Goal: Task Accomplishment & Management: Use online tool/utility

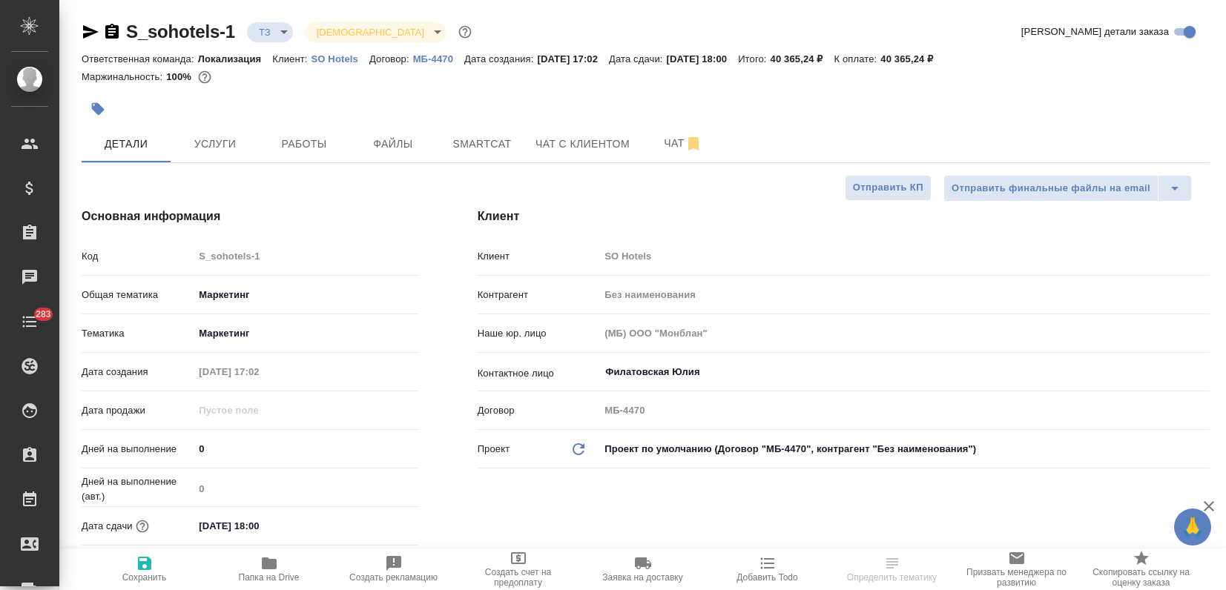
select select "RU"
type input "Мосина Ирина"
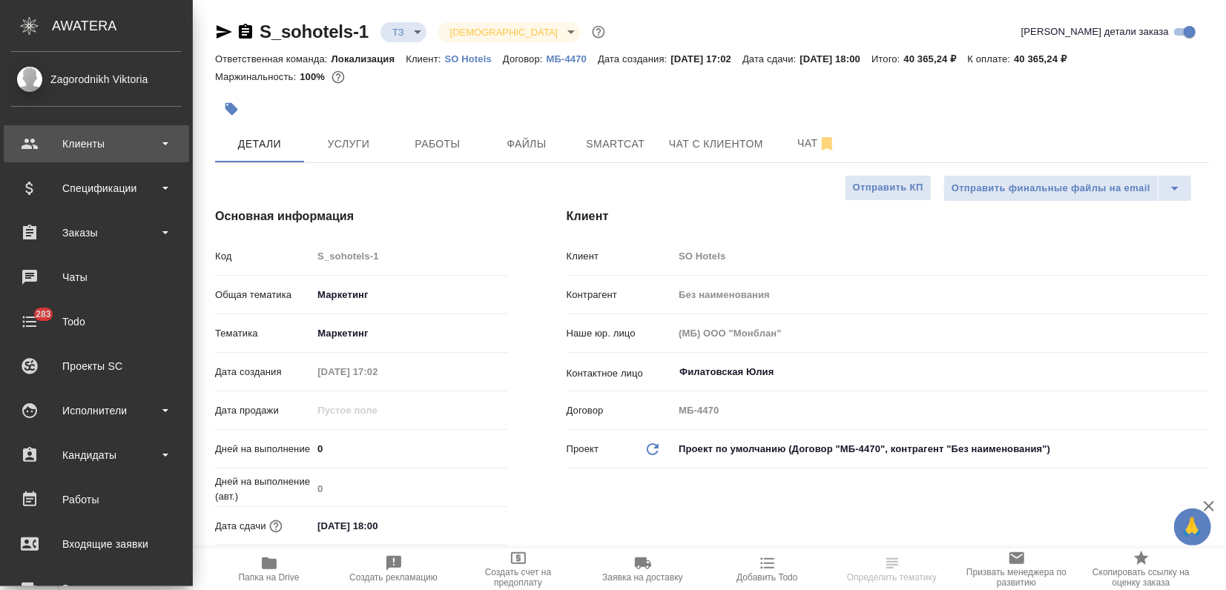
click at [54, 150] on div "Клиенты" at bounding box center [96, 144] width 171 height 22
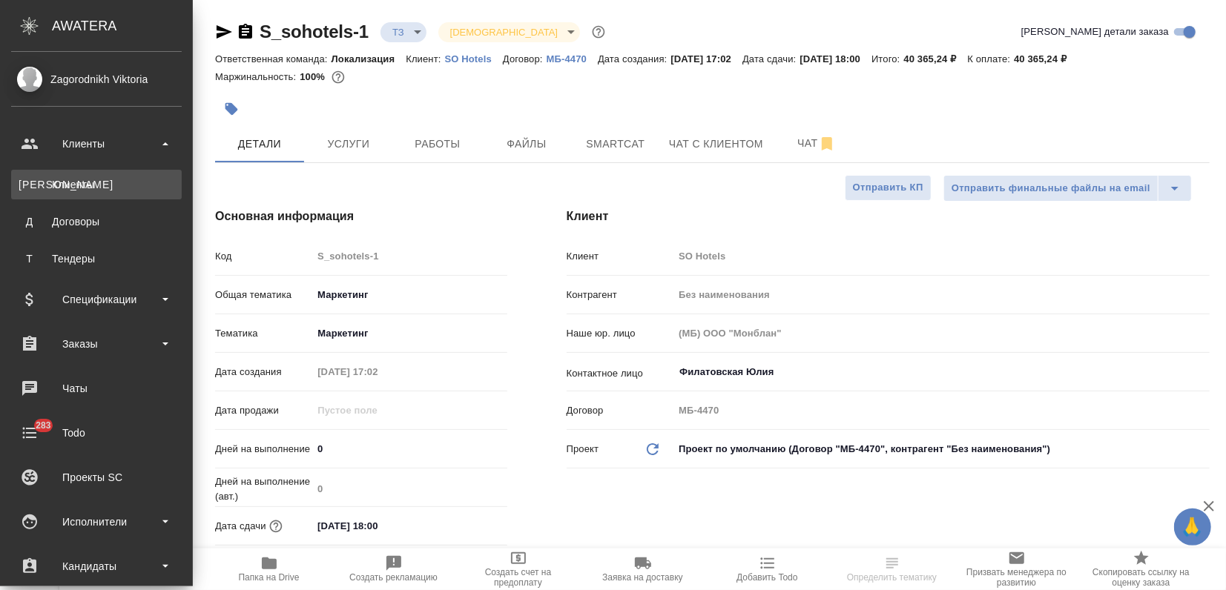
click at [79, 188] on div "Клиенты" at bounding box center [97, 184] width 156 height 15
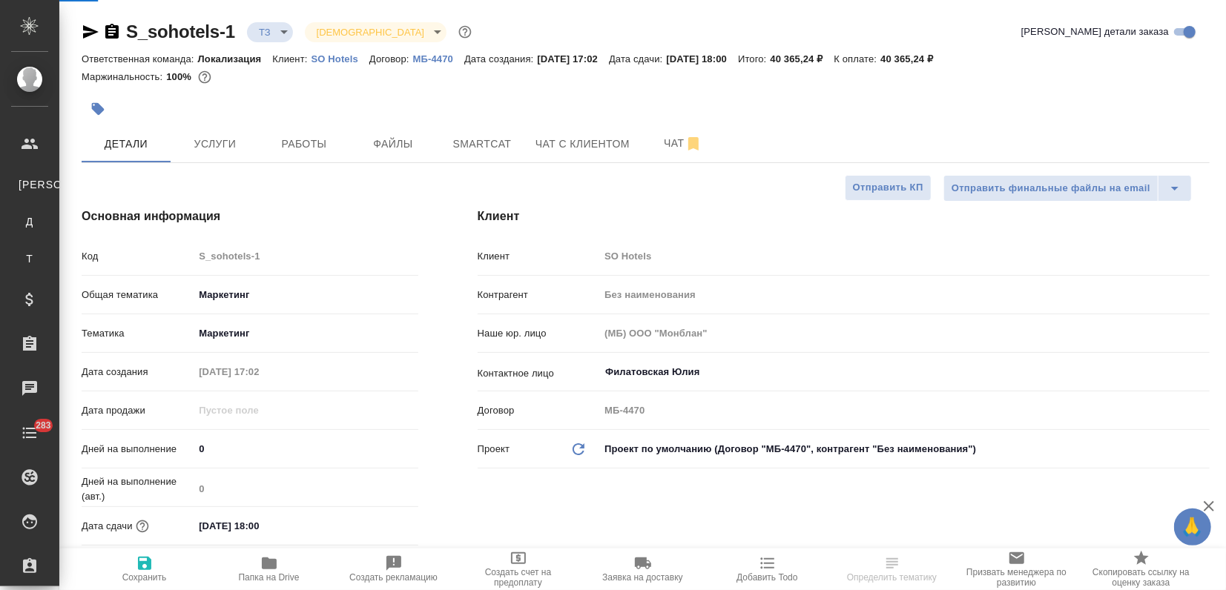
select select "RU"
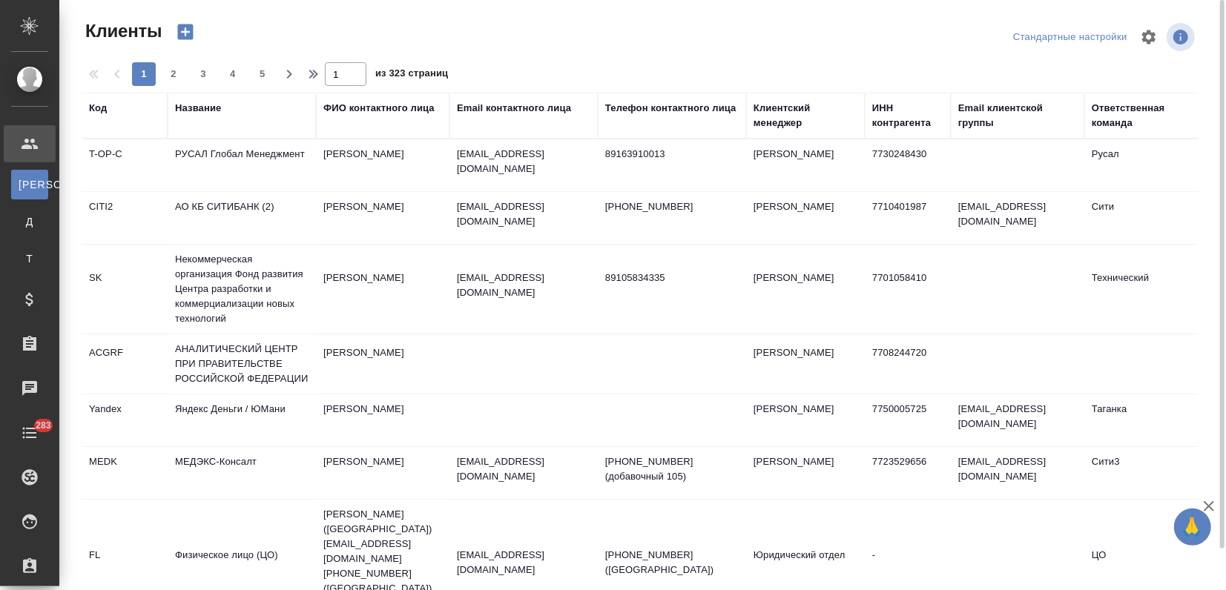
click at [216, 111] on div "Название" at bounding box center [198, 108] width 46 height 15
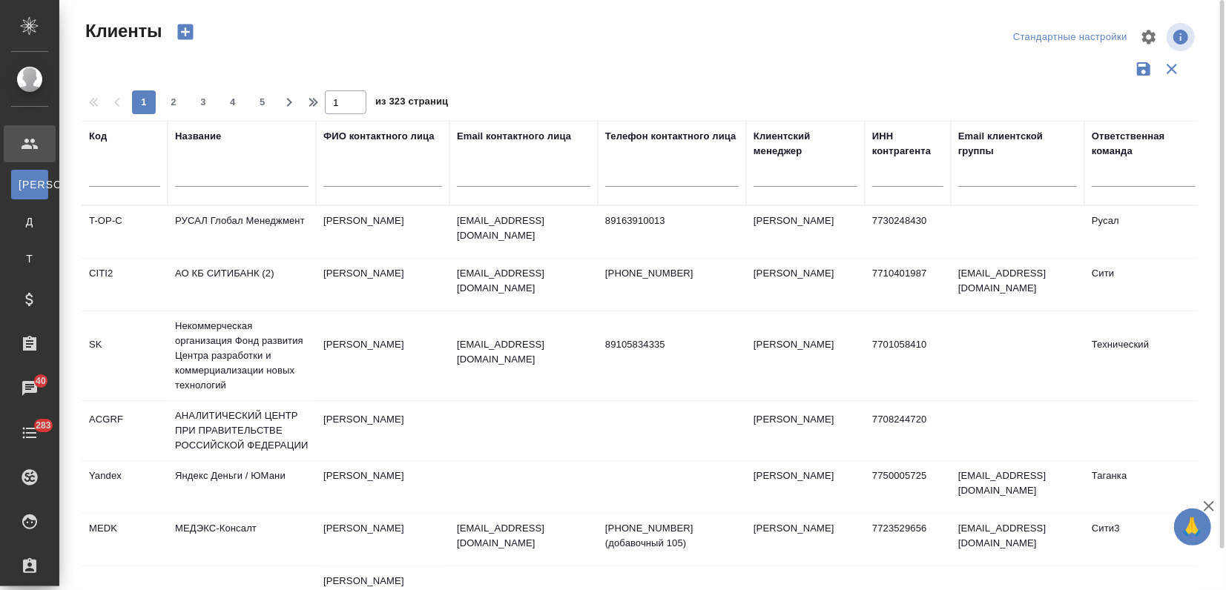
click at [249, 171] on input "text" at bounding box center [242, 177] width 134 height 19
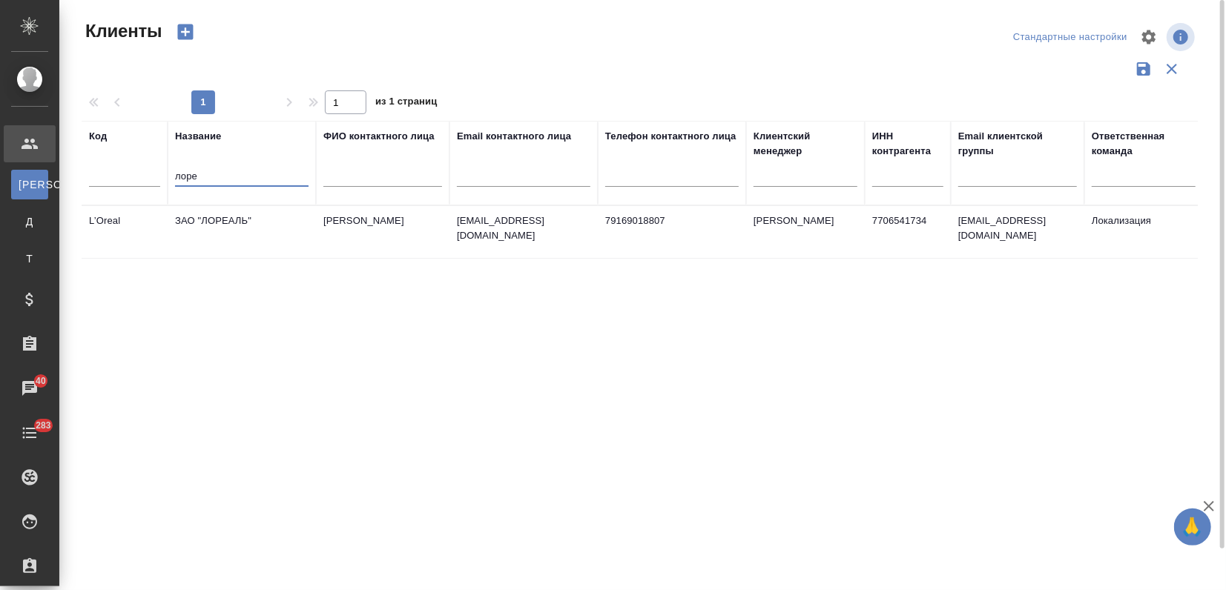
type input "лоре"
click at [246, 223] on td "ЗАО "ЛОРЕАЛЬ"" at bounding box center [242, 232] width 148 height 52
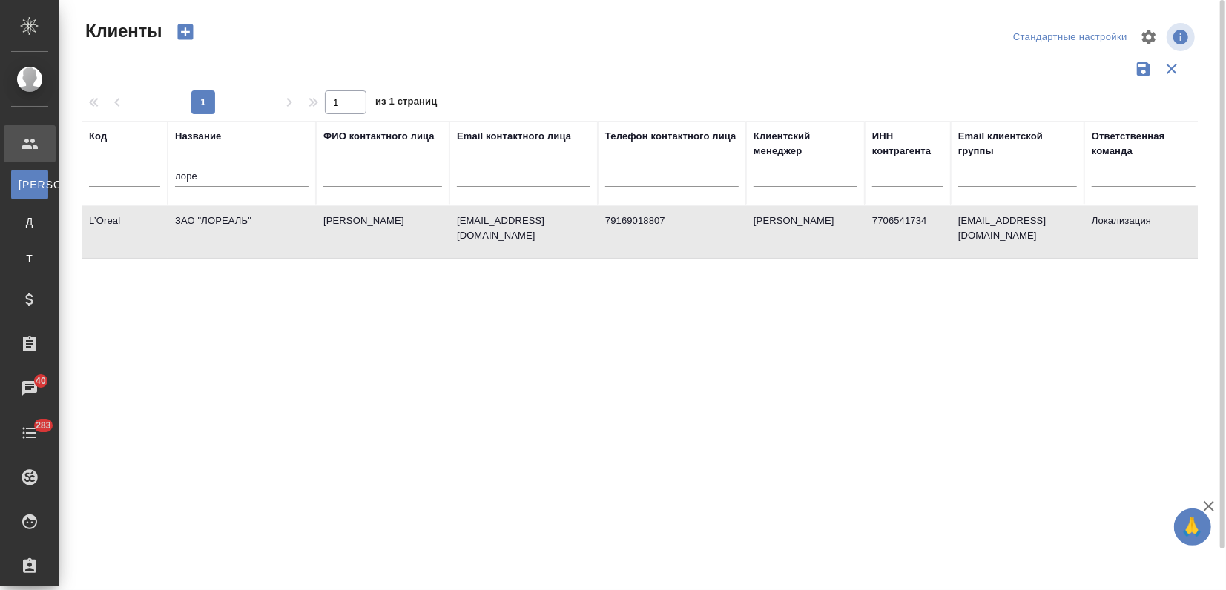
click at [249, 223] on td "ЗАО "ЛОРЕАЛЬ"" at bounding box center [242, 232] width 148 height 52
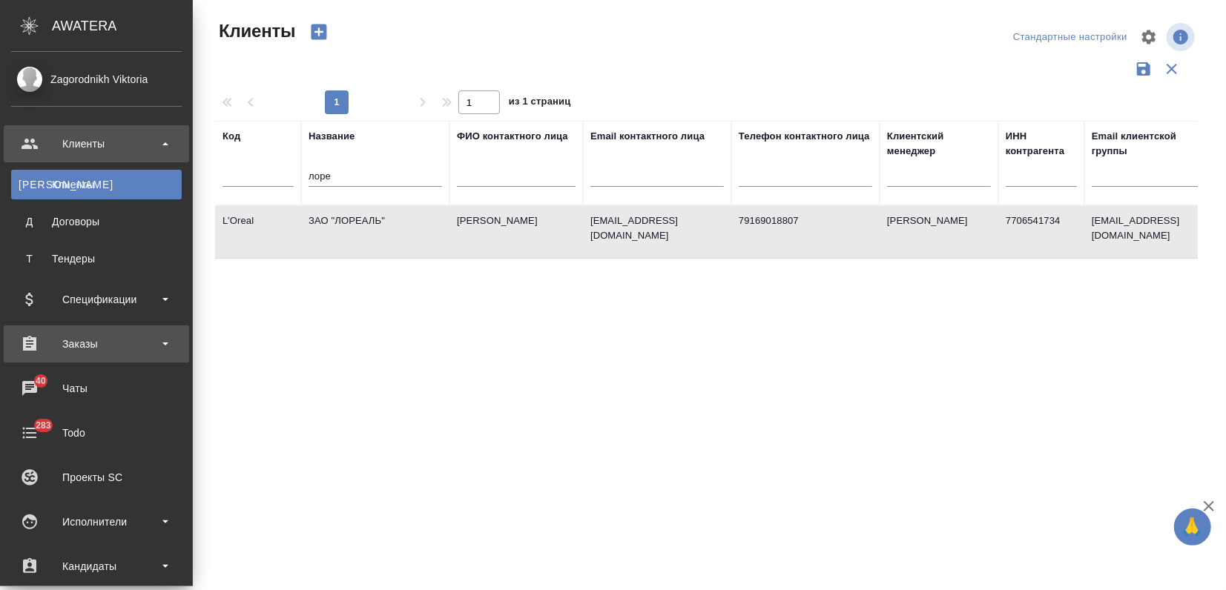
click at [78, 338] on div "Заказы" at bounding box center [96, 344] width 171 height 22
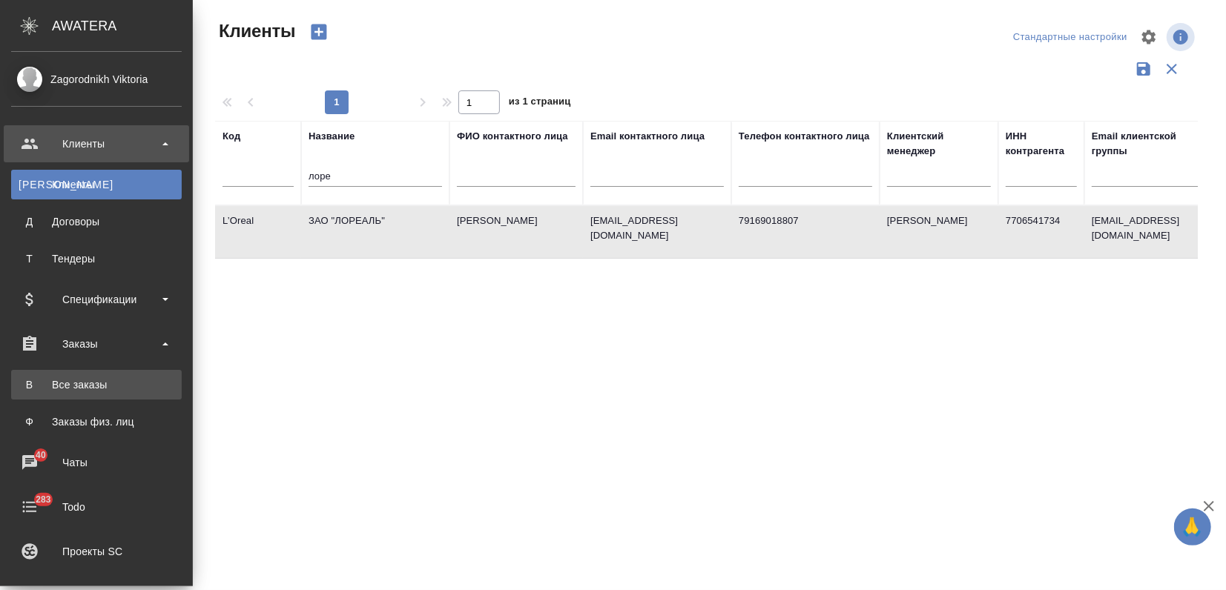
click at [73, 376] on link "В Все заказы" at bounding box center [96, 385] width 171 height 30
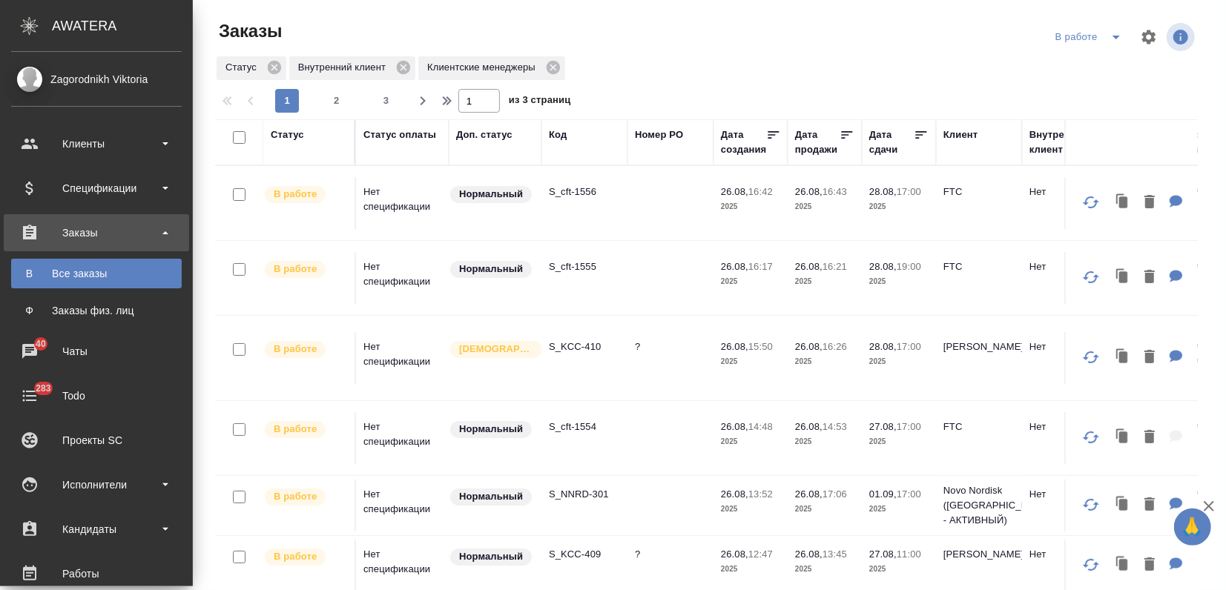
click at [162, 231] on div "Заказы" at bounding box center [96, 233] width 171 height 22
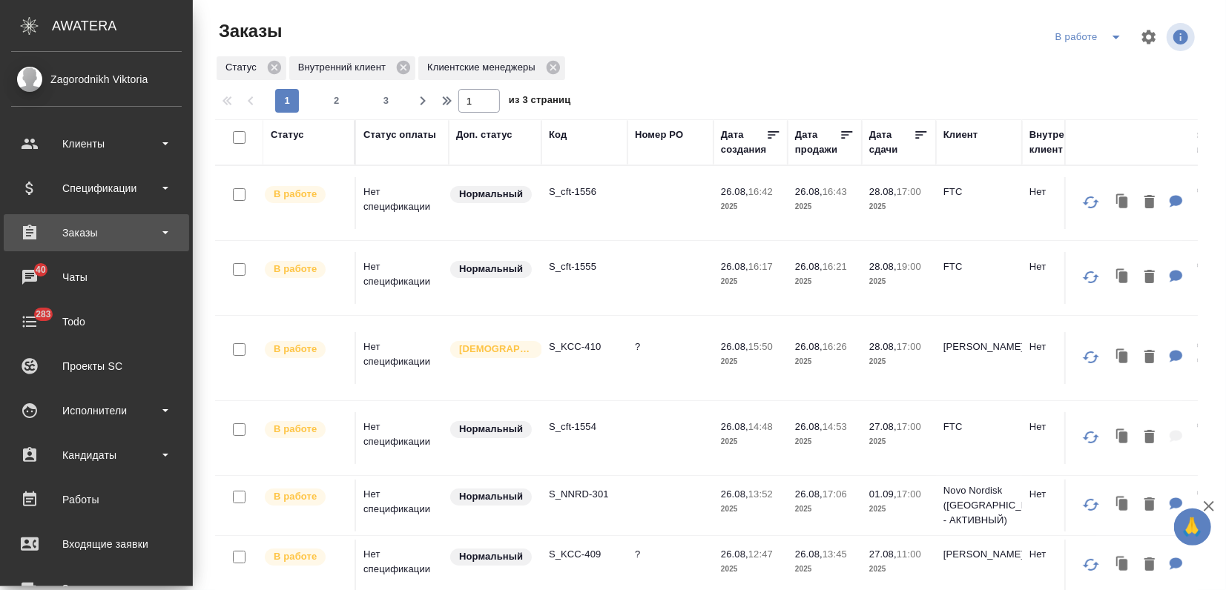
click at [162, 231] on b at bounding box center [165, 232] width 6 height 3
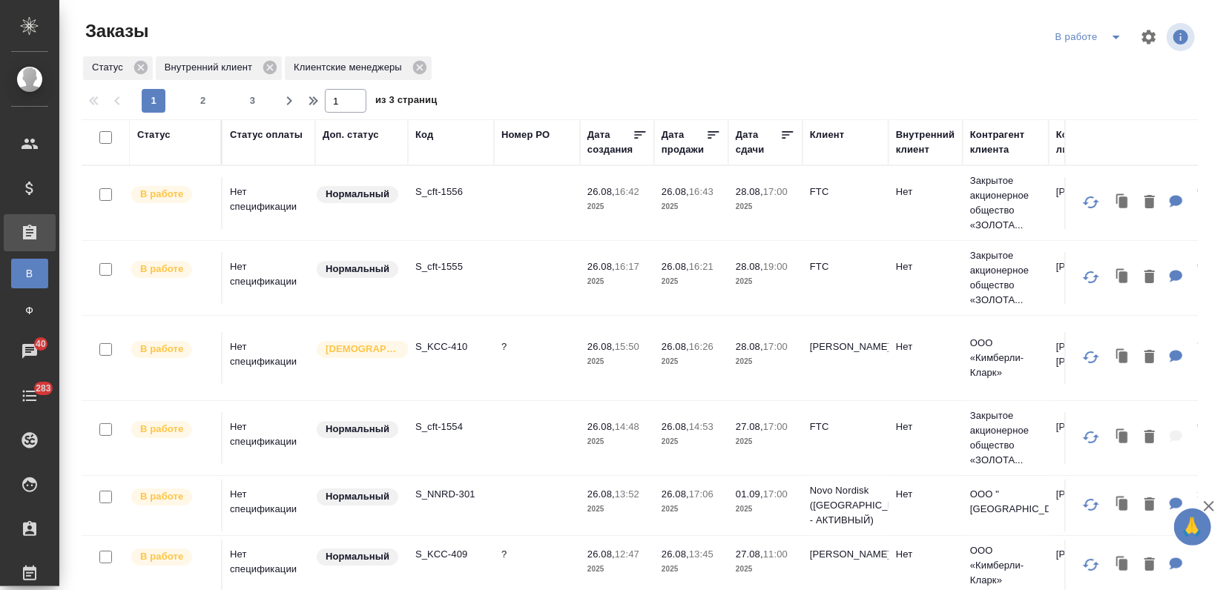
click at [1108, 37] on icon "split button" at bounding box center [1117, 37] width 18 height 18
click at [1031, 114] on li "Создан" at bounding box center [1078, 114] width 157 height 24
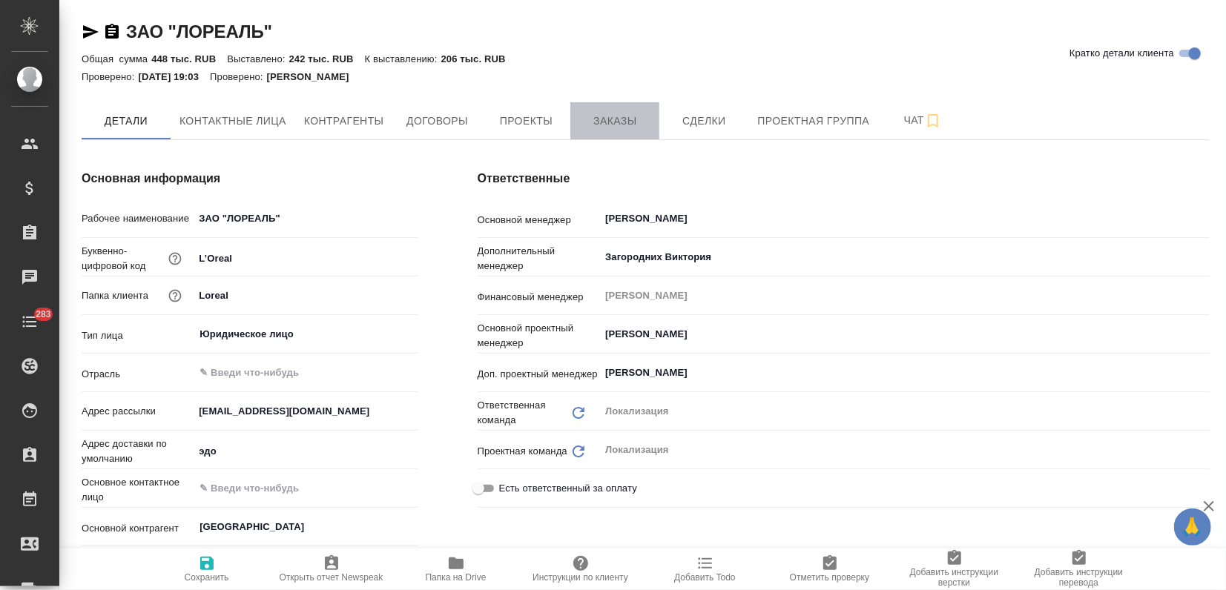
type textarea "x"
click at [617, 125] on span "Заказы" at bounding box center [614, 121] width 71 height 19
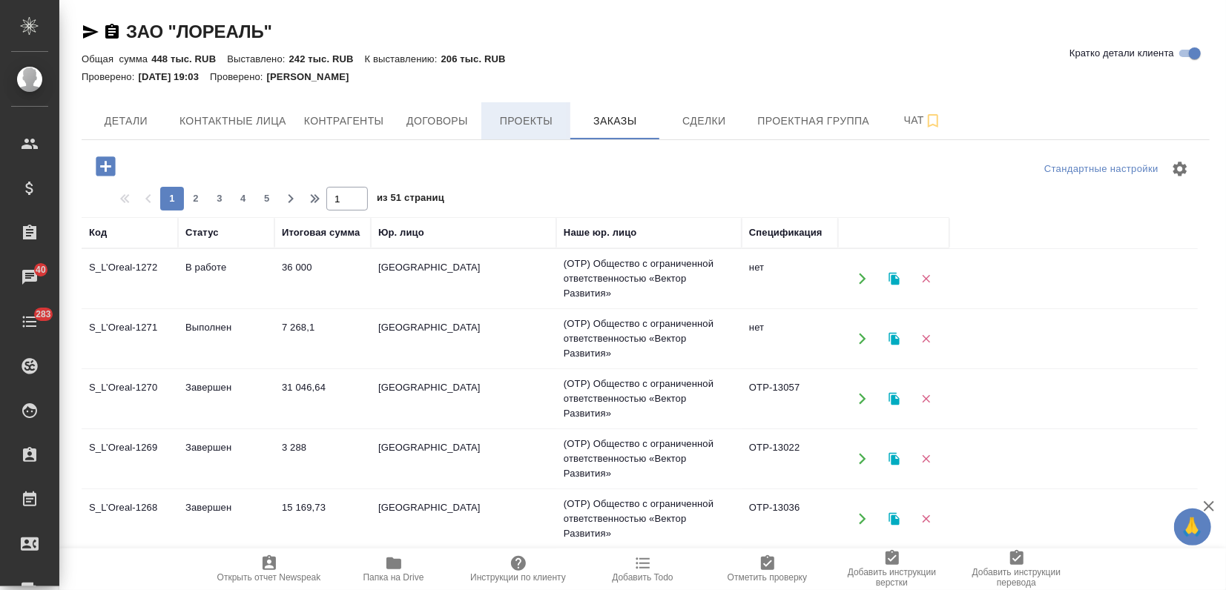
click at [517, 116] on span "Проекты" at bounding box center [525, 121] width 71 height 19
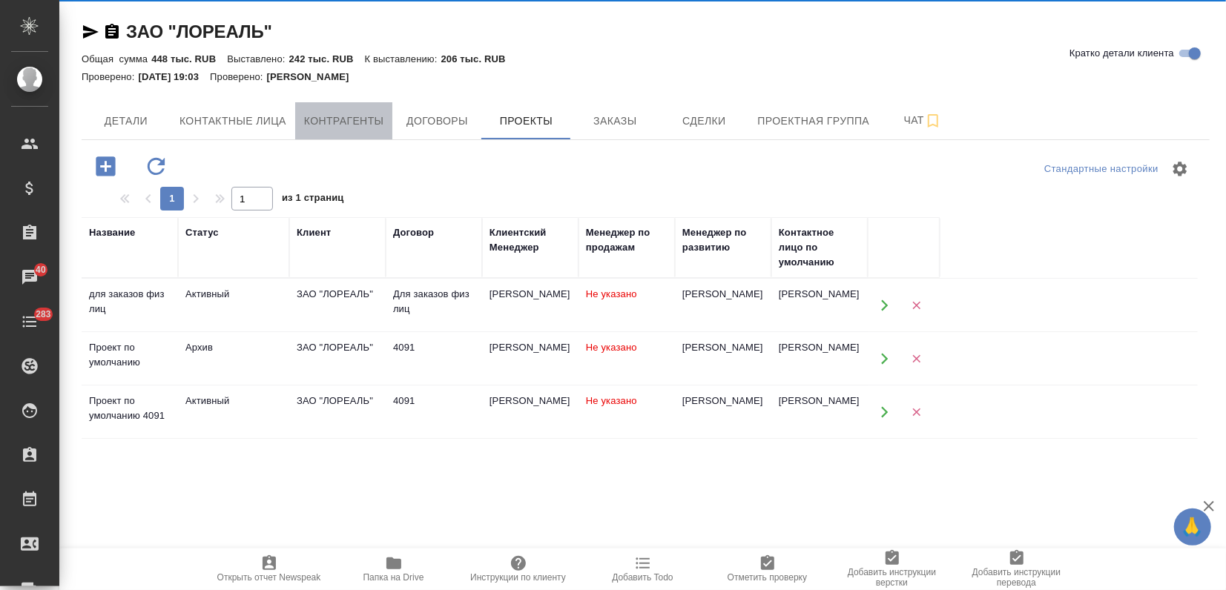
click at [373, 111] on button "Контрагенты" at bounding box center [344, 120] width 98 height 37
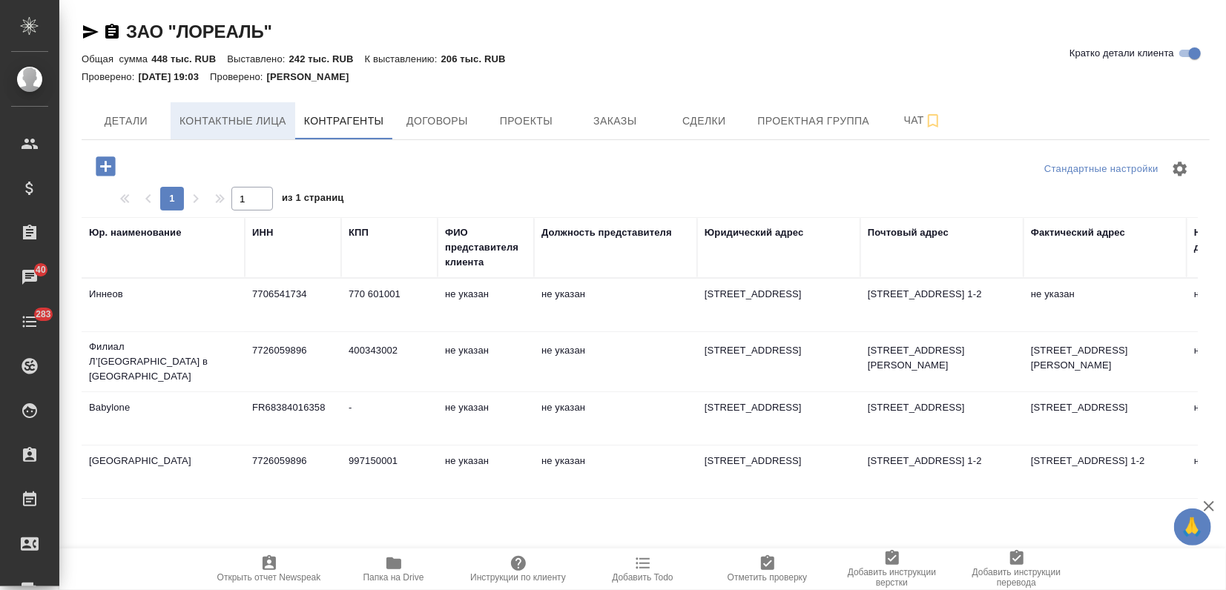
click at [262, 120] on span "Контактные лица" at bounding box center [233, 121] width 107 height 19
select select "RU"
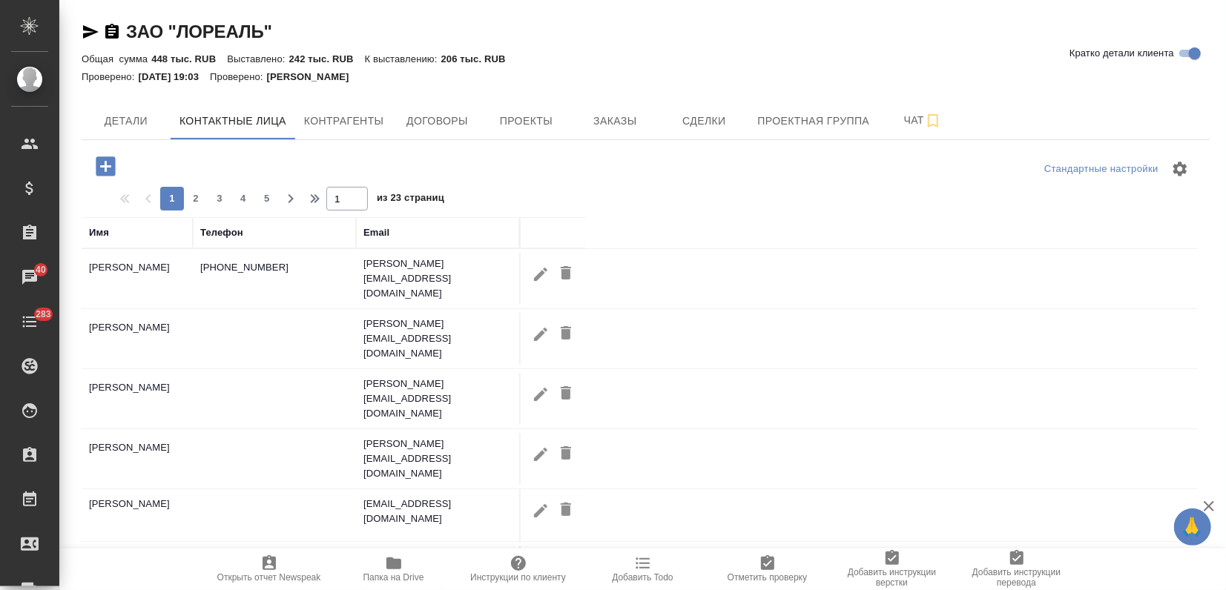
click at [97, 234] on div "Имя" at bounding box center [99, 233] width 20 height 15
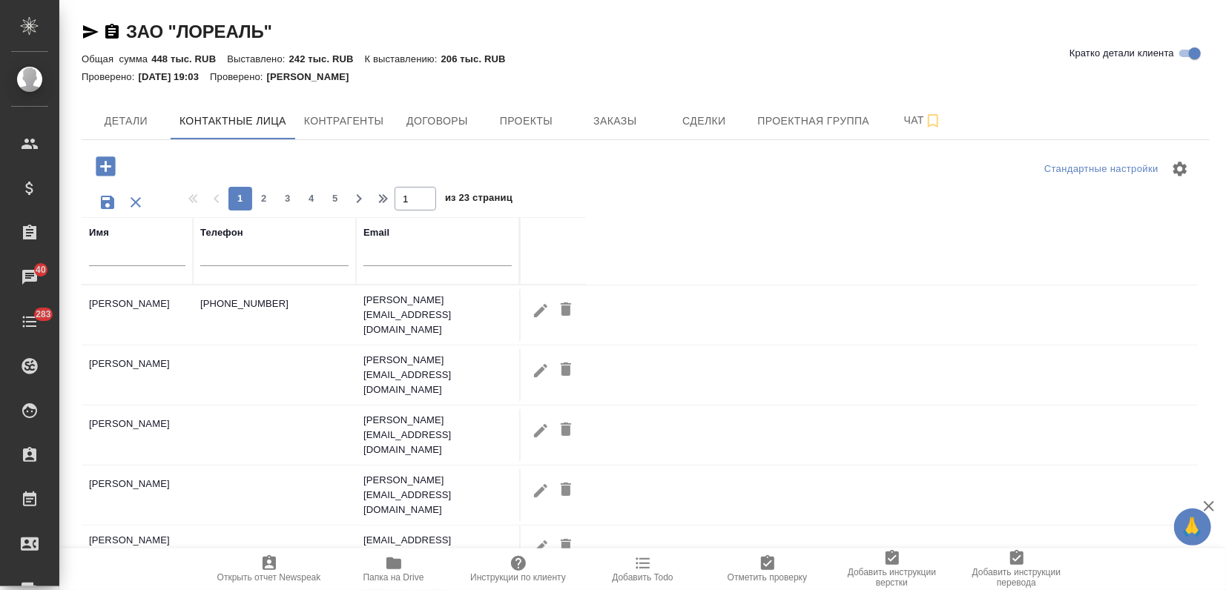
click at [144, 263] on input "text" at bounding box center [137, 257] width 96 height 19
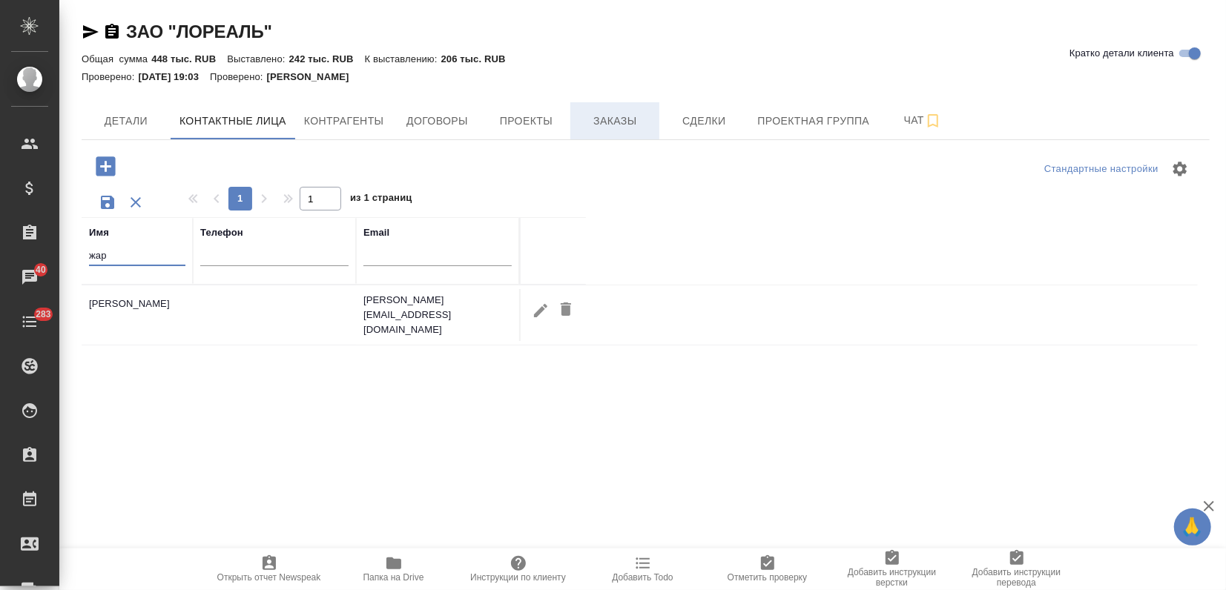
type input "жар"
click at [630, 114] on span "Заказы" at bounding box center [614, 121] width 71 height 19
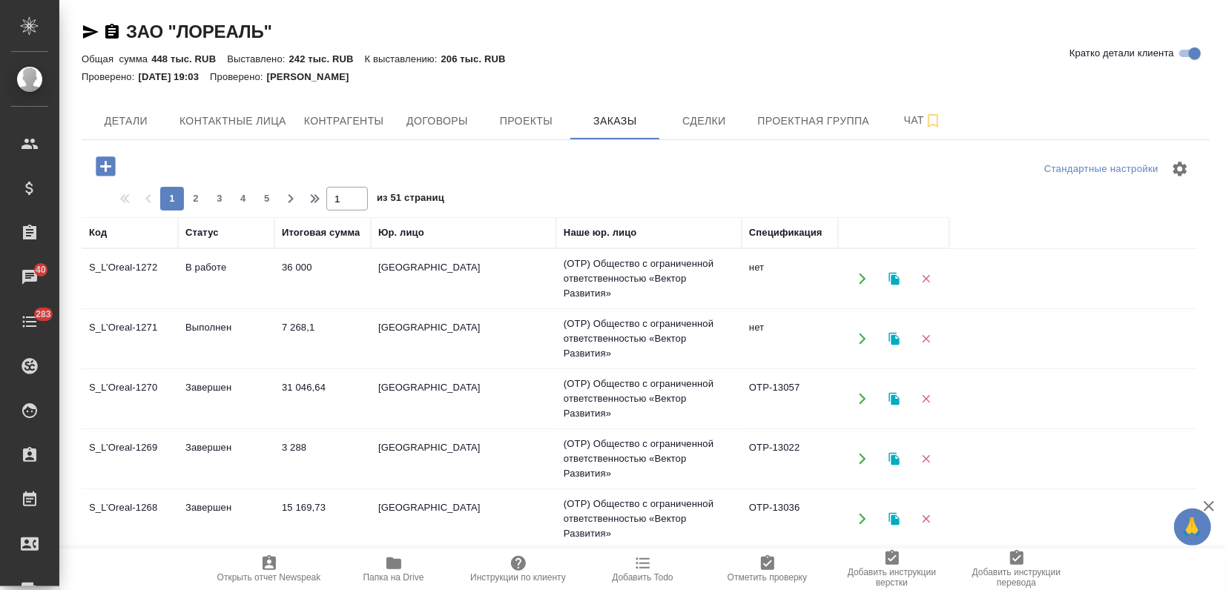
click at [277, 342] on td "7 268,1" at bounding box center [322, 339] width 96 height 52
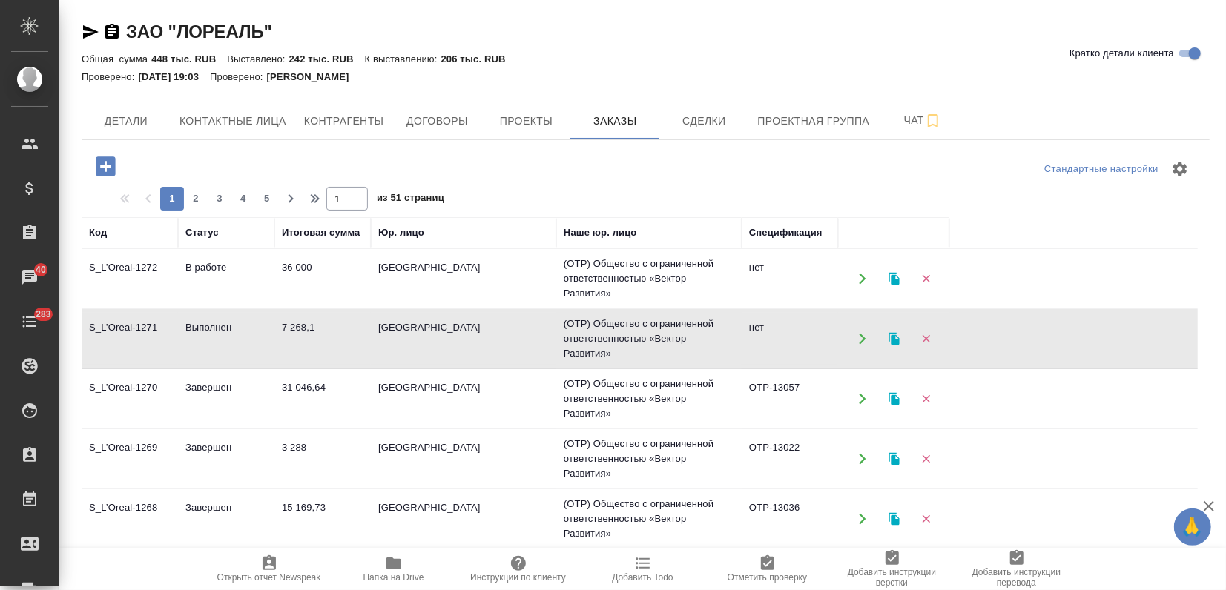
click at [277, 342] on td "7 268,1" at bounding box center [322, 339] width 96 height 52
click at [343, 445] on td "3 288" at bounding box center [322, 459] width 96 height 52
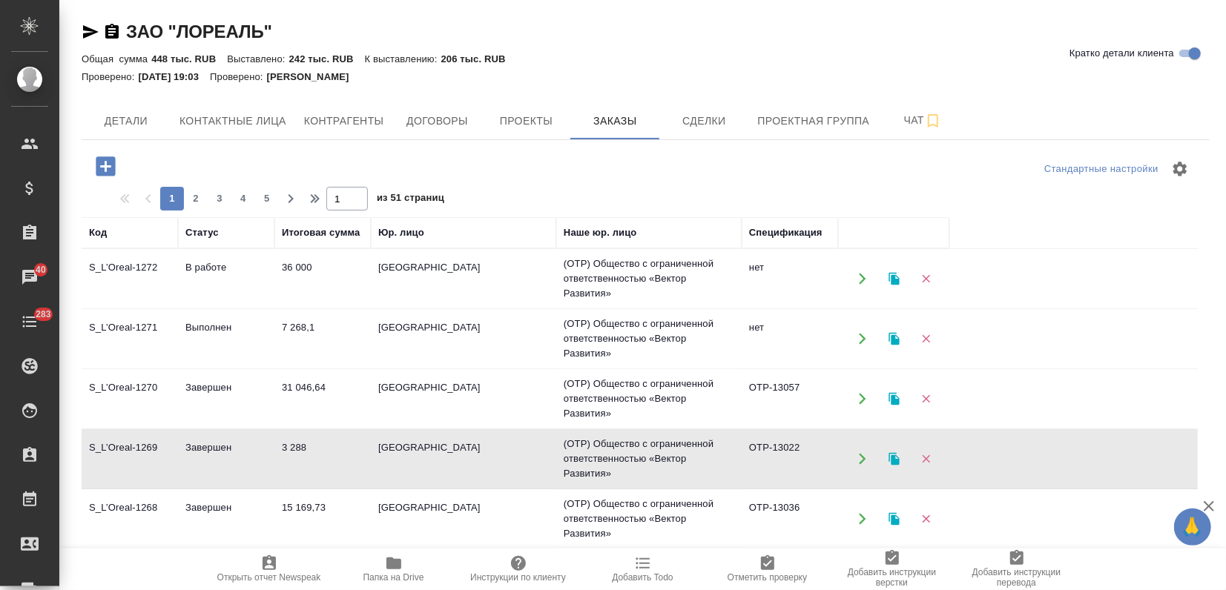
click at [343, 445] on td "3 288" at bounding box center [322, 459] width 96 height 52
click at [897, 459] on icon "button" at bounding box center [894, 459] width 10 height 13
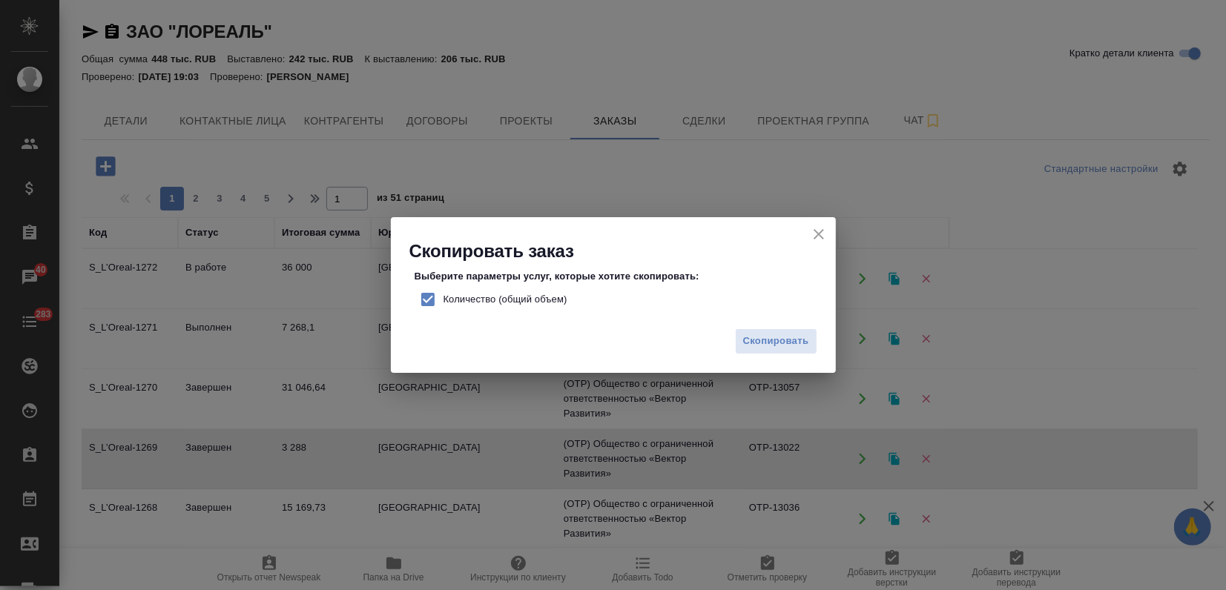
click at [429, 296] on input "Количество (общий объем)" at bounding box center [427, 299] width 31 height 31
checkbox input "false"
click at [777, 340] on span "Скопировать" at bounding box center [776, 341] width 66 height 17
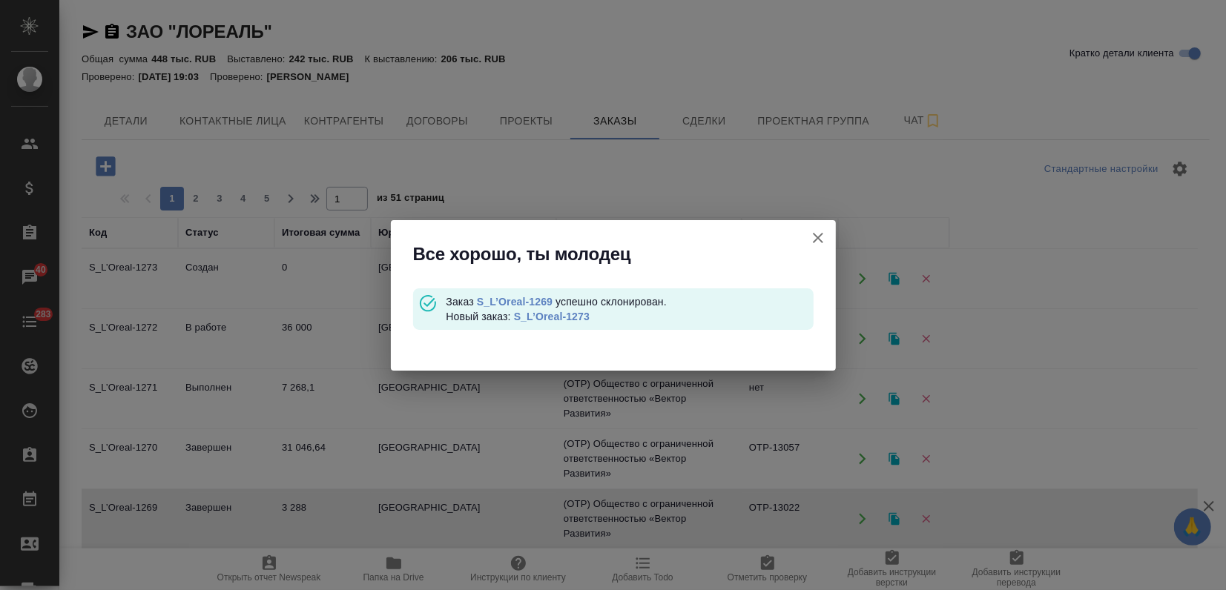
click at [579, 316] on link "S_L’Oreal-1273" at bounding box center [552, 317] width 76 height 12
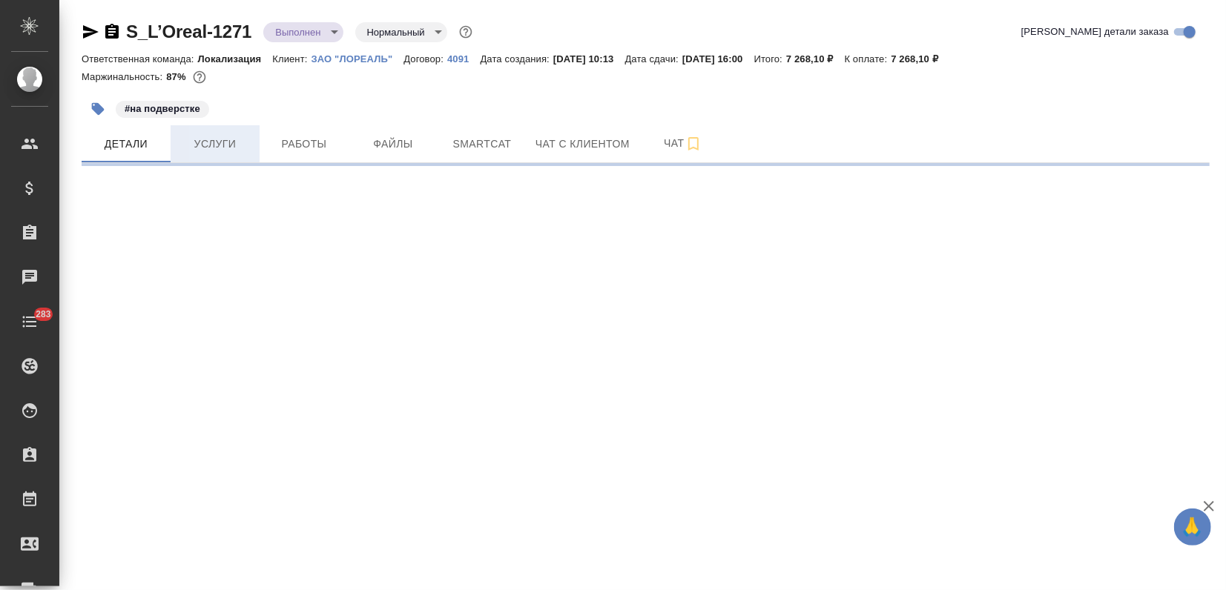
select select "RU"
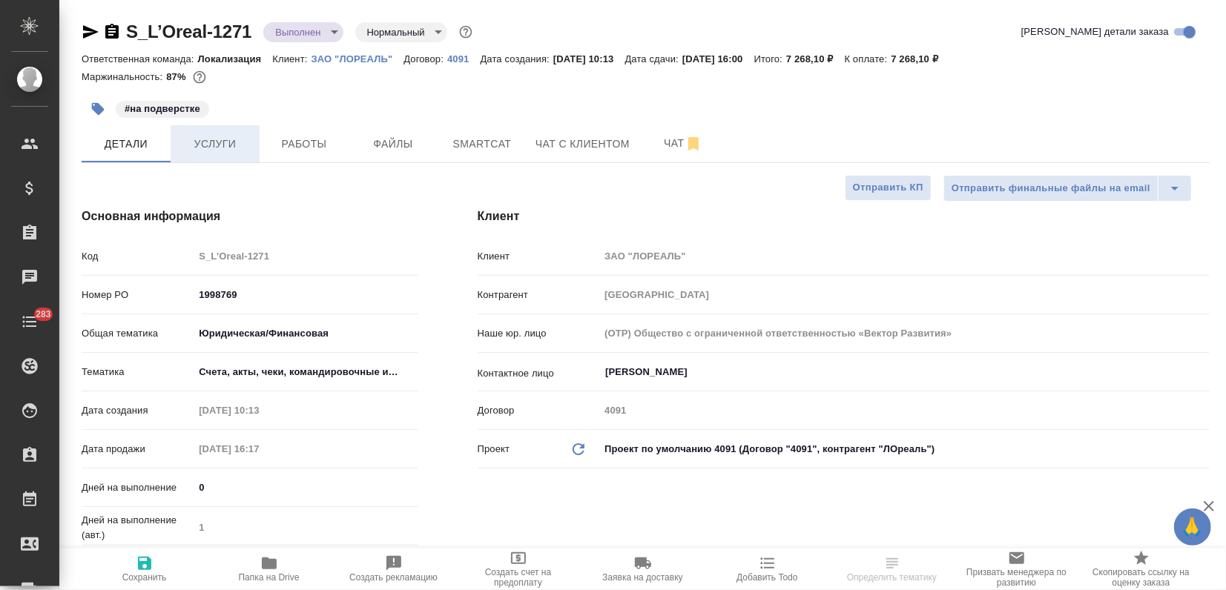
type textarea "x"
click at [234, 137] on span "Услуги" at bounding box center [215, 144] width 71 height 19
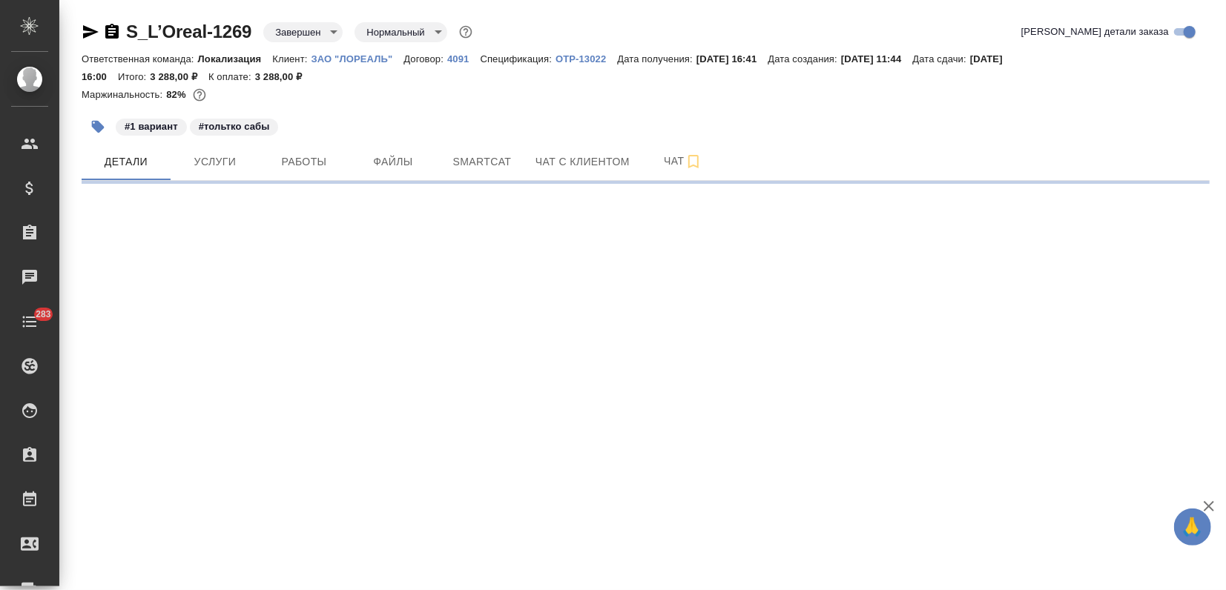
select select "RU"
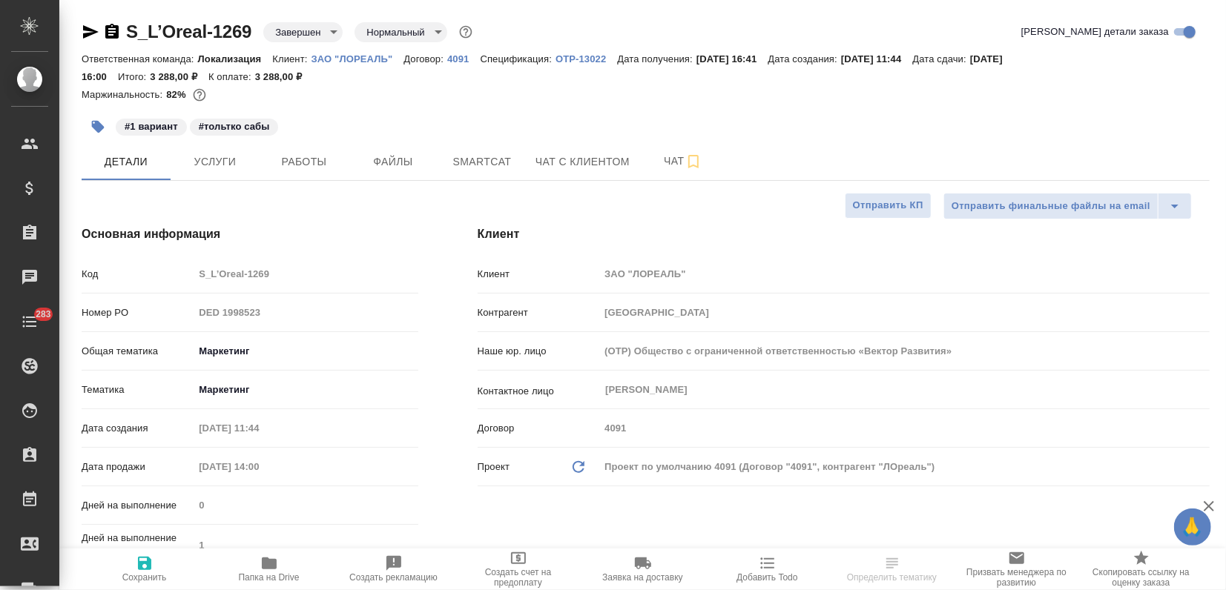
type textarea "x"
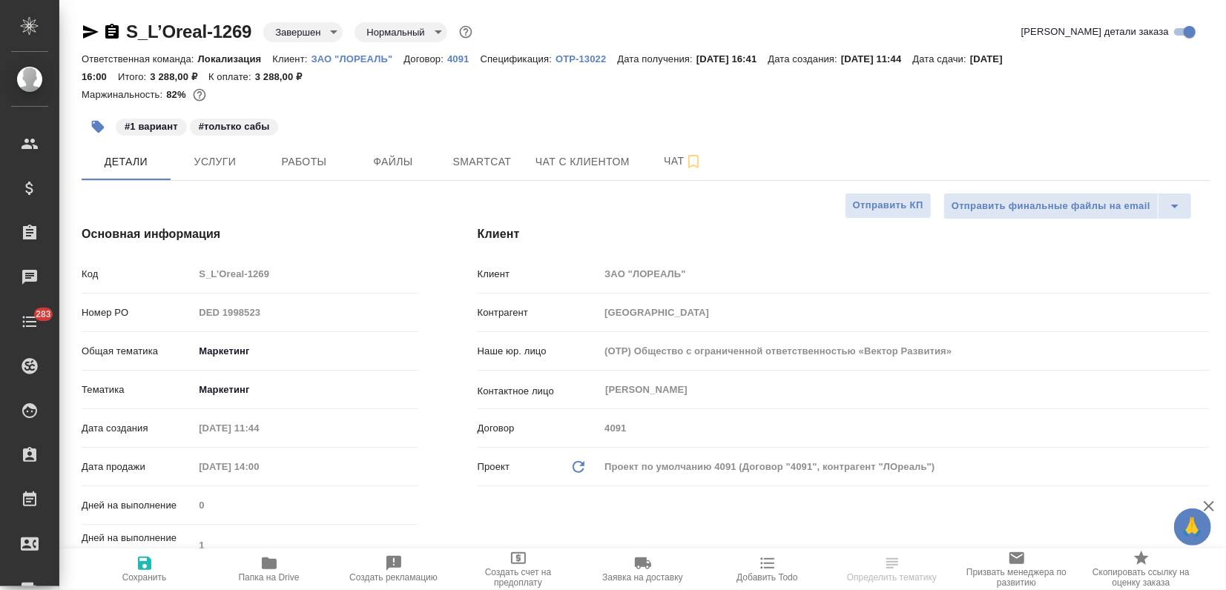
type textarea "x"
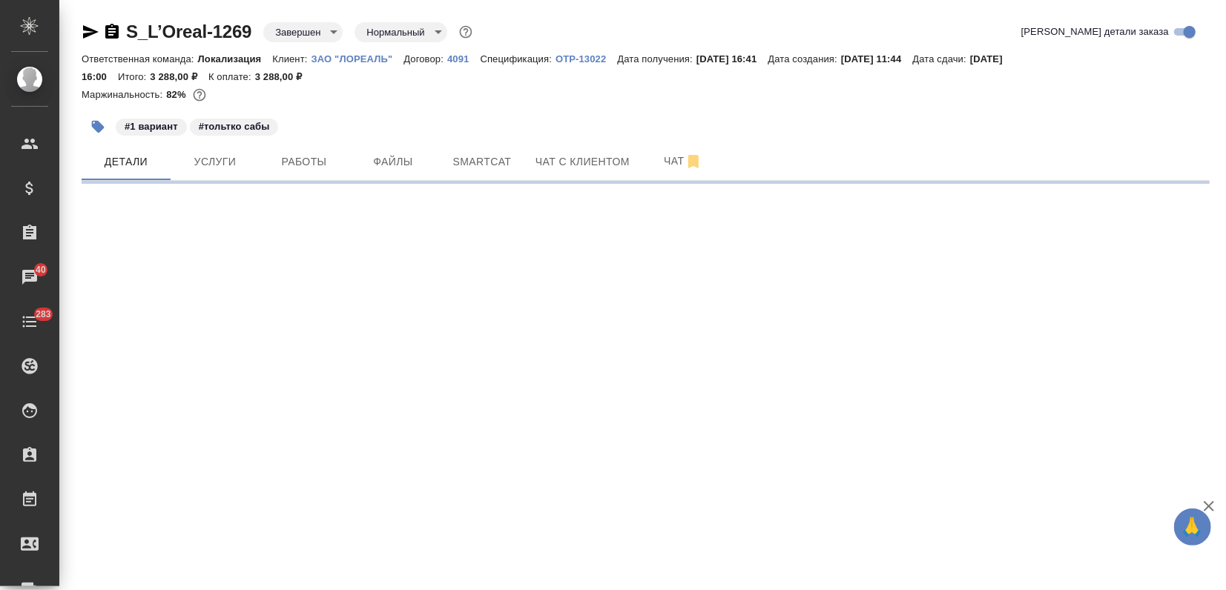
select select "RU"
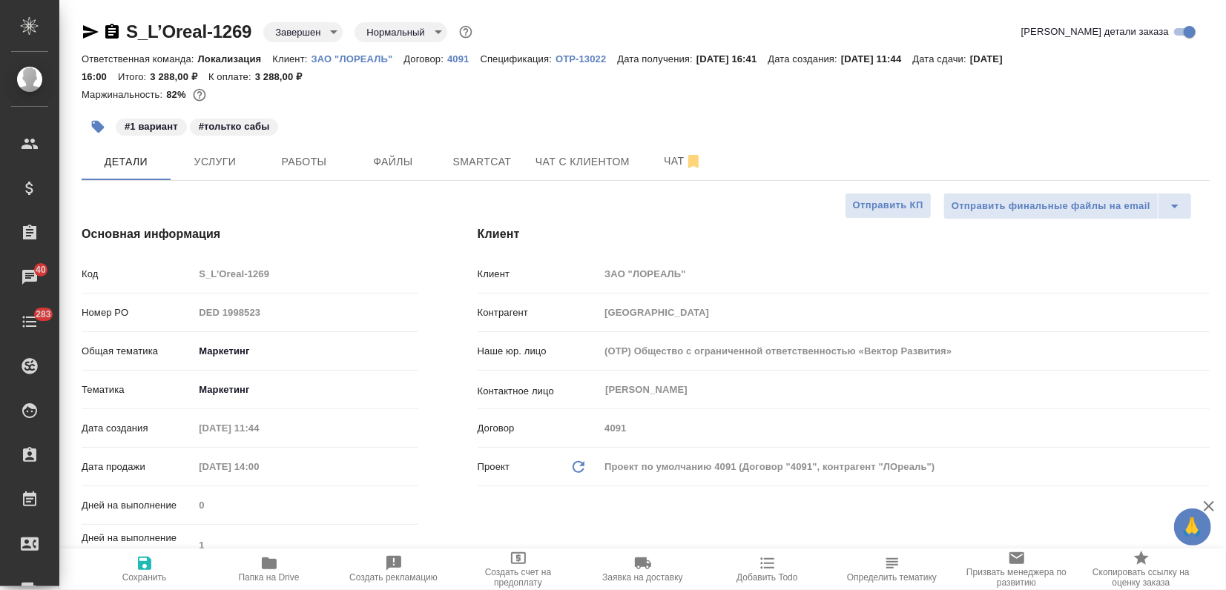
type textarea "x"
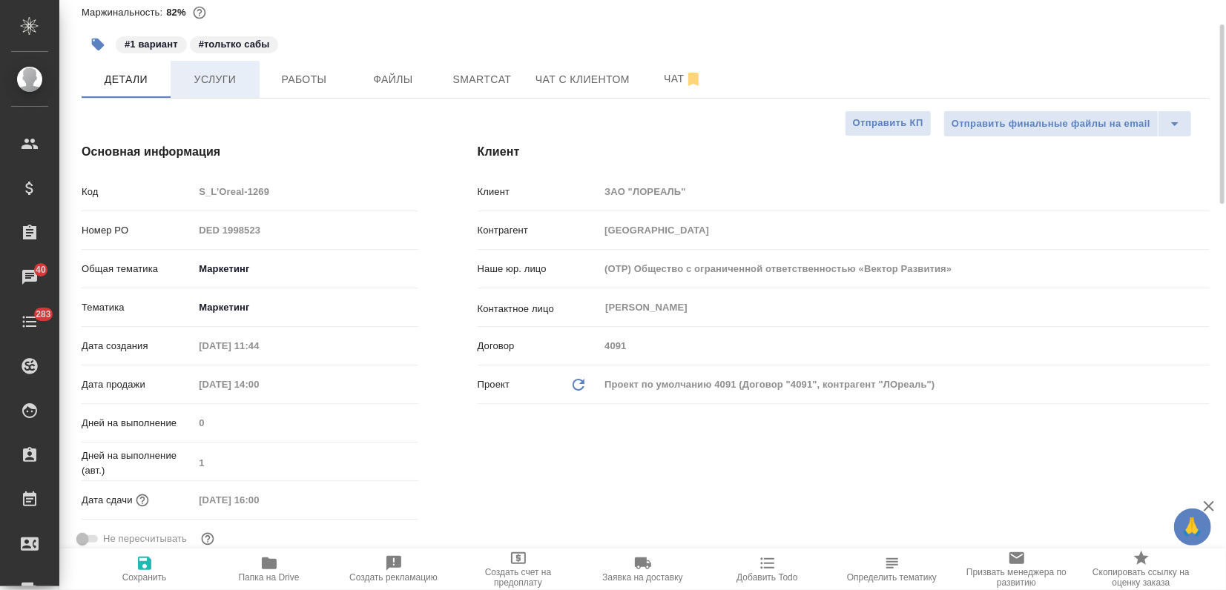
click at [220, 89] on button "Услуги" at bounding box center [215, 79] width 89 height 37
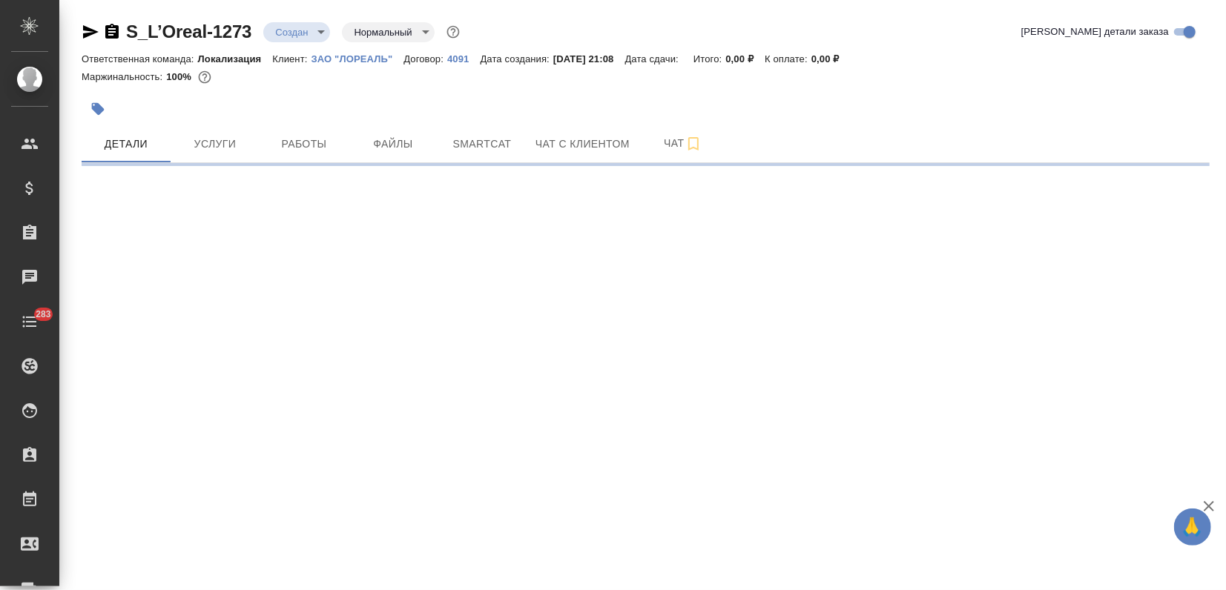
select select "RU"
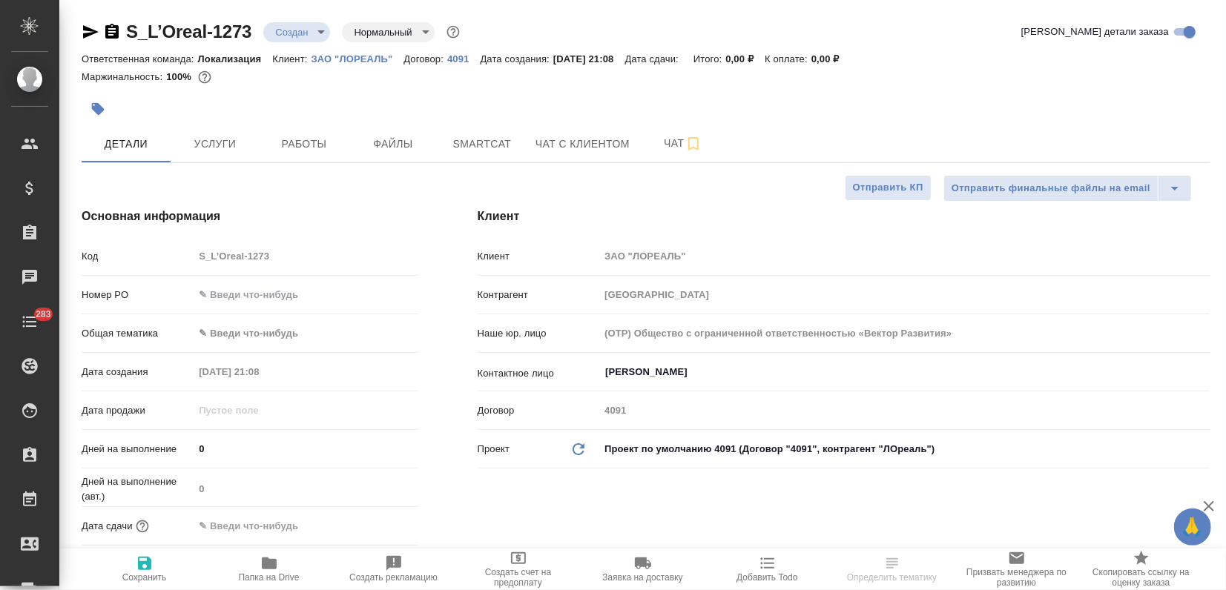
type textarea "x"
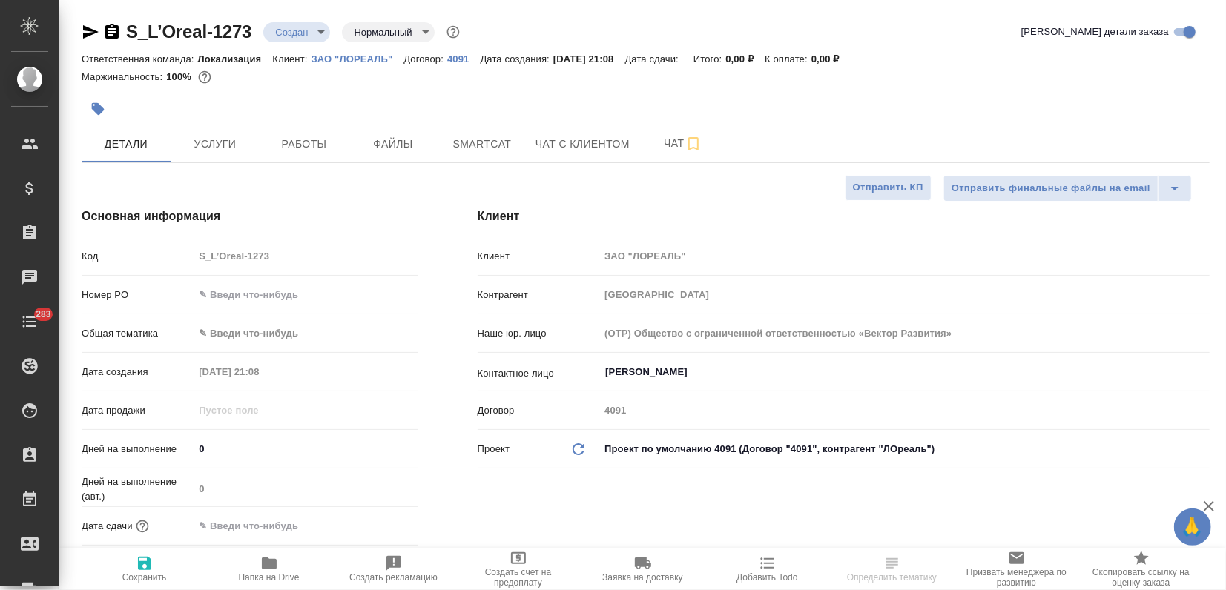
type textarea "x"
click at [630, 364] on input "[PERSON_NAME]" at bounding box center [880, 372] width 552 height 18
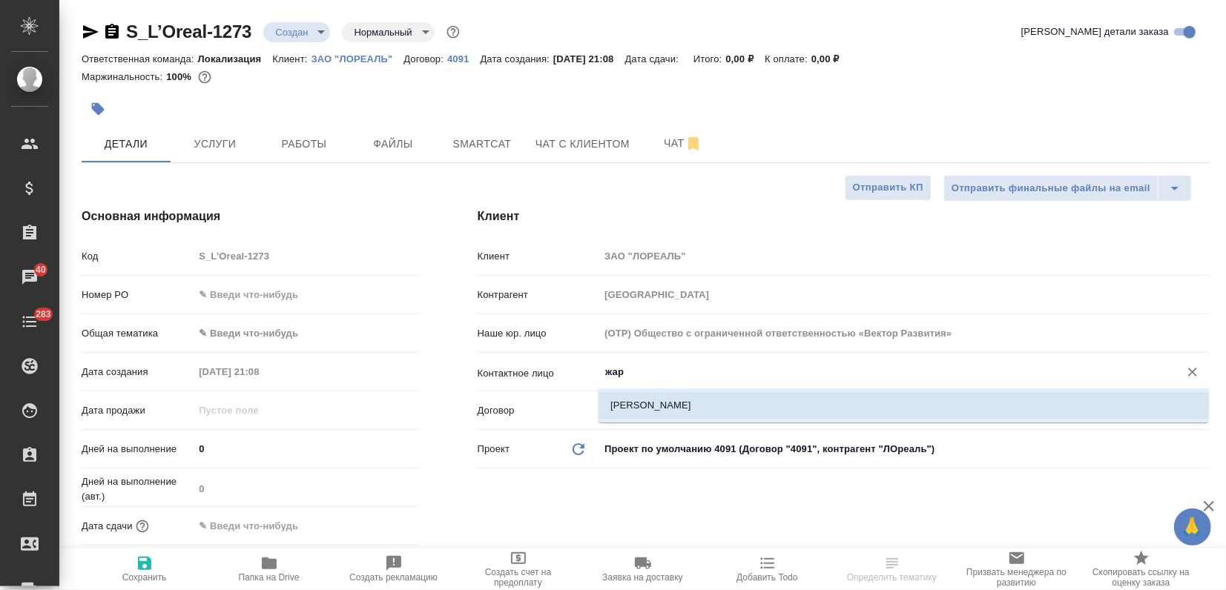
click at [641, 399] on li "[PERSON_NAME]" at bounding box center [904, 405] width 611 height 27
type input "Жаравина Анна"
type textarea "x"
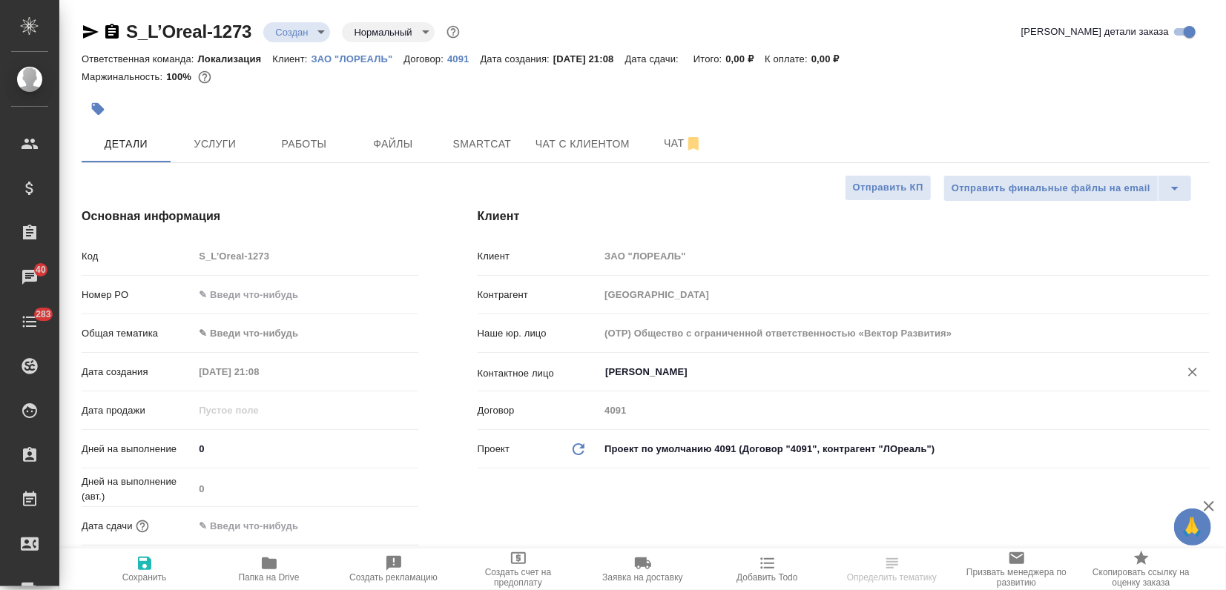
type input "Жаравина Анна"
click at [144, 567] on icon "button" at bounding box center [145, 564] width 18 height 18
type textarea "x"
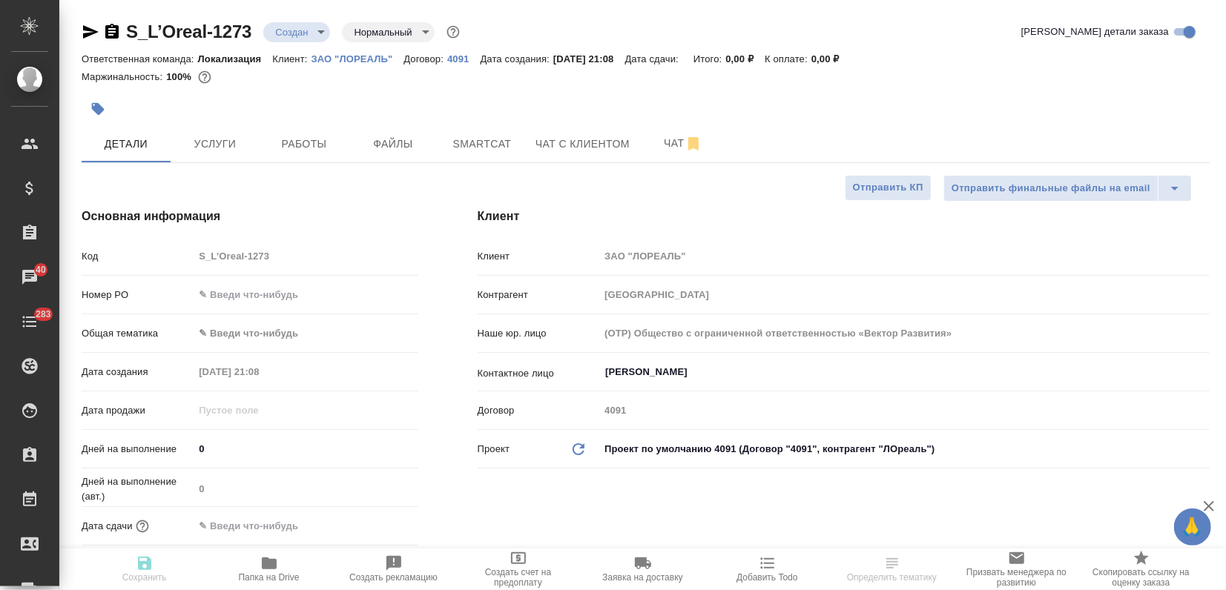
type textarea "x"
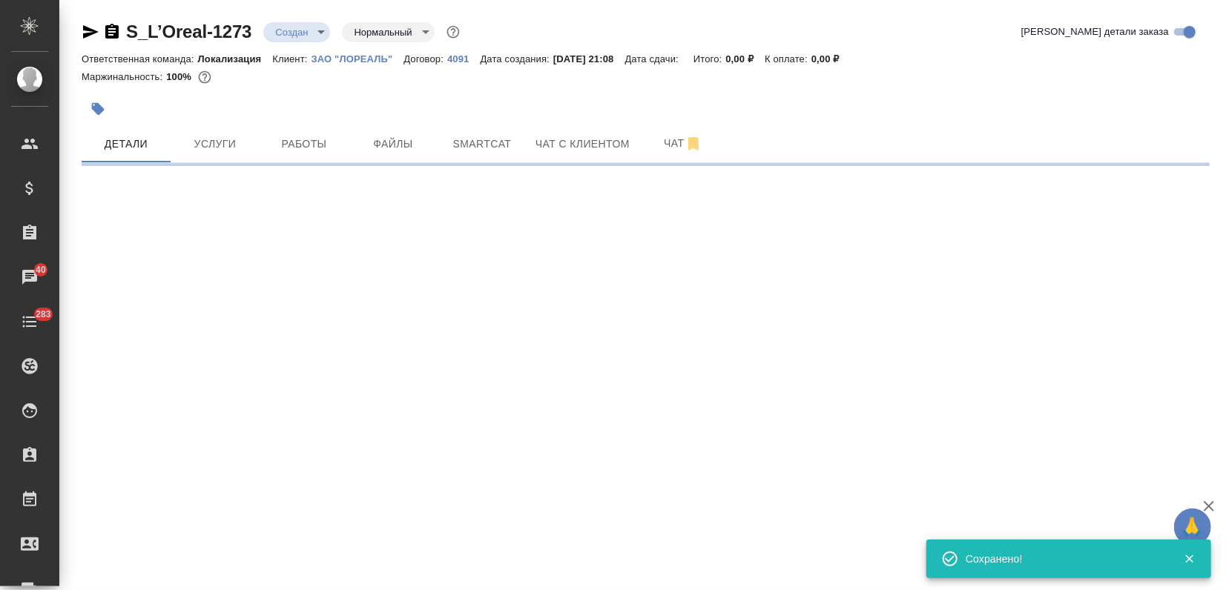
select select "RU"
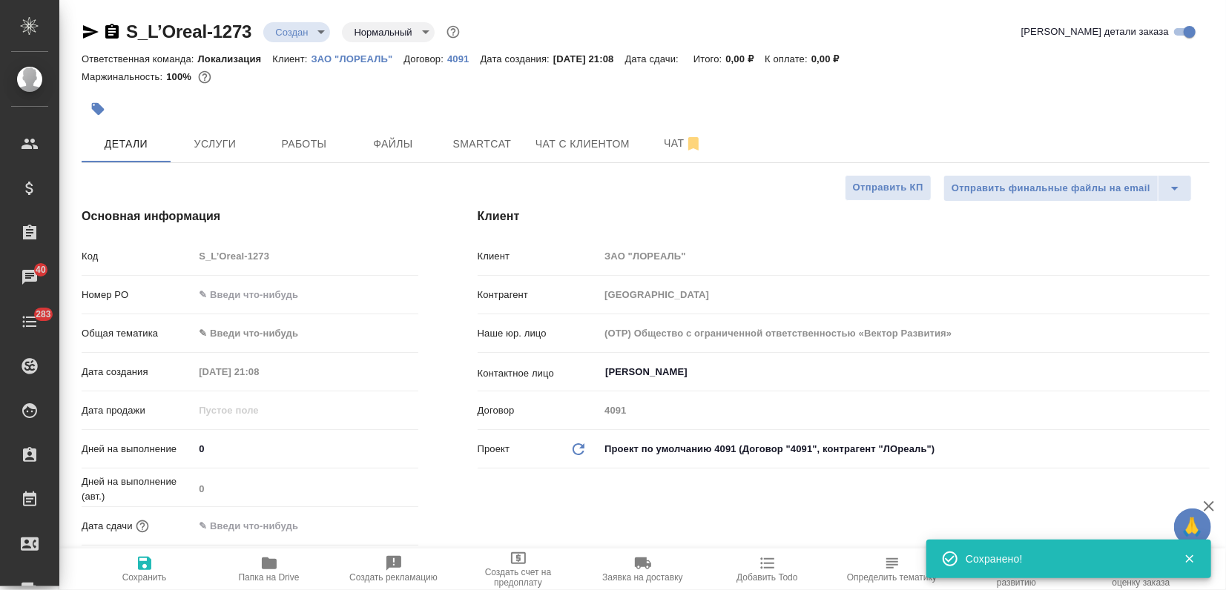
type textarea "x"
click at [231, 300] on input "text" at bounding box center [306, 295] width 224 height 22
click at [220, 328] on body "🙏 .cls-1 fill:#fff; AWATERA Zagorodnikh Viktoria Клиенты Спецификации Заказы 40…" at bounding box center [613, 295] width 1226 height 590
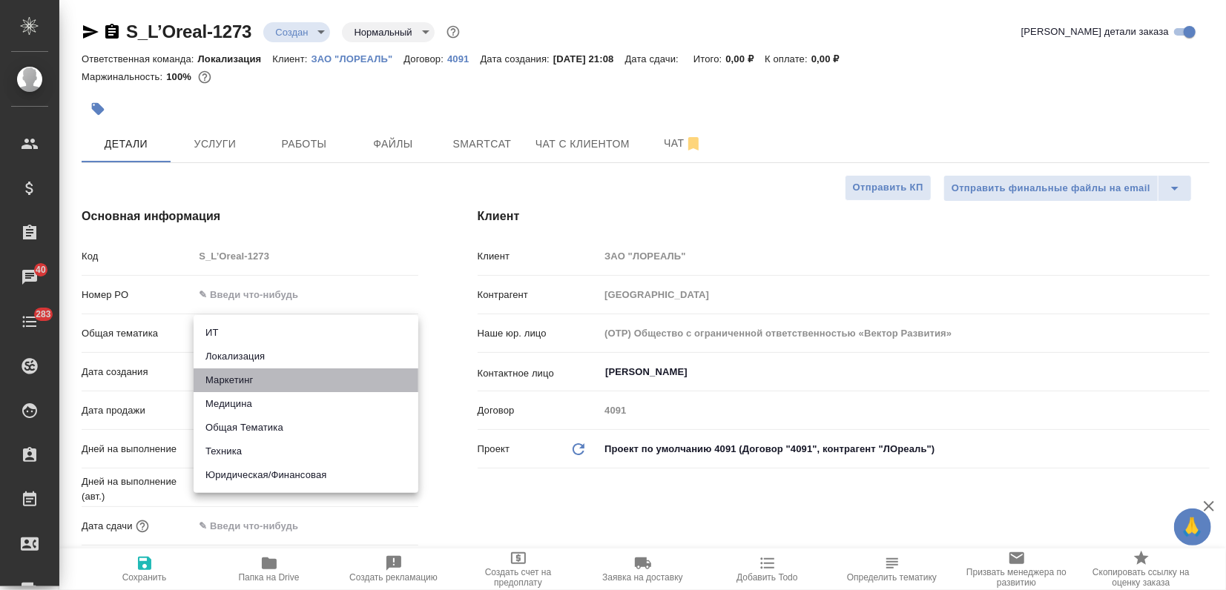
click at [233, 381] on li "Маркетинг" at bounding box center [306, 381] width 225 height 24
type input "marketing"
type textarea "x"
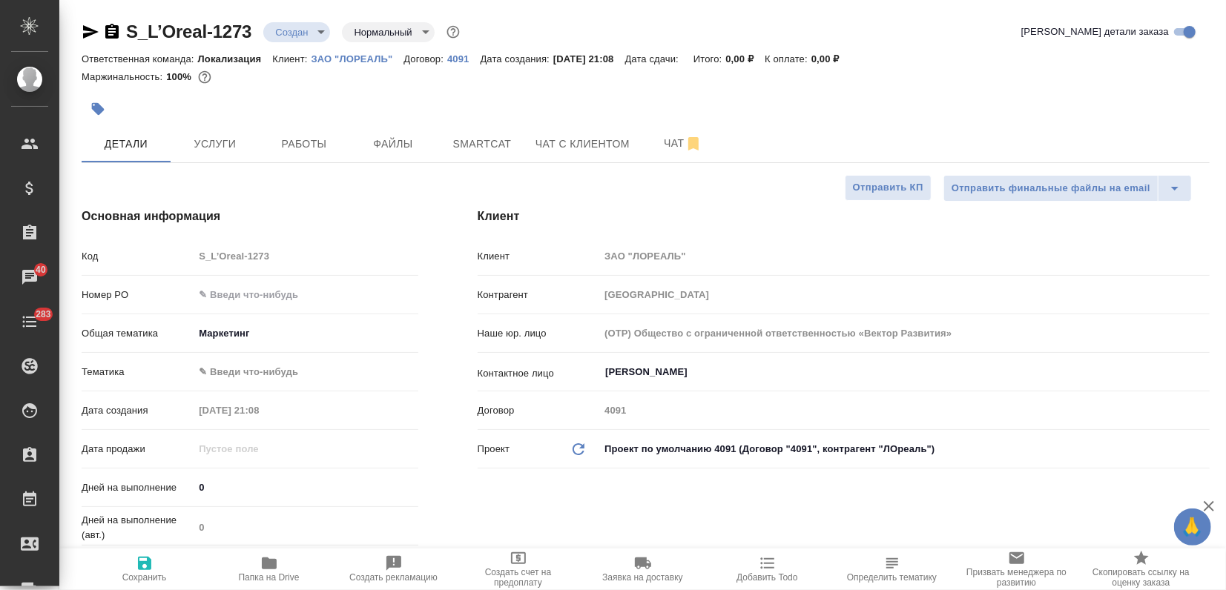
click at [231, 372] on body "🙏 .cls-1 fill:#fff; AWATERA Zagorodnikh Viktoria Клиенты Спецификации Заказы 40…" at bounding box center [613, 295] width 1226 height 590
click at [232, 392] on li "Маркетинг" at bounding box center [306, 396] width 225 height 24
type textarea "x"
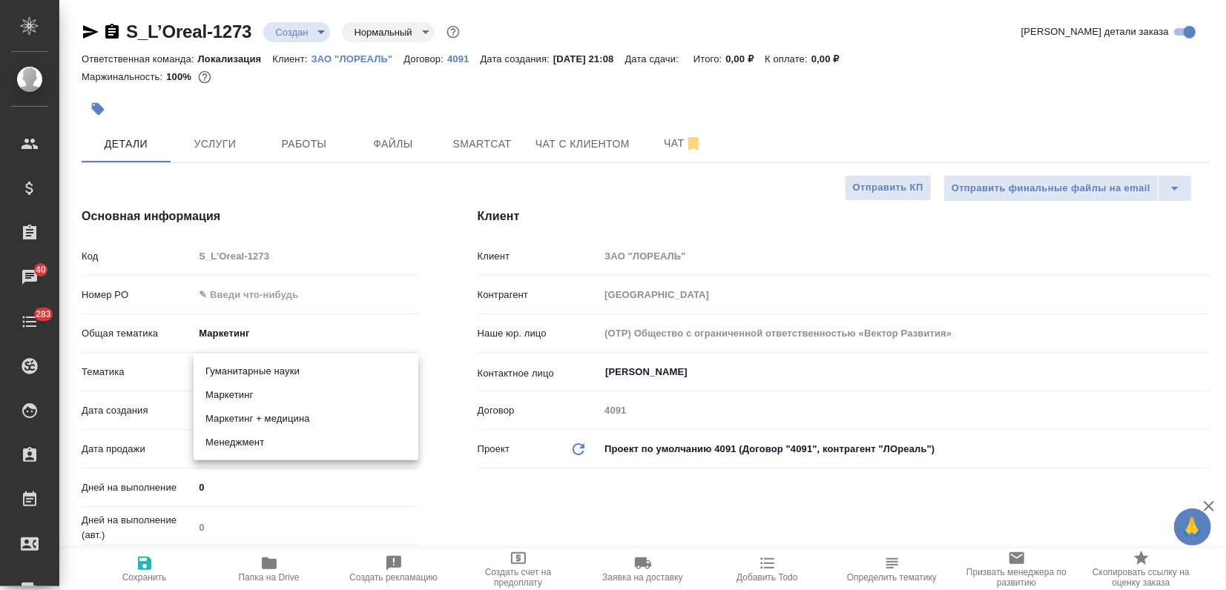
type input "5a8b8b956a9677013d343d63"
drag, startPoint x: 144, startPoint y: 577, endPoint x: 296, endPoint y: 261, distance: 350.7
click at [144, 576] on span "Сохранить" at bounding box center [144, 578] width 45 height 10
type textarea "x"
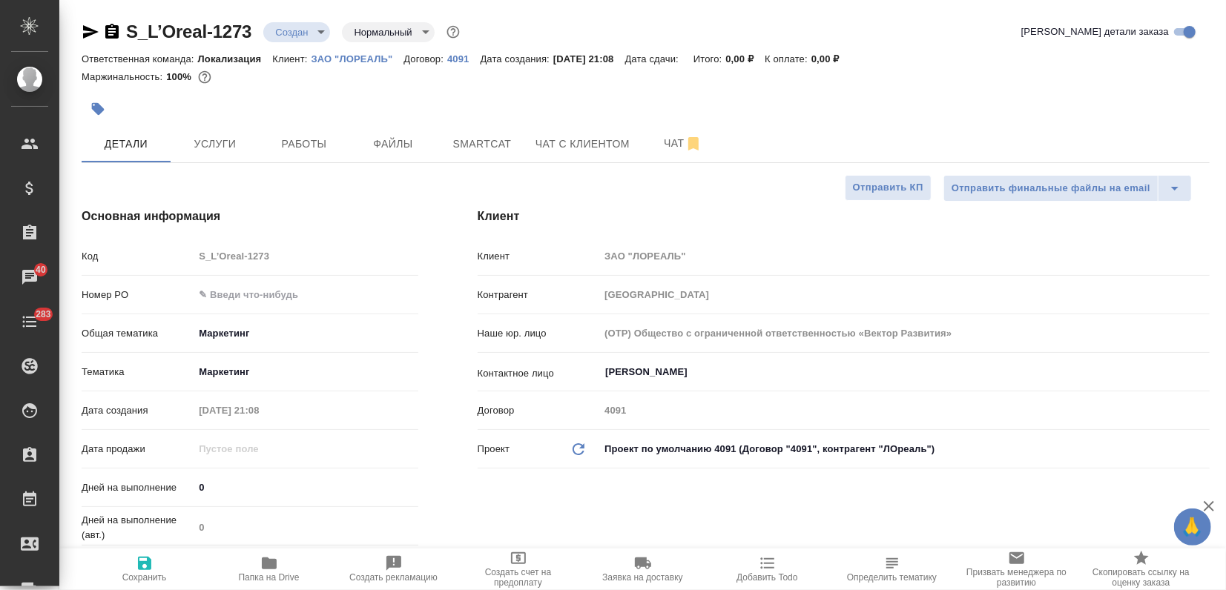
type textarea "x"
click at [237, 144] on span "Услуги" at bounding box center [215, 144] width 71 height 19
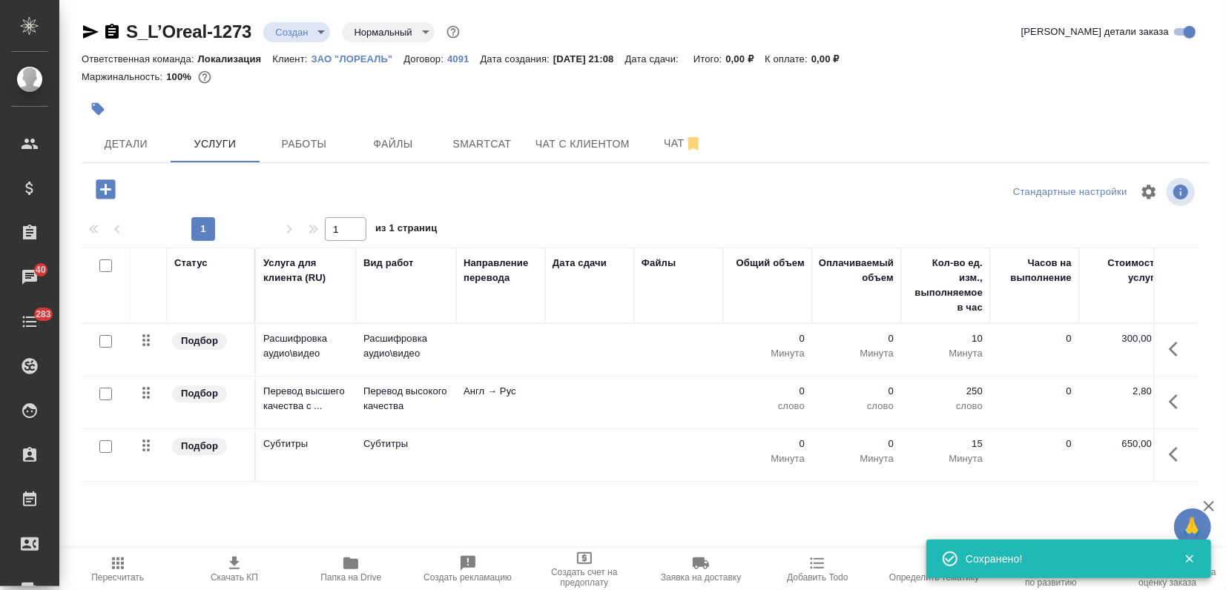
click at [106, 338] on input "checkbox" at bounding box center [105, 341] width 13 height 13
checkbox input "true"
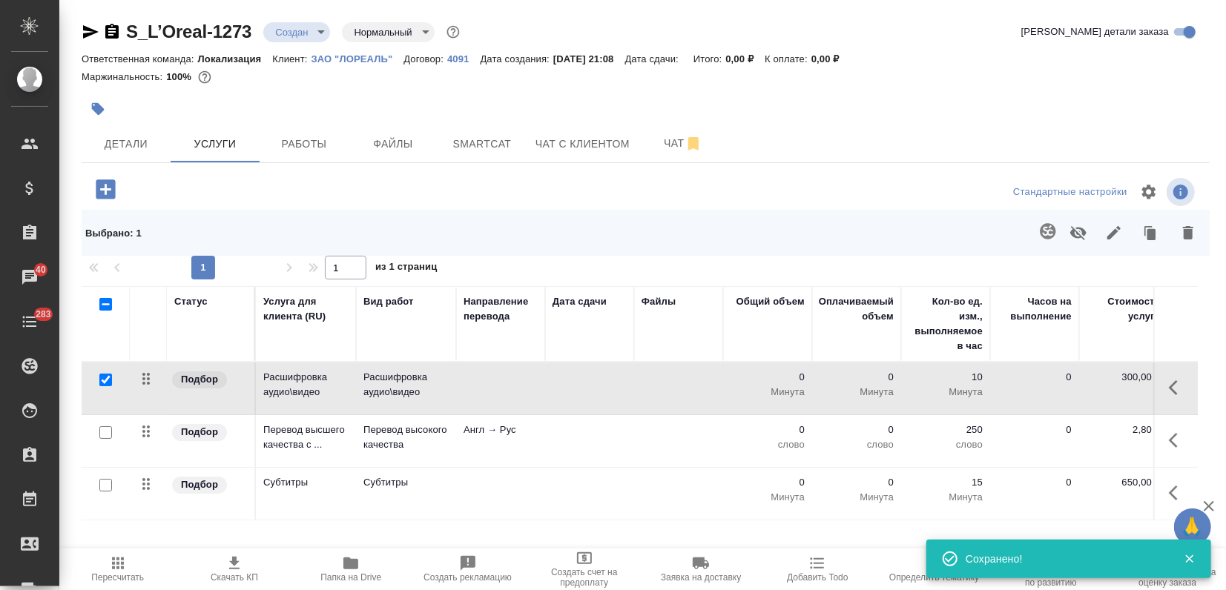
click at [105, 487] on input "checkbox" at bounding box center [105, 485] width 13 height 13
checkbox input "true"
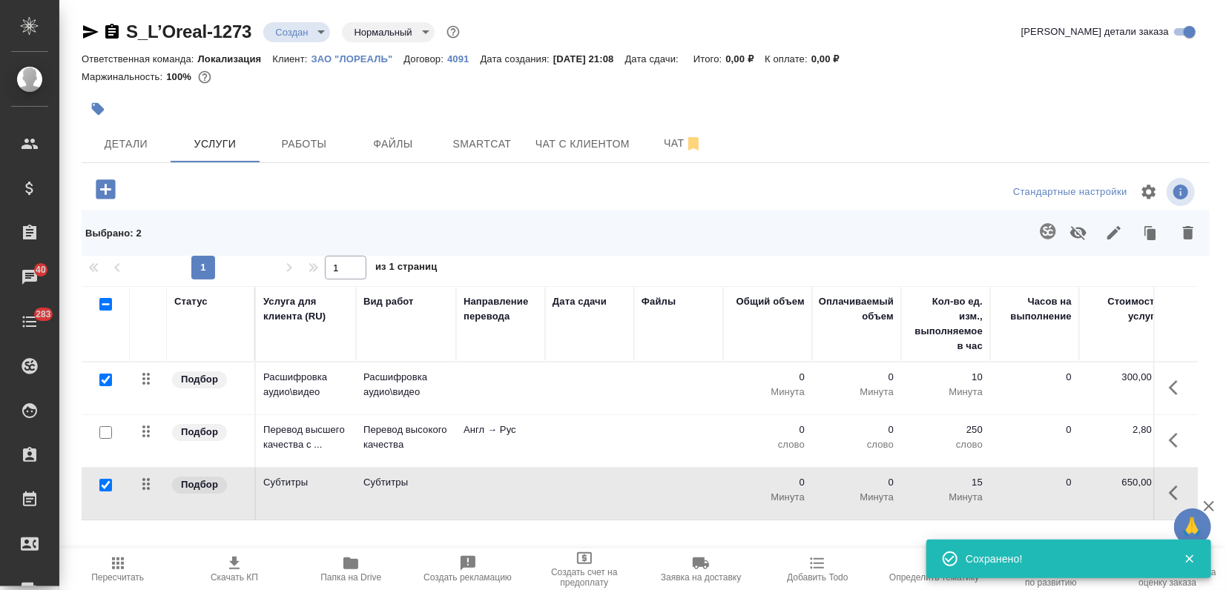
click at [1191, 234] on icon "button" at bounding box center [1188, 232] width 10 height 13
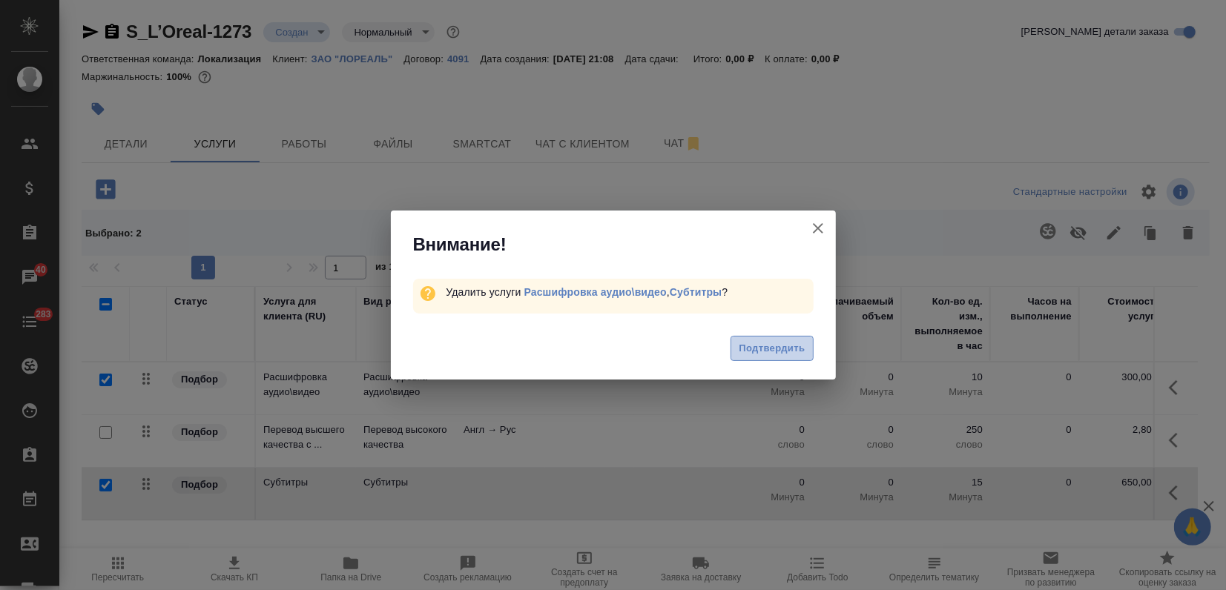
click at [778, 343] on span "Подтвердить" at bounding box center [772, 348] width 66 height 17
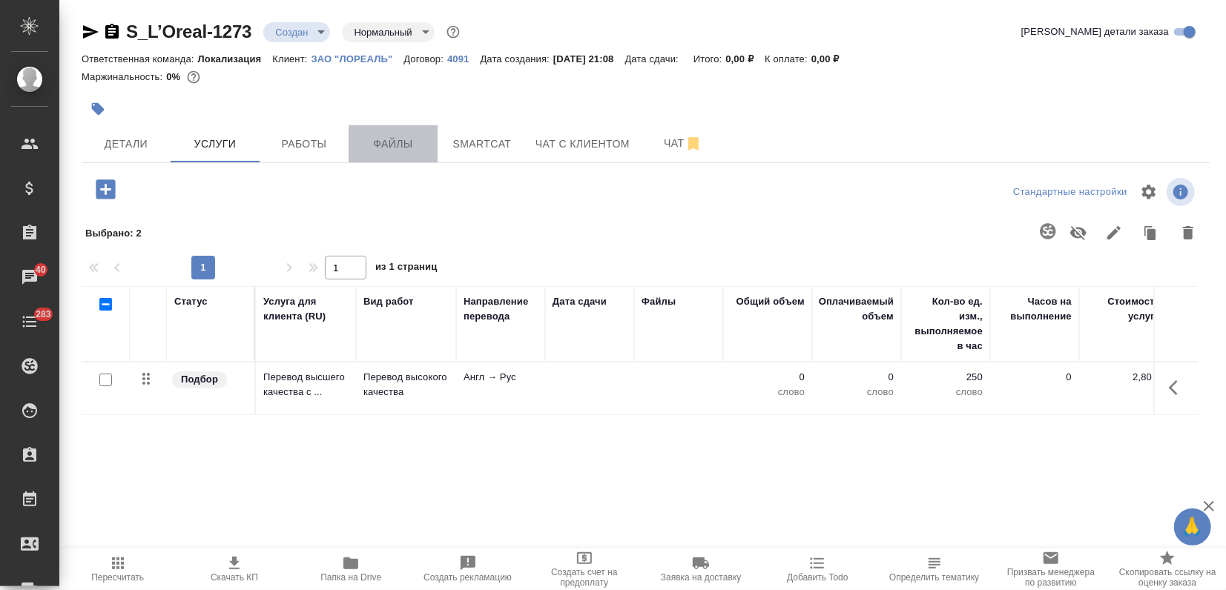
click at [407, 130] on button "Файлы" at bounding box center [393, 143] width 89 height 37
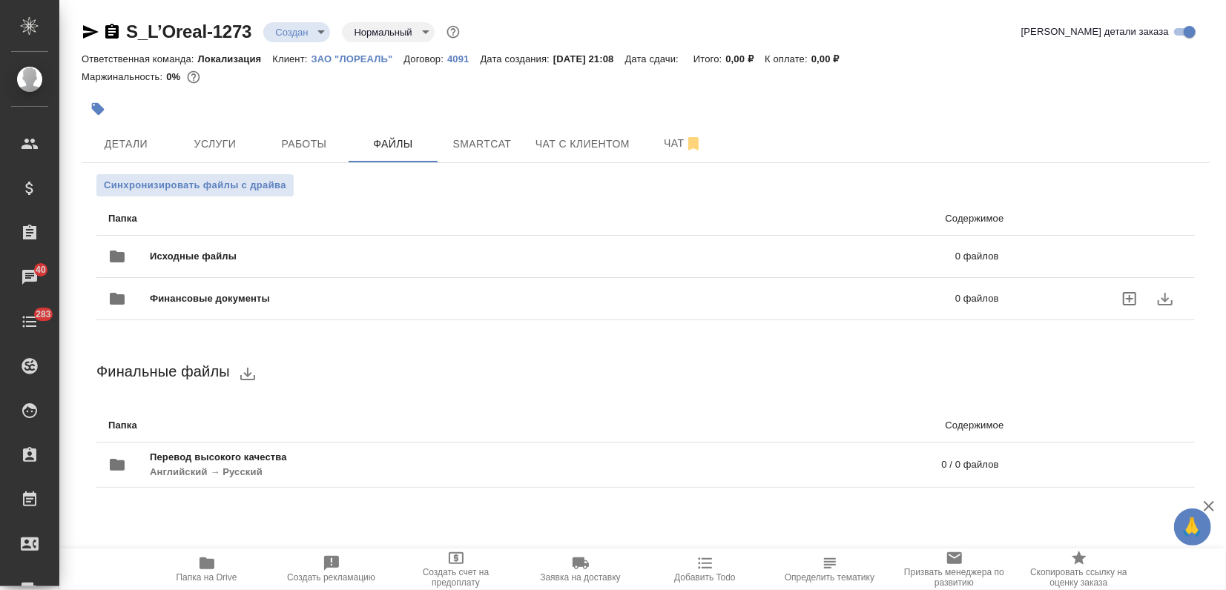
click at [208, 266] on div "Финансовые документы 0 файлов" at bounding box center [553, 298] width 921 height 65
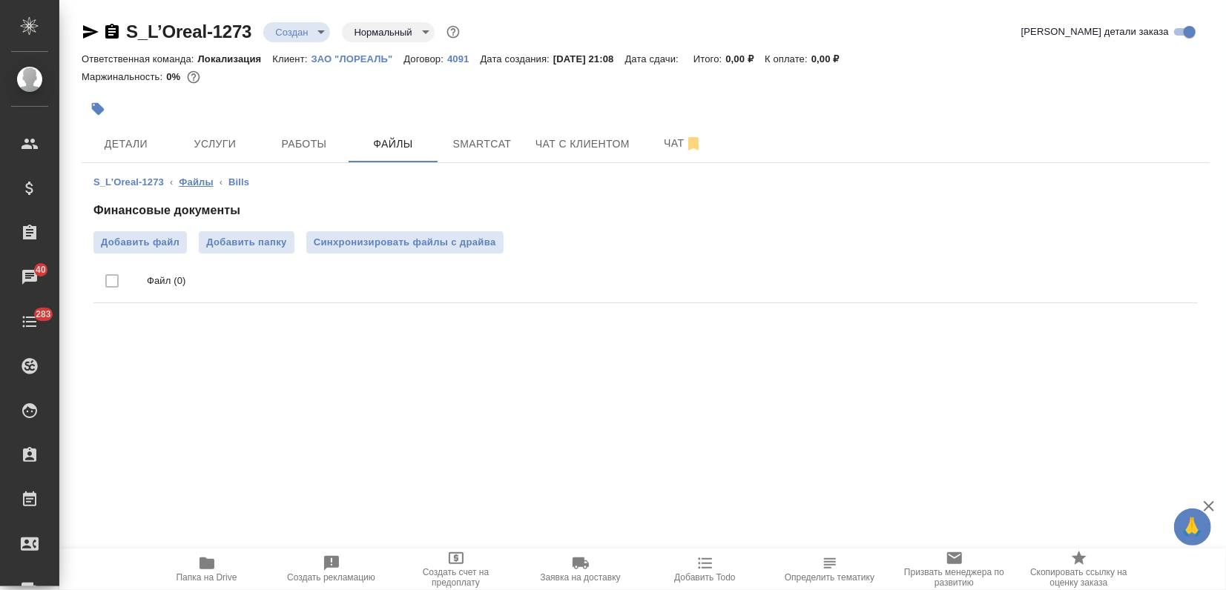
click at [206, 180] on link "Файлы" at bounding box center [196, 182] width 34 height 11
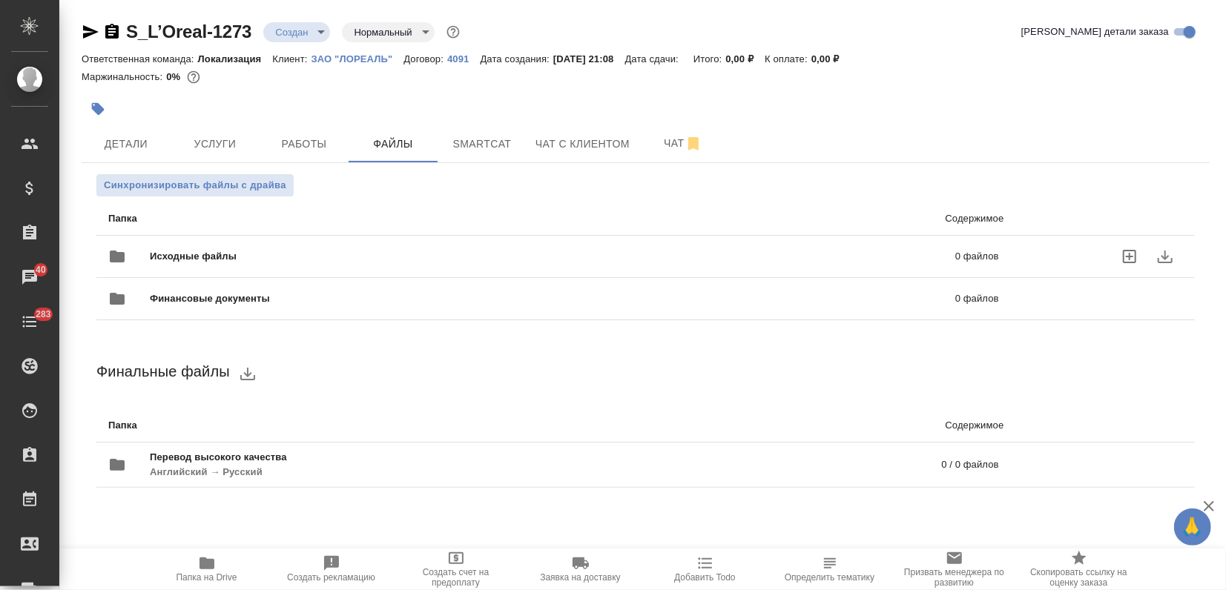
click at [174, 255] on span "Исходные файлы" at bounding box center [373, 256] width 447 height 15
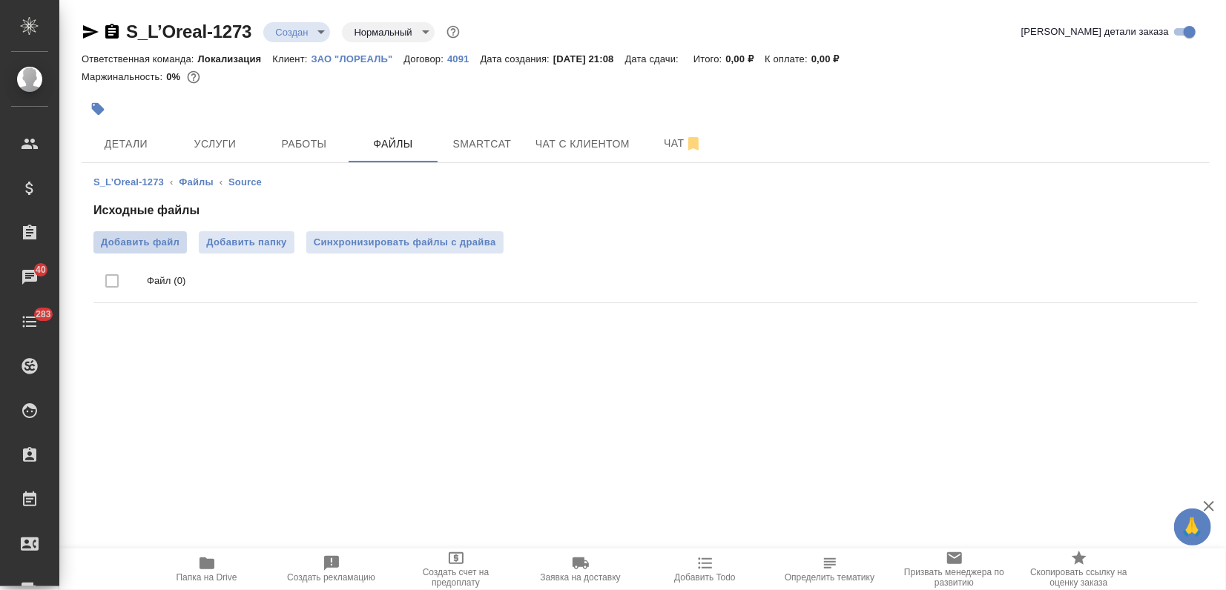
click at [157, 240] on span "Добавить файл" at bounding box center [140, 242] width 79 height 15
click at [0, 0] on input "Добавить файл" at bounding box center [0, 0] width 0 height 0
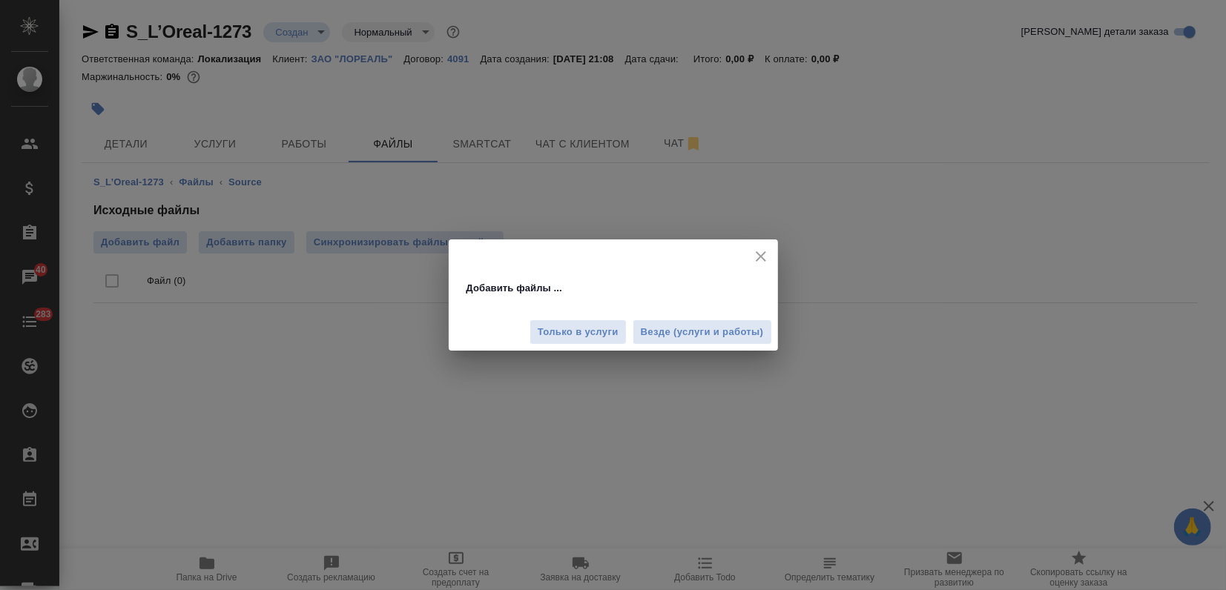
click at [698, 313] on div "Только в услуги Везде (услуги и работы)" at bounding box center [613, 327] width 329 height 50
click at [694, 338] on span "Везде (услуги и работы)" at bounding box center [702, 332] width 123 height 17
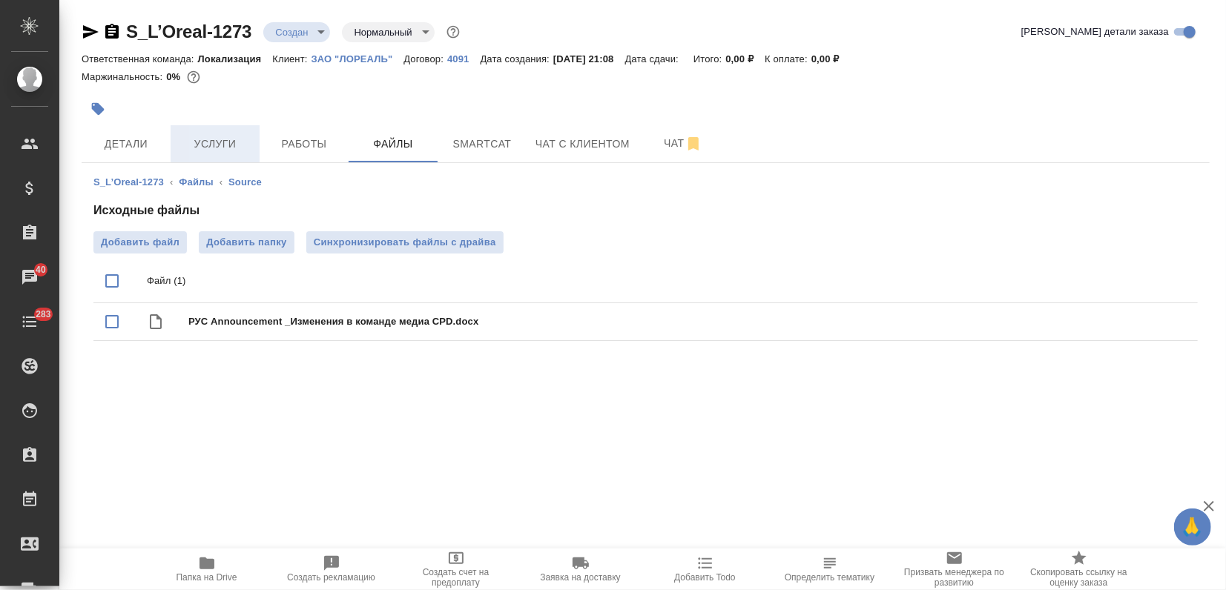
click at [231, 125] on button "Услуги" at bounding box center [215, 143] width 89 height 37
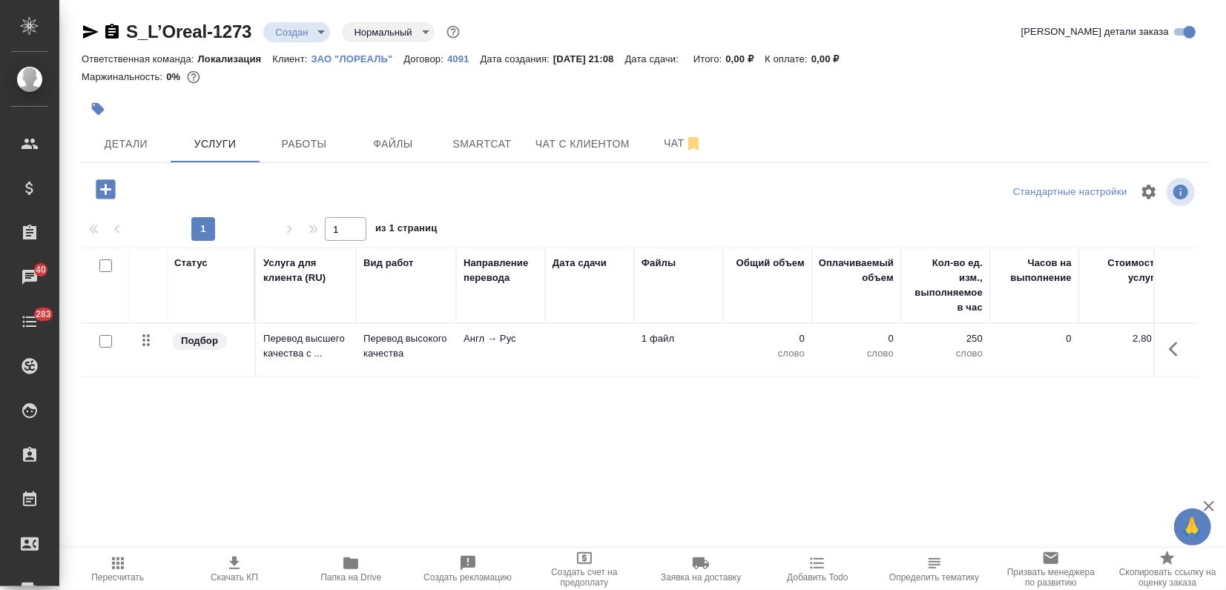
click at [103, 340] on input "checkbox" at bounding box center [105, 341] width 13 height 13
checkbox input "true"
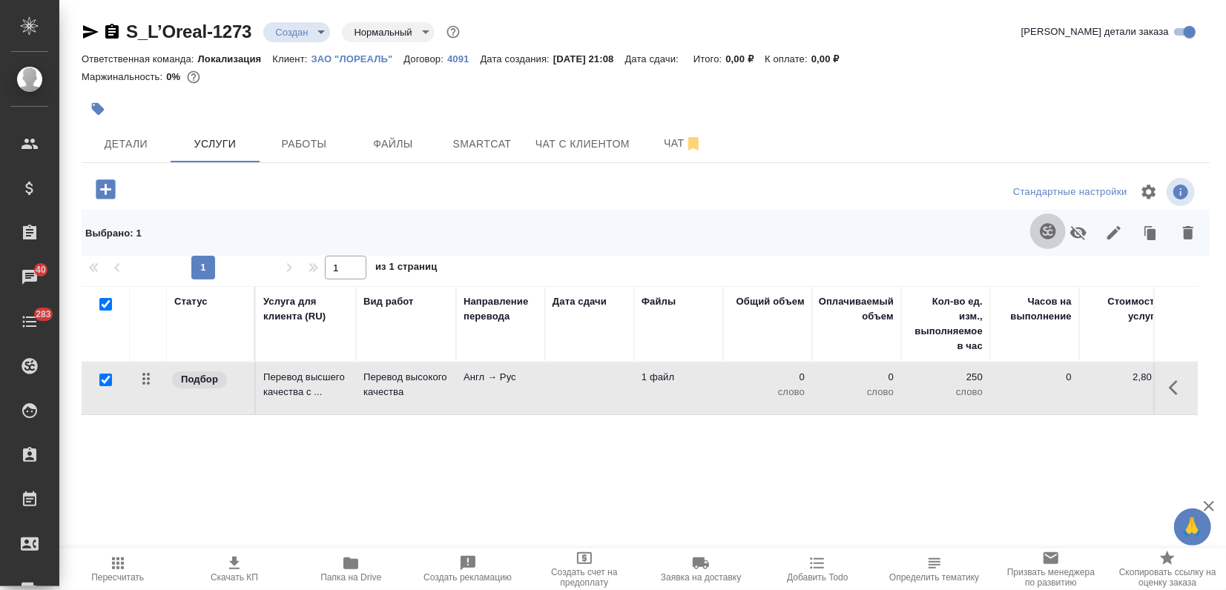
click at [1039, 225] on icon "button" at bounding box center [1048, 232] width 18 height 18
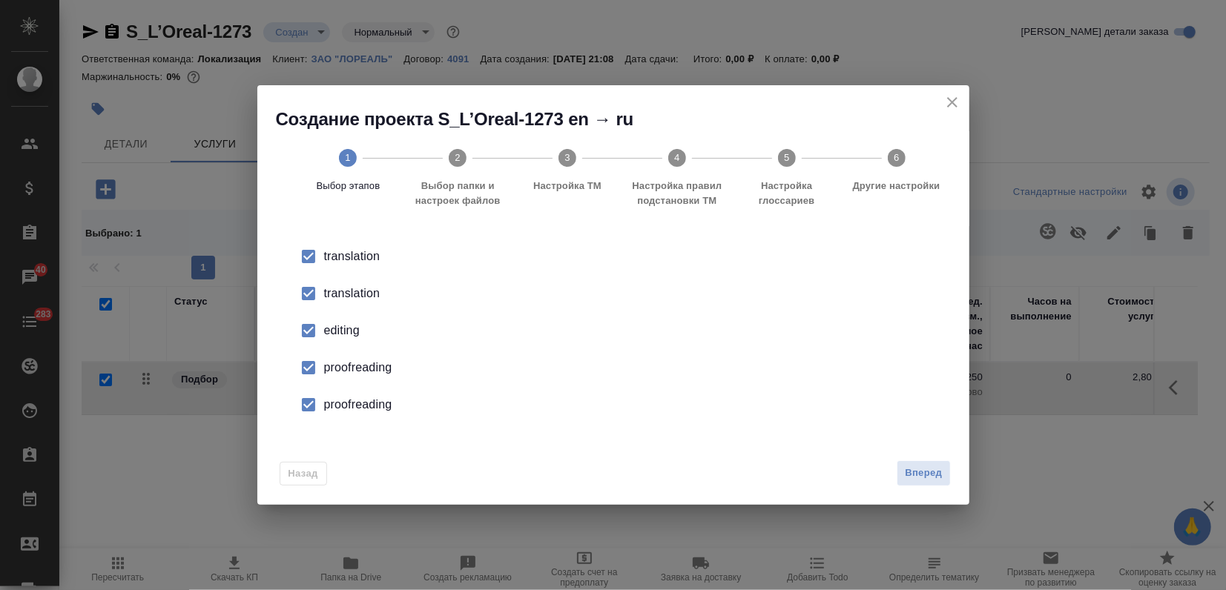
click at [357, 298] on div "translation" at bounding box center [629, 294] width 610 height 18
click at [347, 322] on div "editing" at bounding box center [629, 331] width 610 height 18
click at [344, 363] on div "proofreading" at bounding box center [629, 368] width 610 height 18
click at [349, 398] on div "proofreading" at bounding box center [629, 405] width 610 height 18
click at [922, 467] on span "Вперед" at bounding box center [923, 473] width 37 height 17
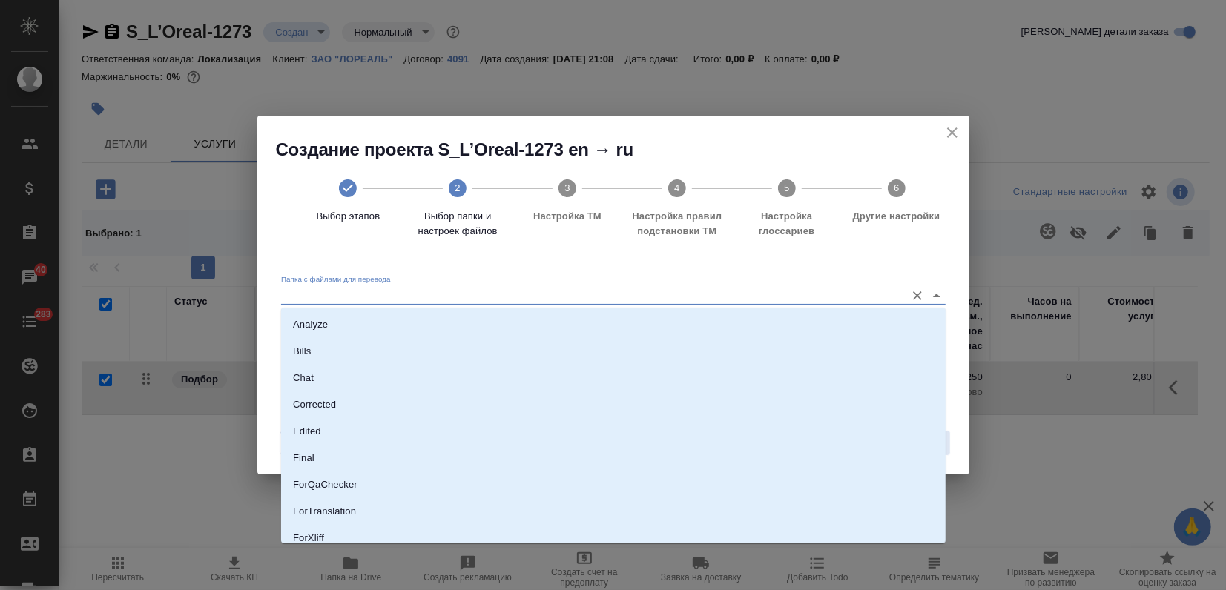
click at [671, 287] on input "Папка с файлами для перевода" at bounding box center [589, 295] width 617 height 18
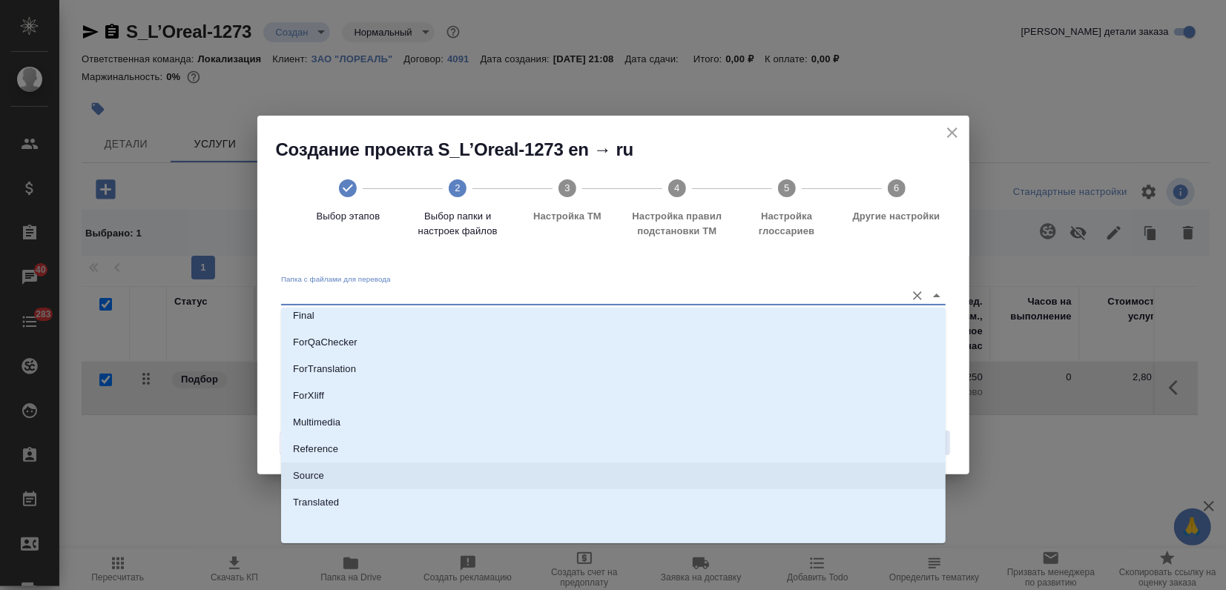
click at [361, 478] on li "Source" at bounding box center [613, 476] width 665 height 27
type input "Source"
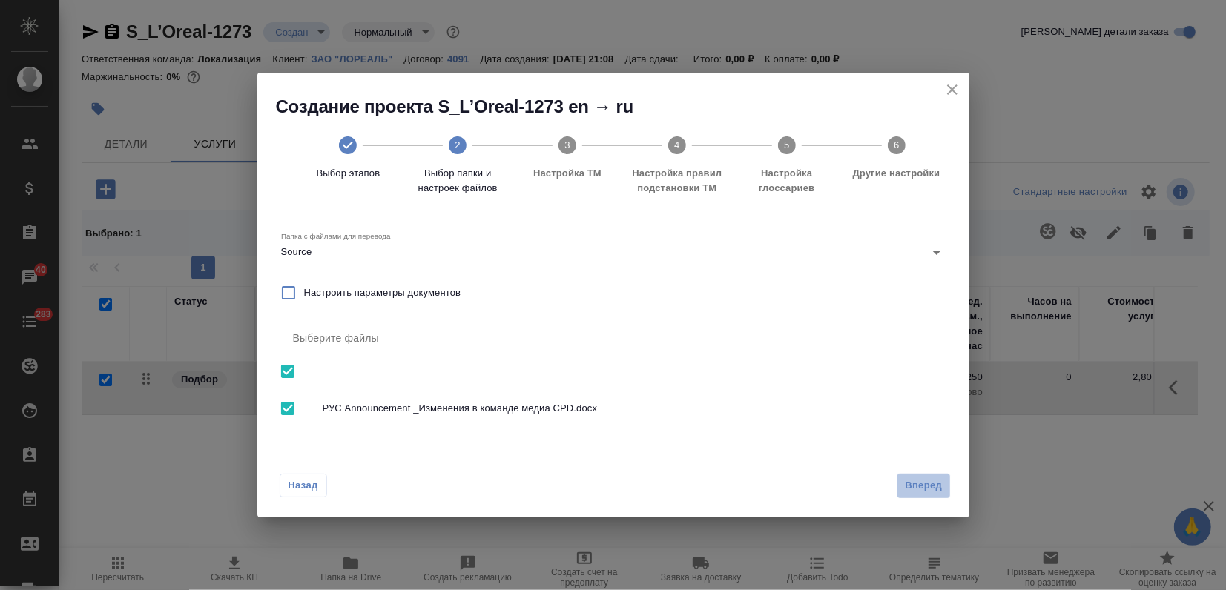
click at [934, 481] on span "Вперед" at bounding box center [923, 486] width 37 height 17
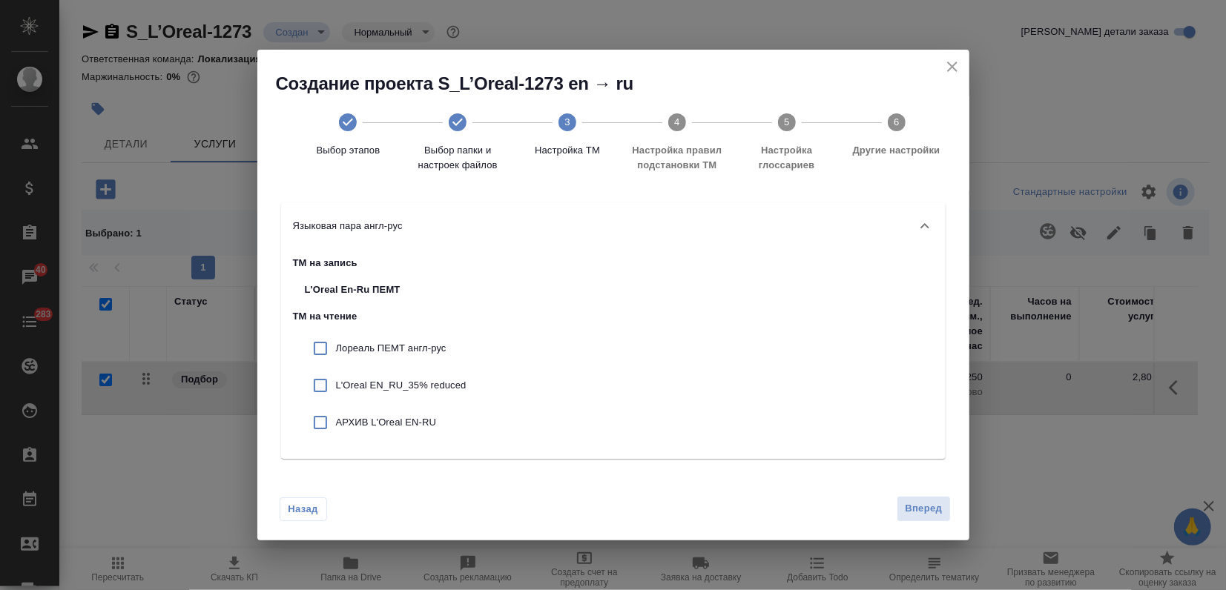
click at [909, 501] on span "Вперед" at bounding box center [923, 509] width 37 height 17
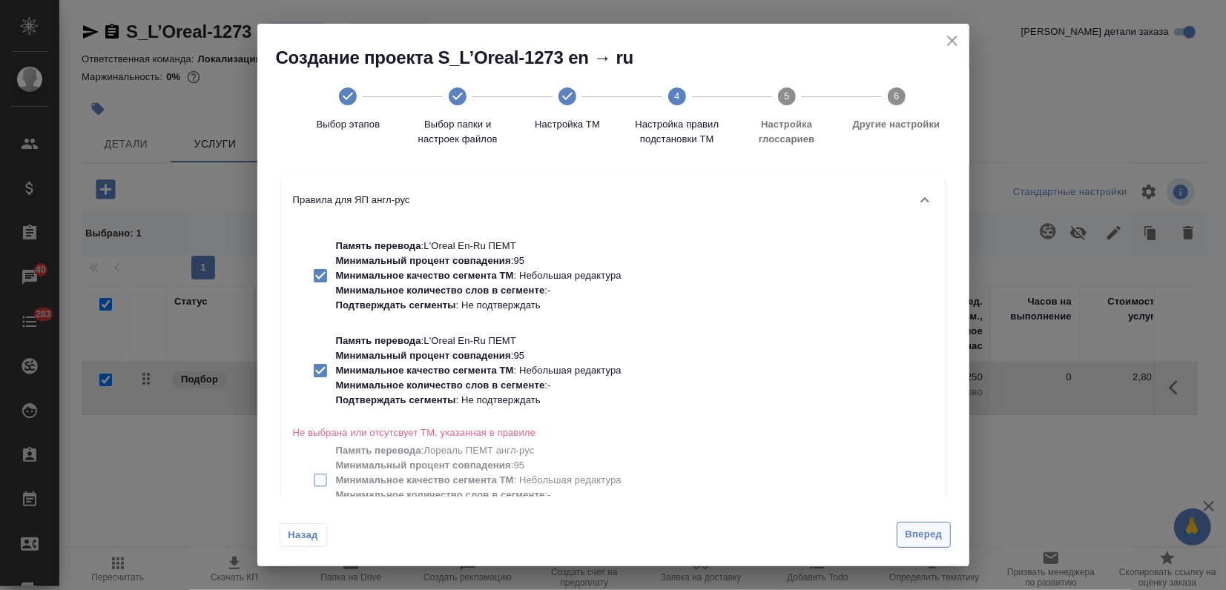
click at [920, 525] on button "Вперед" at bounding box center [923, 535] width 53 height 26
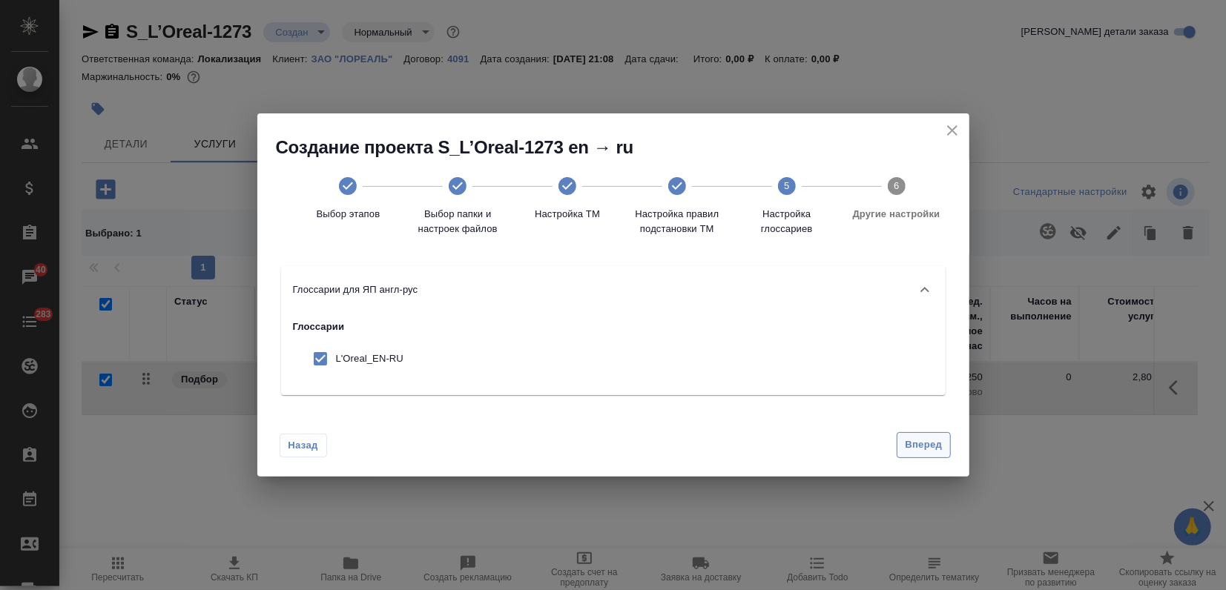
click at [932, 449] on span "Вперед" at bounding box center [923, 445] width 37 height 17
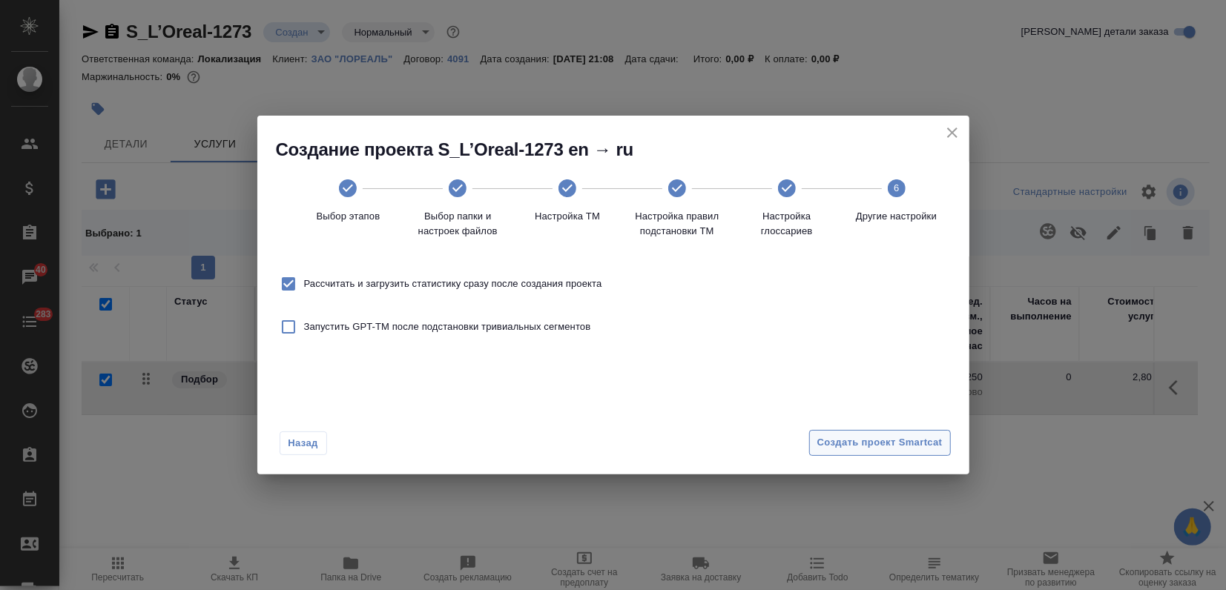
click at [932, 449] on span "Создать проект Smartcat" at bounding box center [879, 443] width 125 height 17
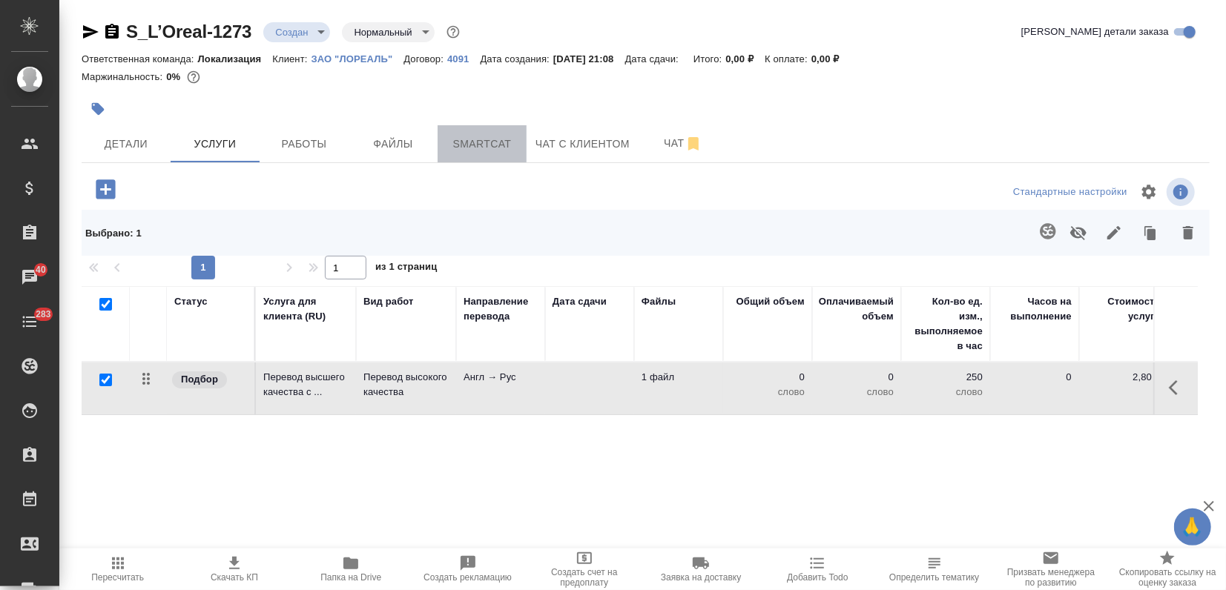
click at [511, 136] on span "Smartcat" at bounding box center [482, 144] width 71 height 19
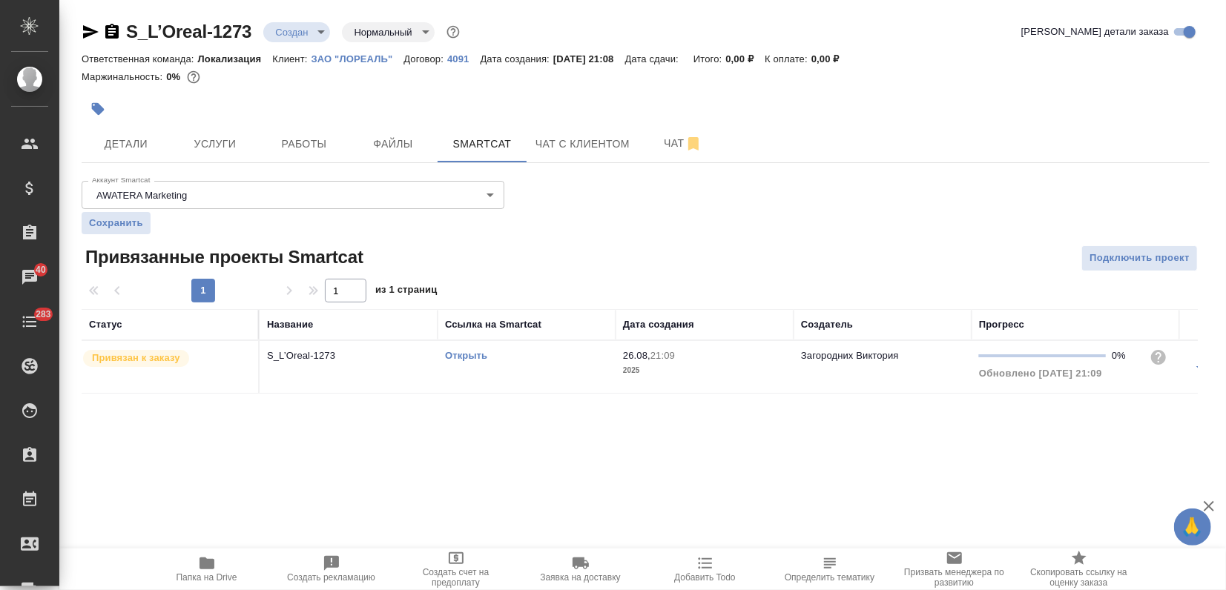
click at [461, 356] on link "Открыть" at bounding box center [466, 355] width 42 height 11
click at [211, 148] on span "Услуги" at bounding box center [215, 144] width 71 height 19
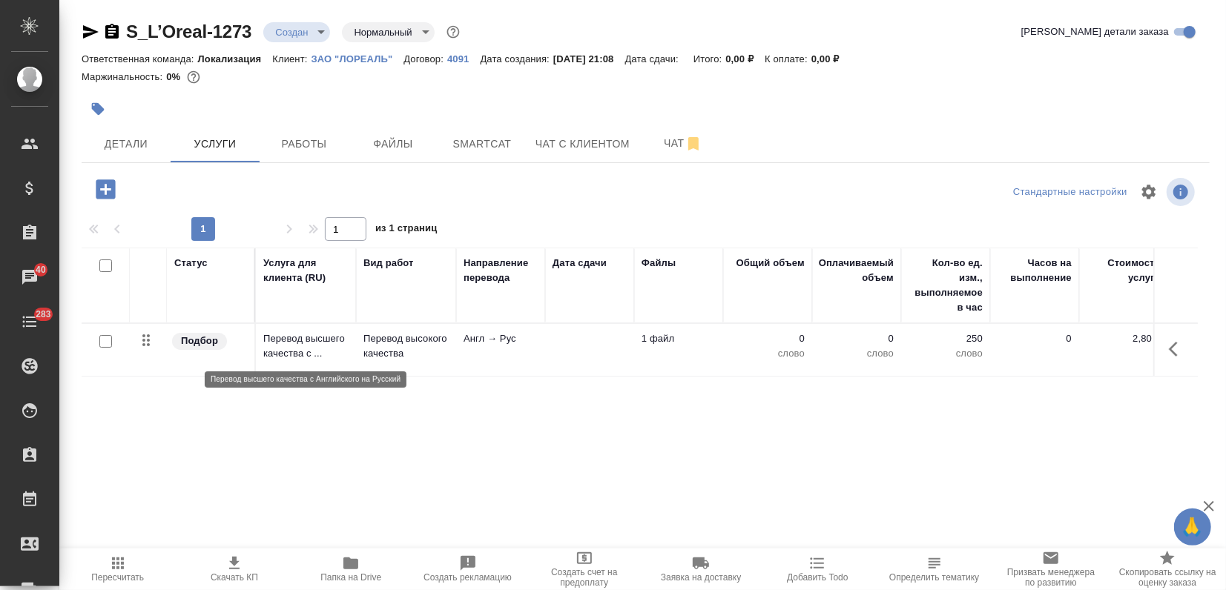
click at [327, 343] on p "Перевод высшего качества c ..." at bounding box center [305, 347] width 85 height 30
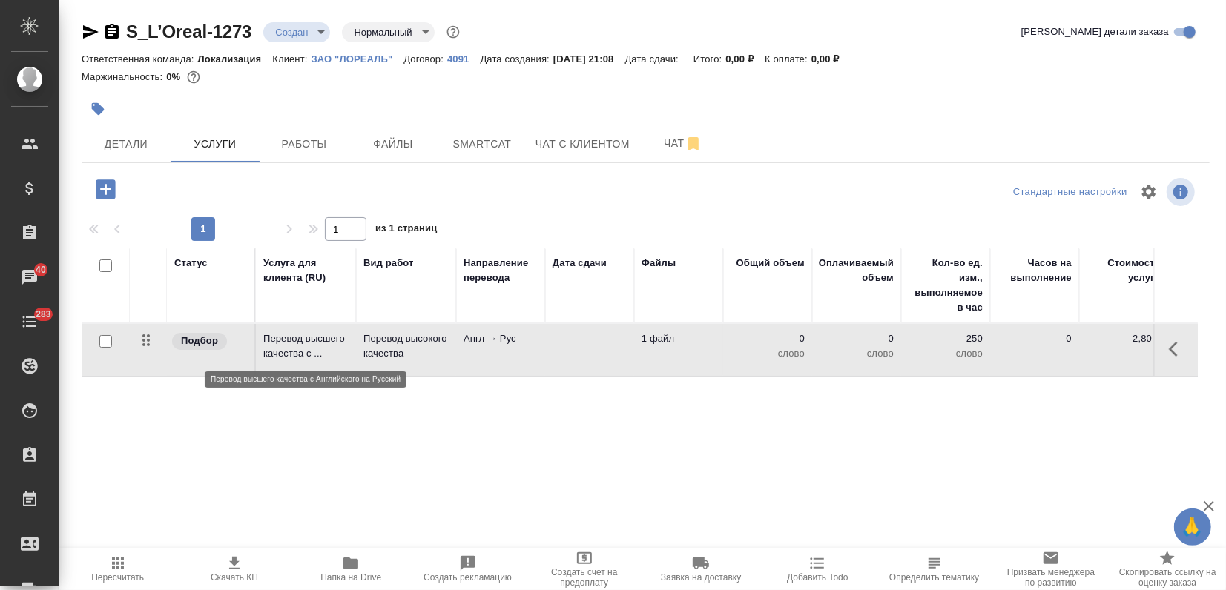
click at [327, 343] on p "Перевод высшего качества c ..." at bounding box center [305, 347] width 85 height 30
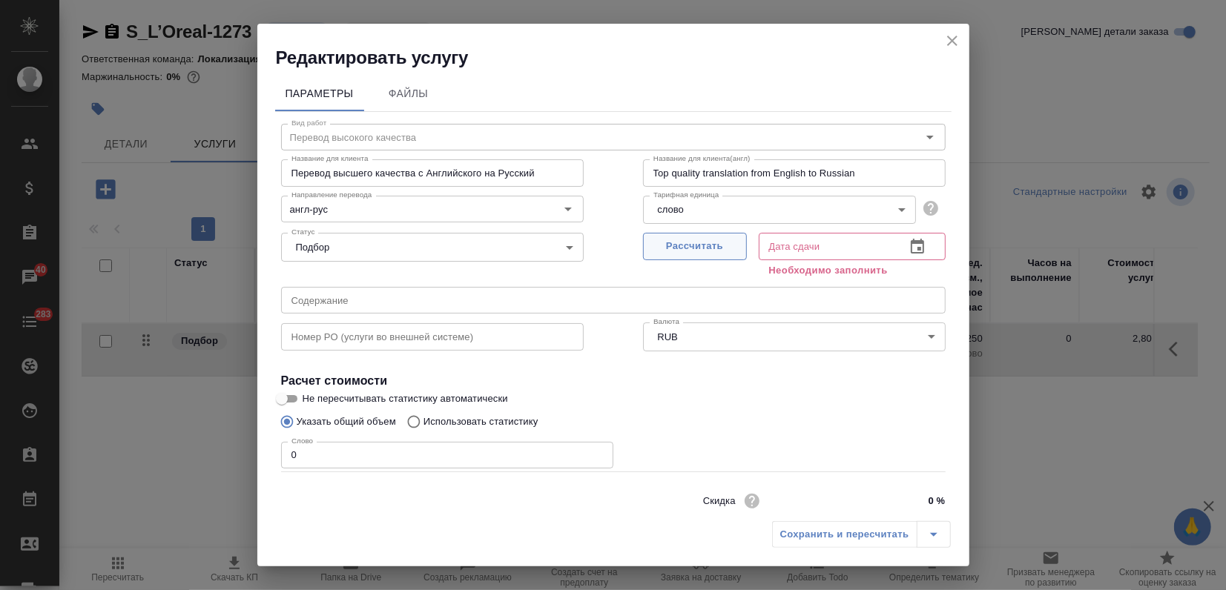
click at [716, 237] on button "Рассчитать" at bounding box center [695, 246] width 104 height 27
type input "26.08.2025 21:10"
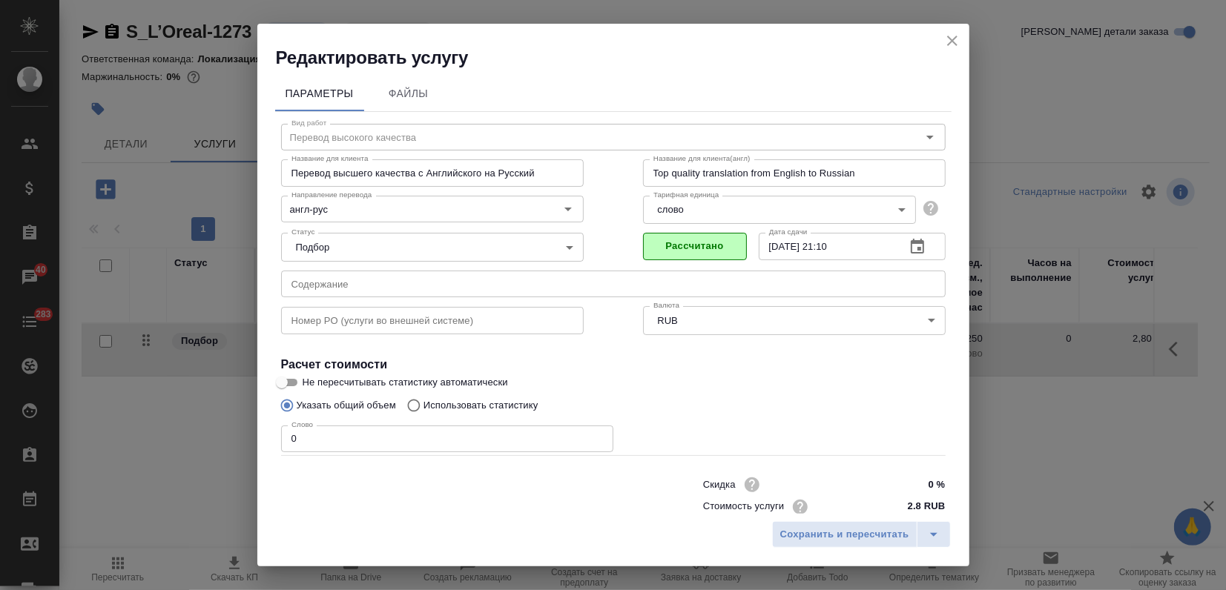
click at [430, 409] on p "Использовать статистику" at bounding box center [481, 405] width 115 height 15
click at [424, 409] on input "Использовать статистику" at bounding box center [412, 406] width 24 height 28
radio input "true"
radio input "false"
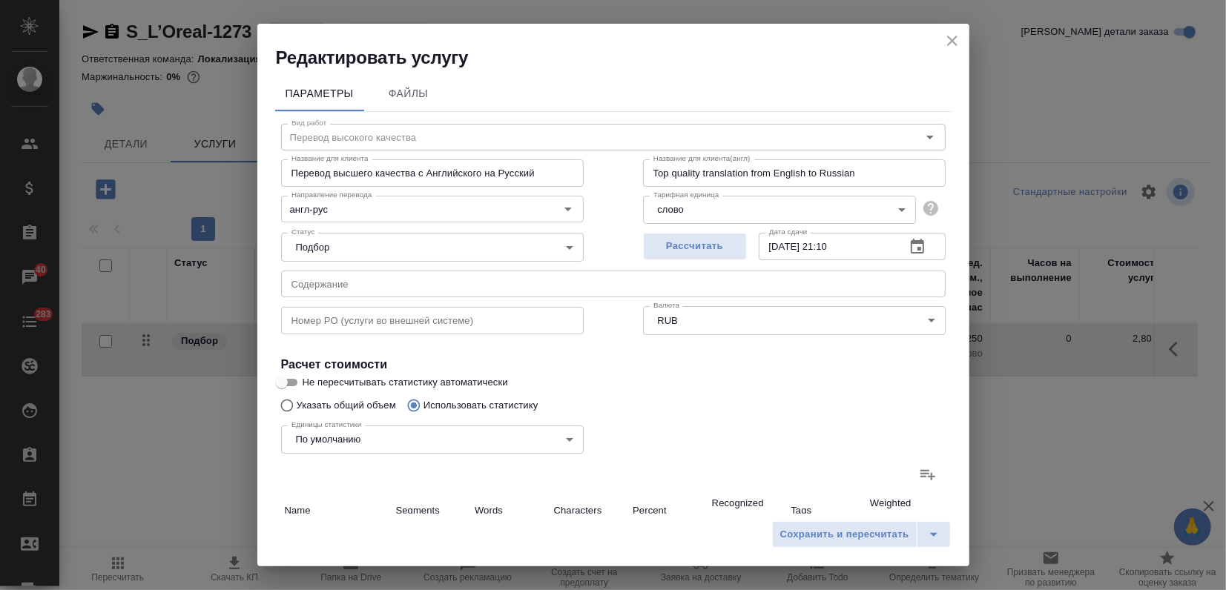
click at [920, 467] on icon at bounding box center [928, 475] width 18 height 18
click at [0, 0] on input "file" at bounding box center [0, 0] width 0 height 0
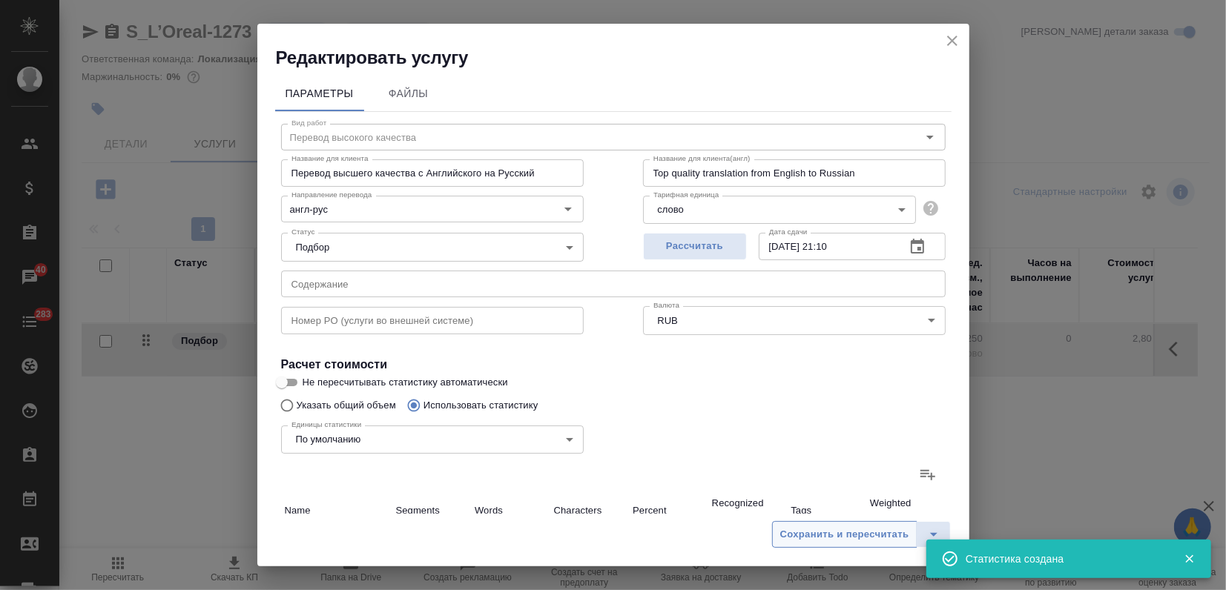
type input "2"
type input "5"
type input "19"
type input "230"
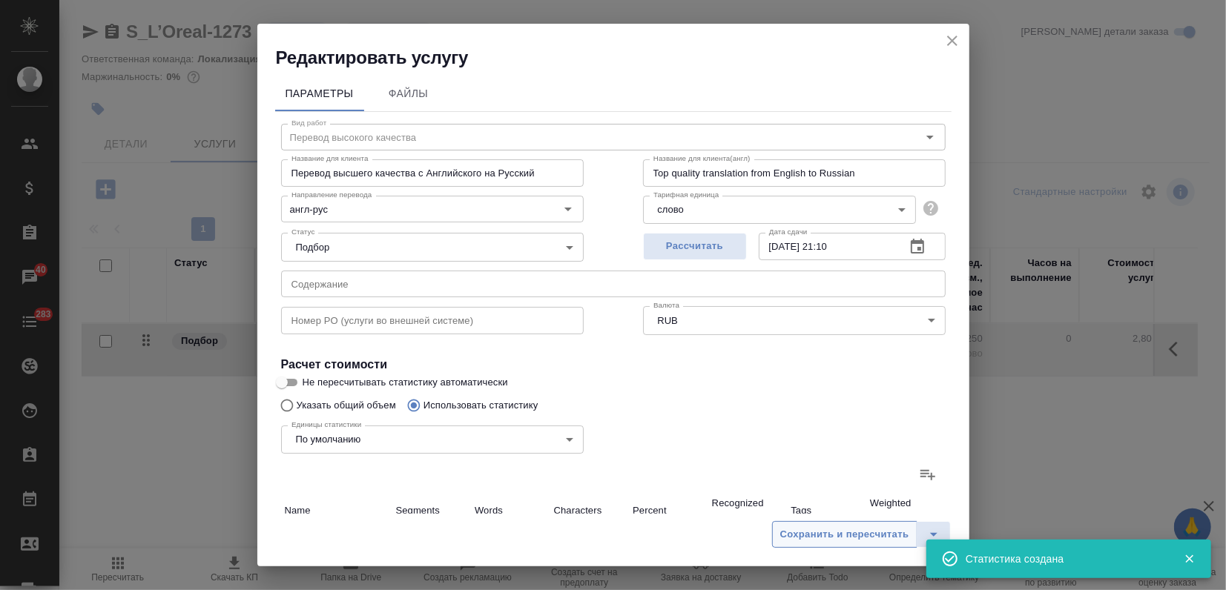
type input "1859"
type input "20"
type input "235"
type input "1878"
type input "20"
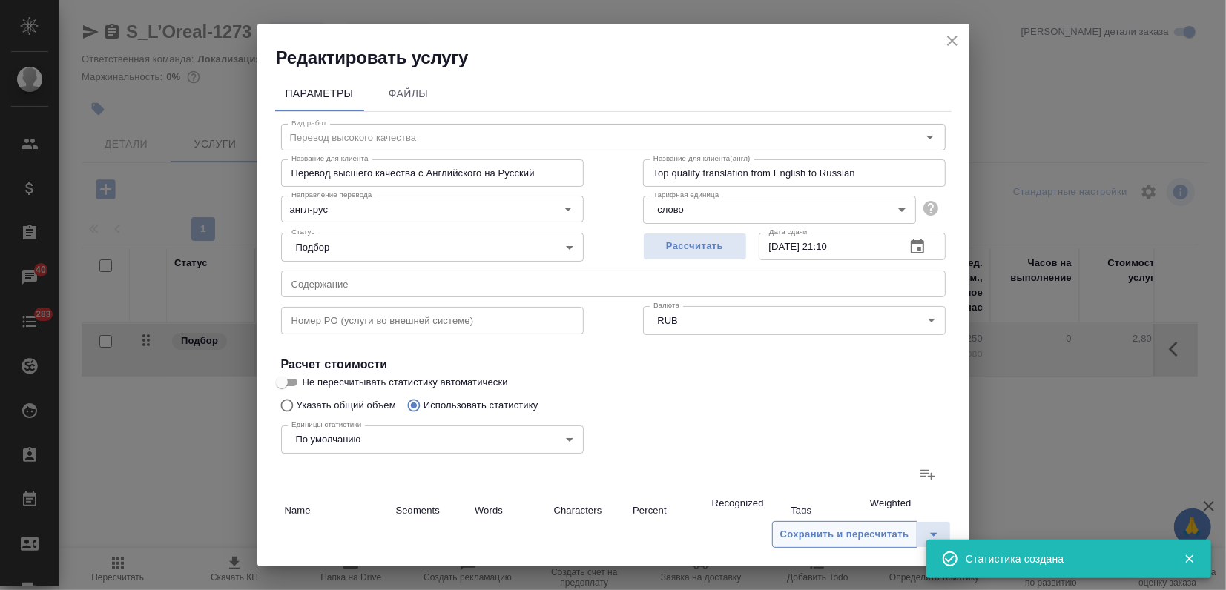
type input "235"
type input "1878"
click at [824, 527] on span "Сохранить и пересчитать" at bounding box center [844, 535] width 129 height 17
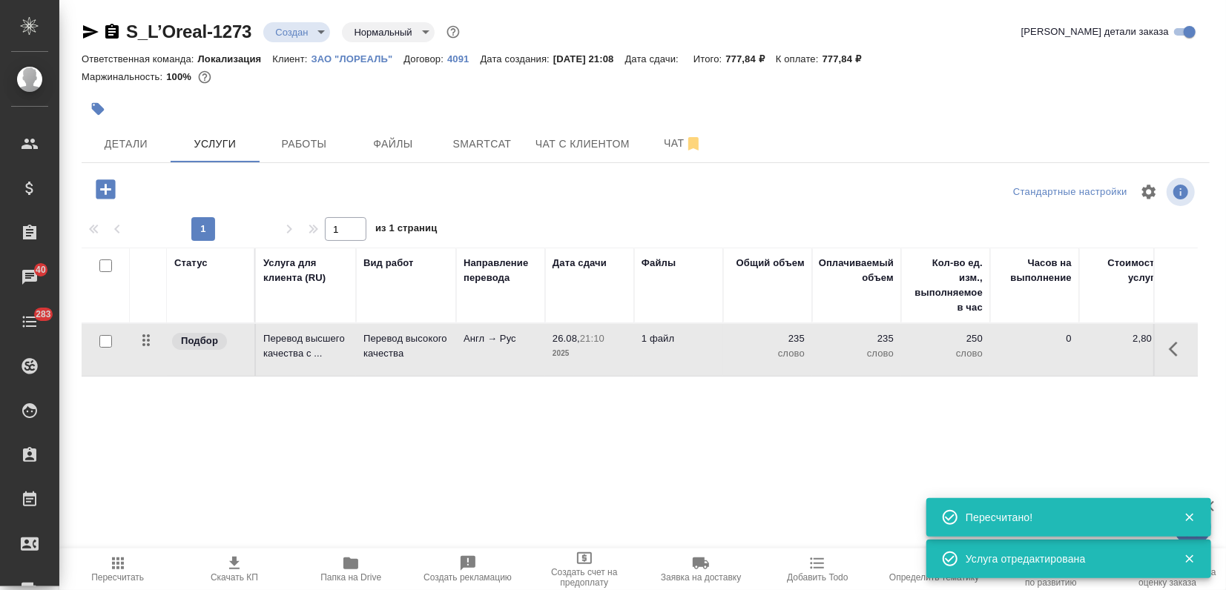
click at [457, 57] on p "4091" at bounding box center [463, 58] width 33 height 11
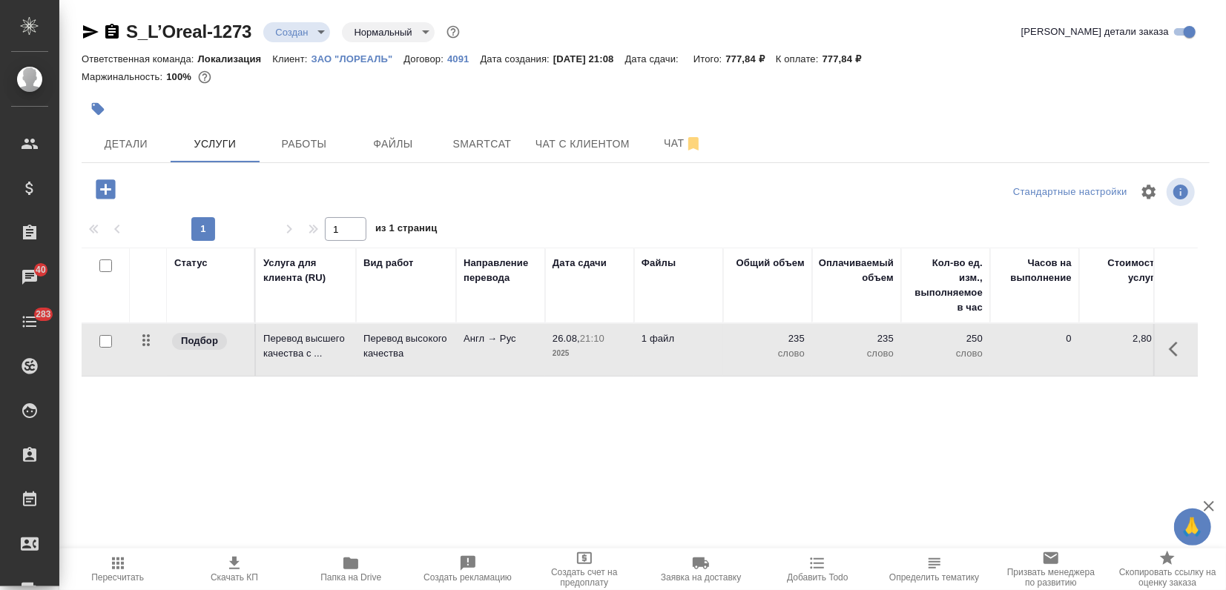
click at [97, 189] on icon "button" at bounding box center [105, 189] width 19 height 19
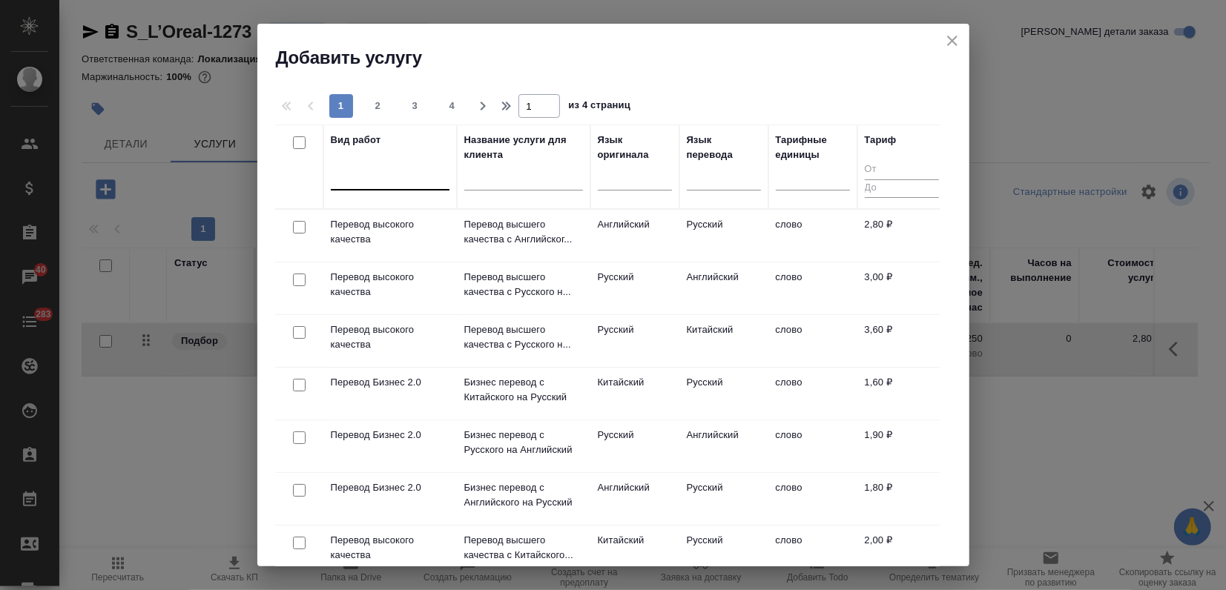
click at [380, 182] on div at bounding box center [390, 176] width 119 height 22
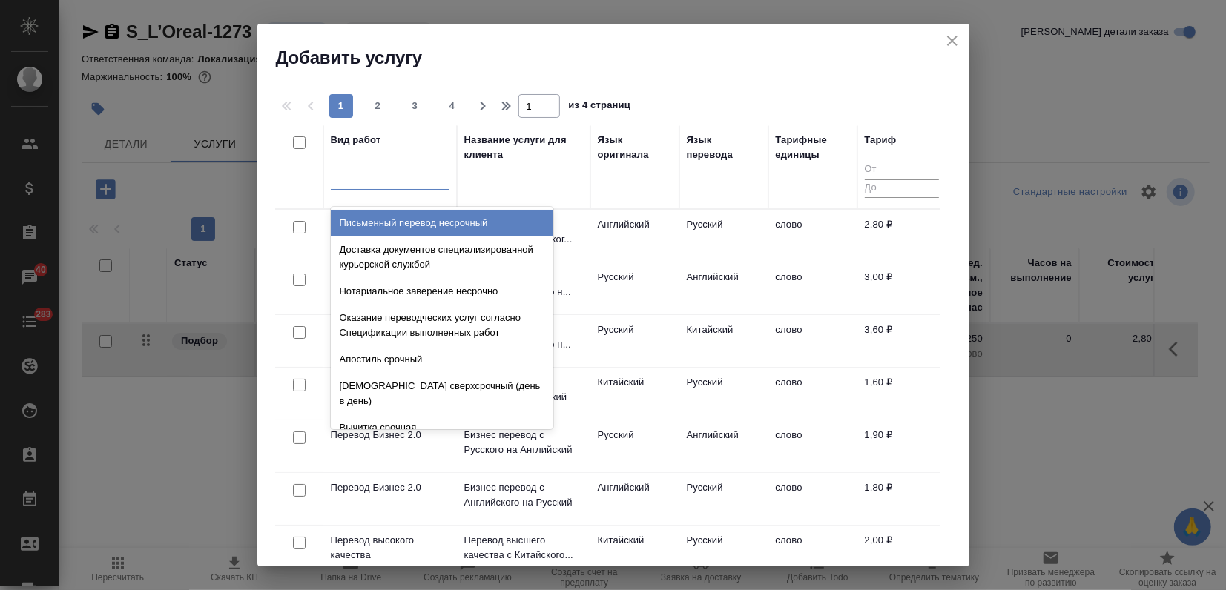
type input "с"
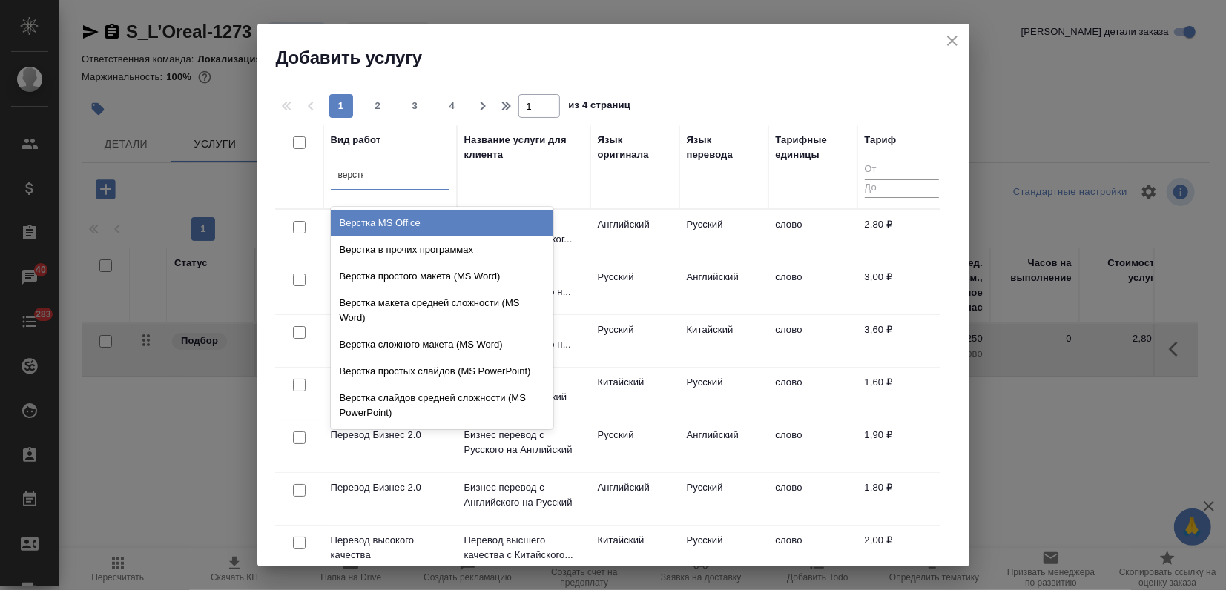
type input "верстка"
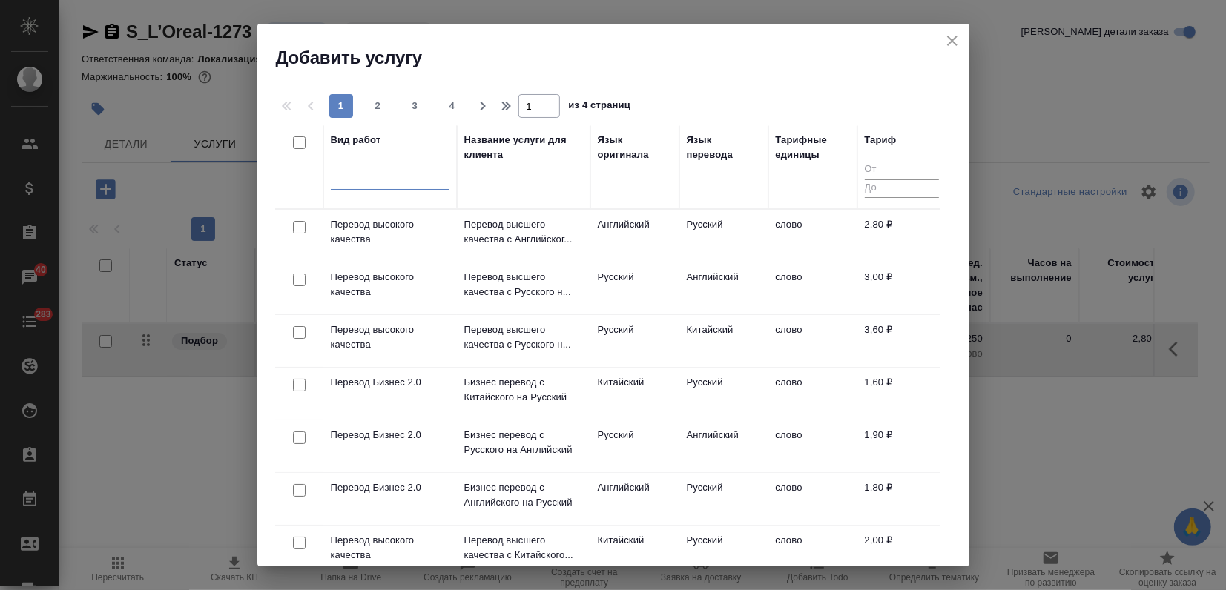
click at [366, 177] on div at bounding box center [390, 176] width 119 height 22
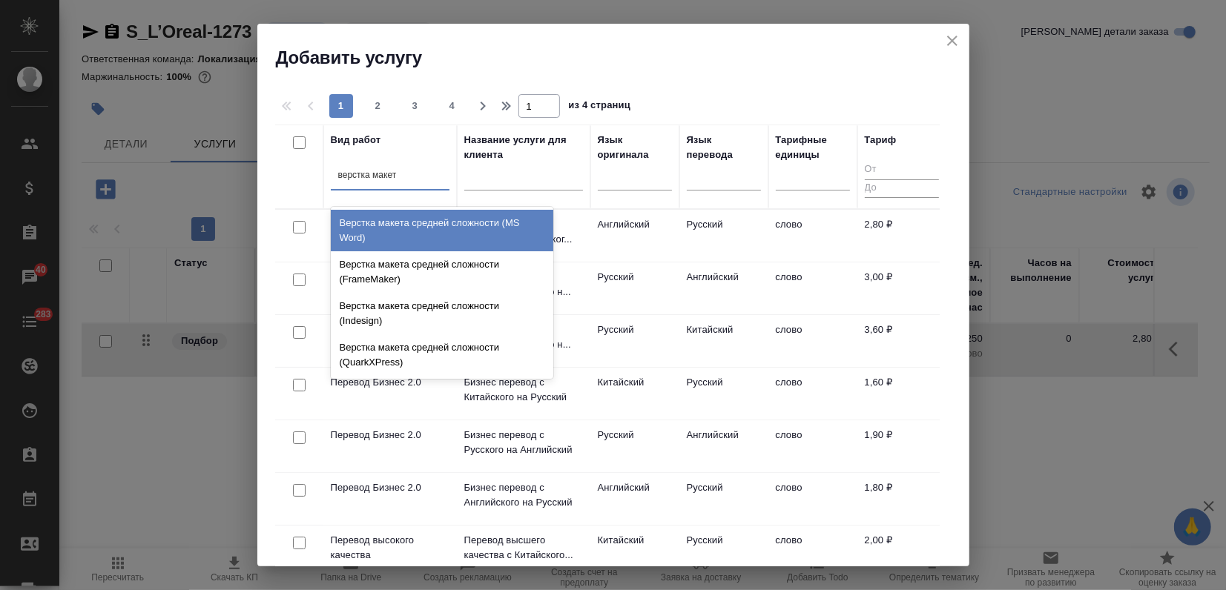
type input "верстка макета"
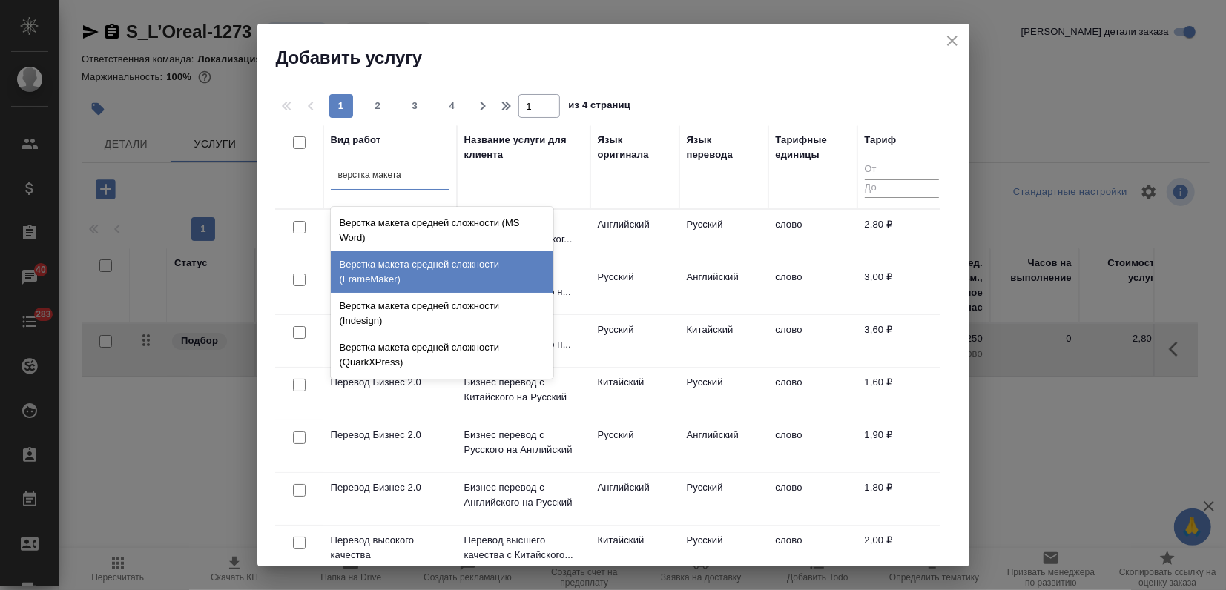
click at [414, 269] on div "Верстка макета средней сложности (FrameMaker)" at bounding box center [442, 272] width 223 height 42
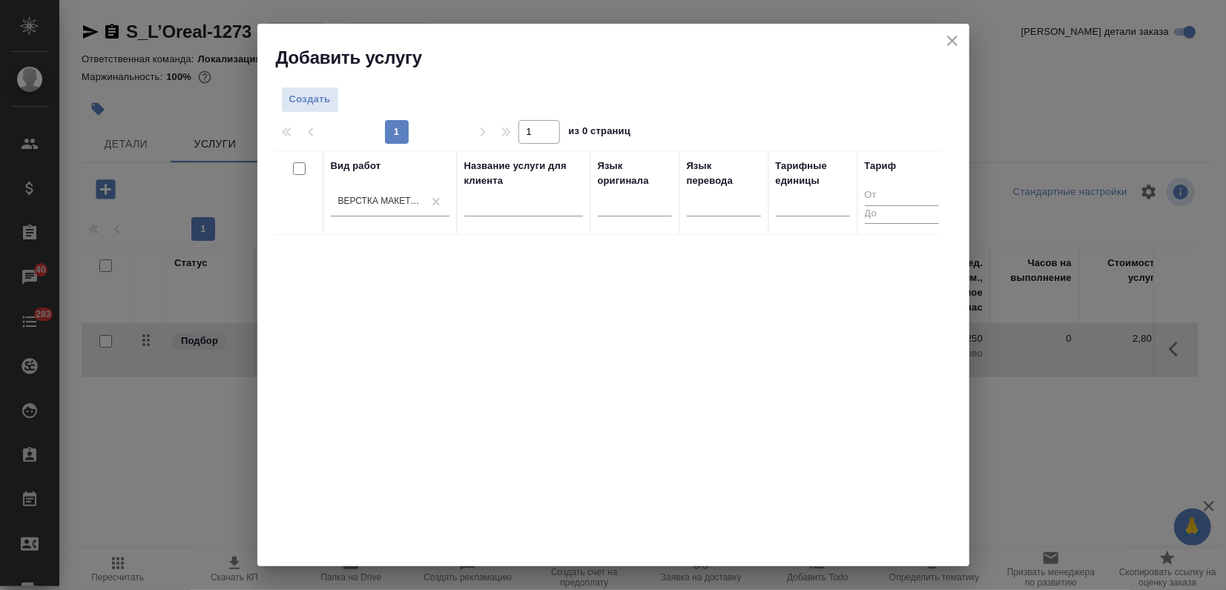
drag, startPoint x: 487, startPoint y: 413, endPoint x: 550, endPoint y: 389, distance: 67.4
click at [489, 413] on div "Вид работ Верстка макета средней сложности (FrameMaker) Название услуги для кли…" at bounding box center [607, 373] width 665 height 445
click at [315, 105] on span "Создать" at bounding box center [310, 99] width 42 height 17
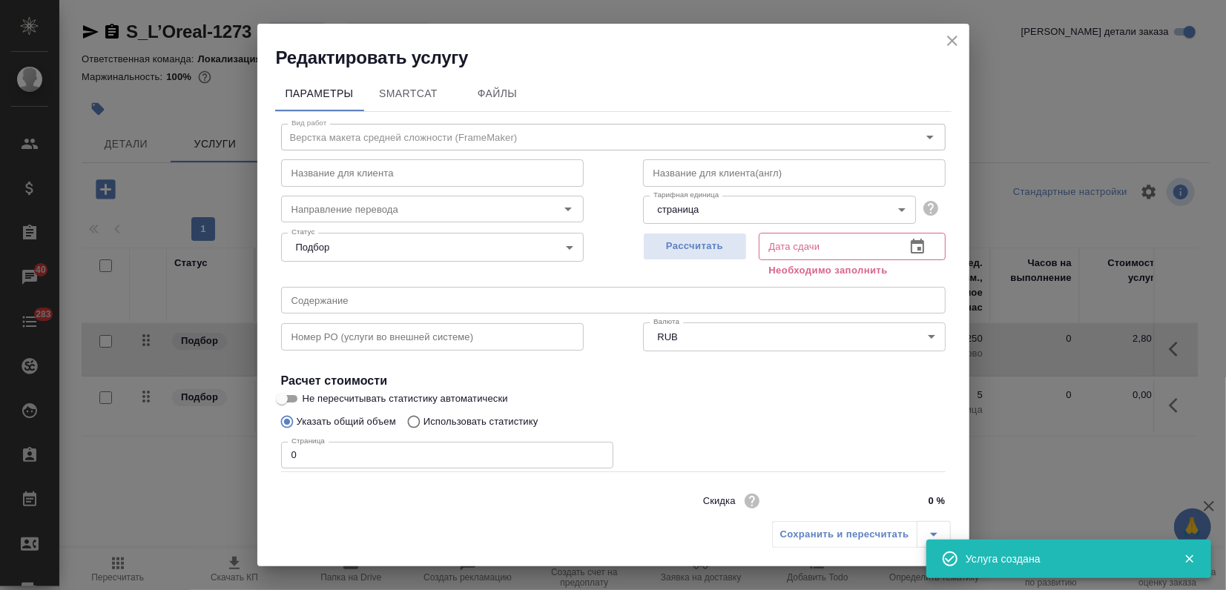
drag, startPoint x: 310, startPoint y: 454, endPoint x: 165, endPoint y: 458, distance: 144.7
click at [174, 455] on div "Редактировать услугу Параметры SmartCat Файлы Вид работ Верстка макета средней …" at bounding box center [613, 295] width 1226 height 590
type input "1"
click at [700, 249] on span "Рассчитать" at bounding box center [695, 246] width 88 height 17
type input "27.08.2025 10:12"
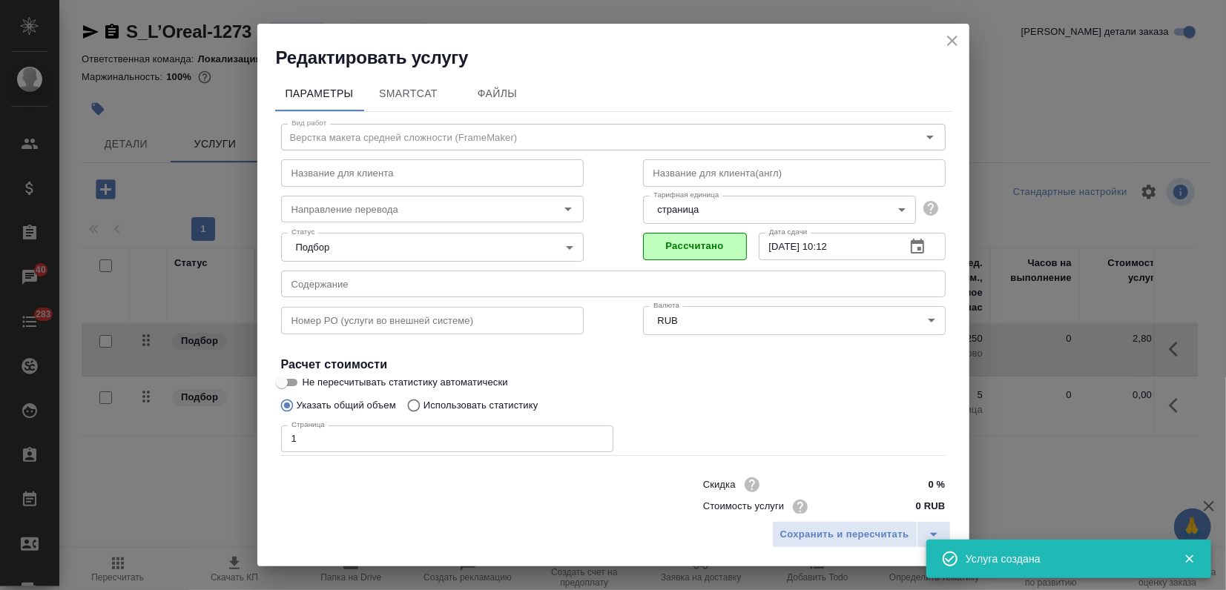
scroll to position [36, 0]
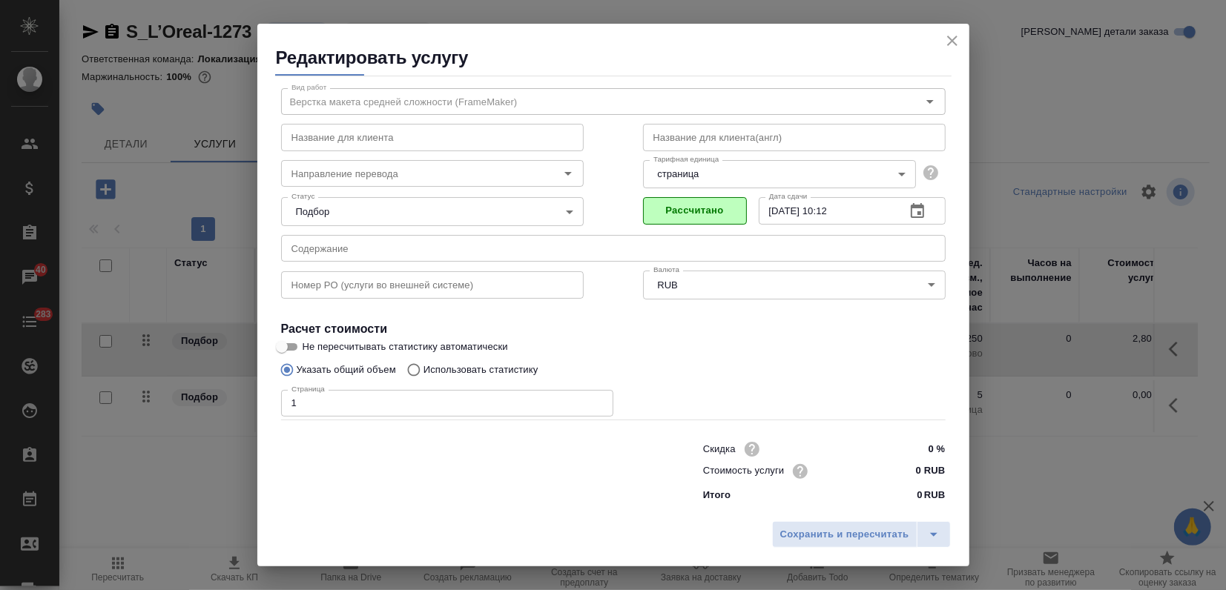
click at [920, 102] on div "Название для клиента(англ) Название для клиента(англ)" at bounding box center [794, 135] width 362 height 95
click at [953, 42] on icon "close" at bounding box center [952, 41] width 10 height 10
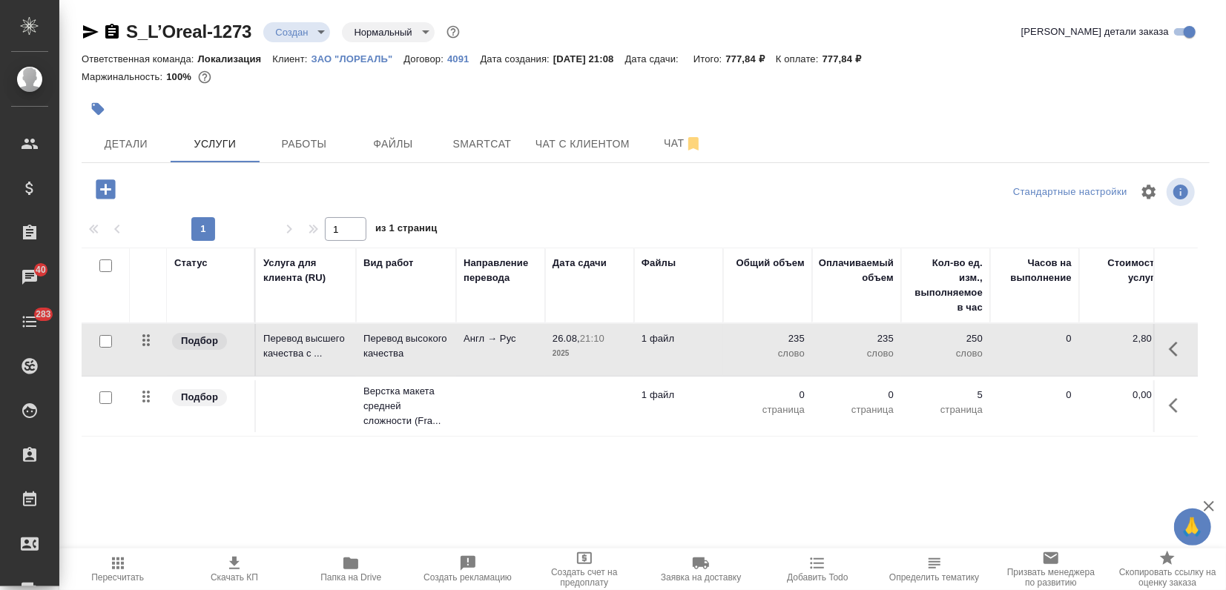
click at [105, 403] on input "checkbox" at bounding box center [105, 398] width 13 height 13
checkbox input "true"
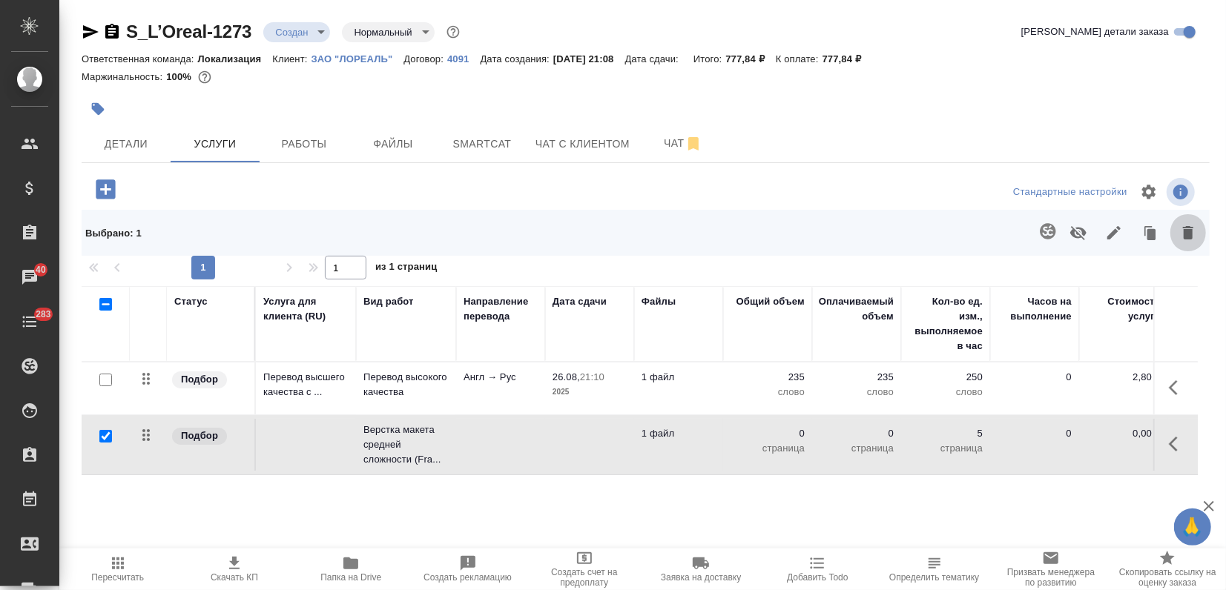
drag, startPoint x: 1177, startPoint y: 236, endPoint x: 1145, endPoint y: 255, distance: 37.3
click at [1183, 236] on icon "button" at bounding box center [1188, 232] width 10 height 13
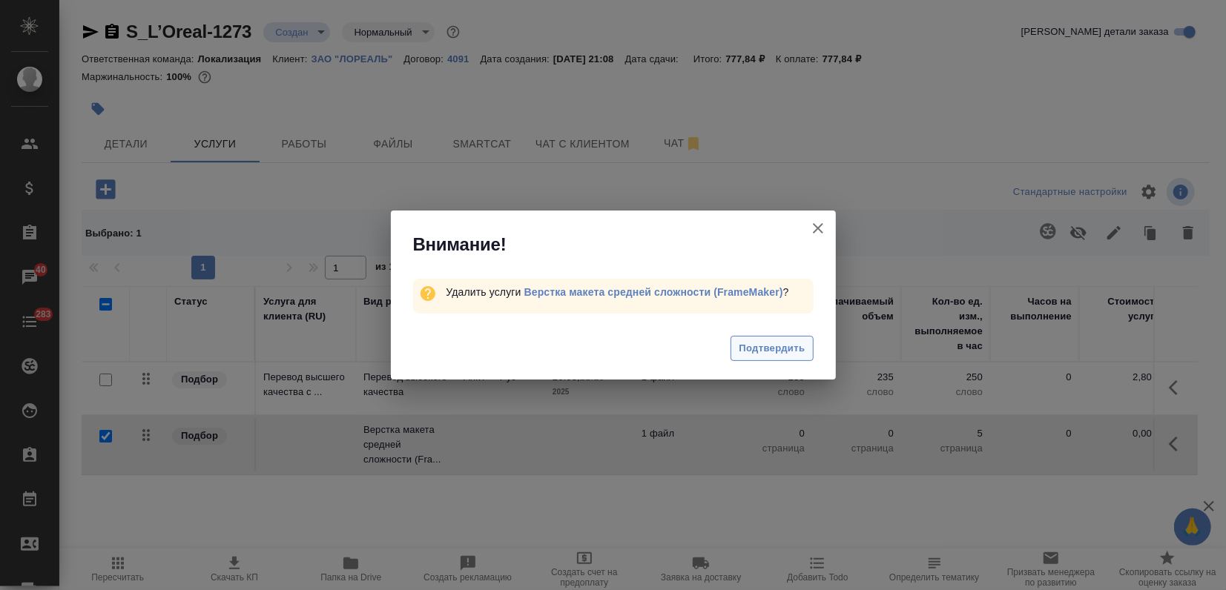
click at [748, 355] on span "Подтвердить" at bounding box center [772, 348] width 66 height 17
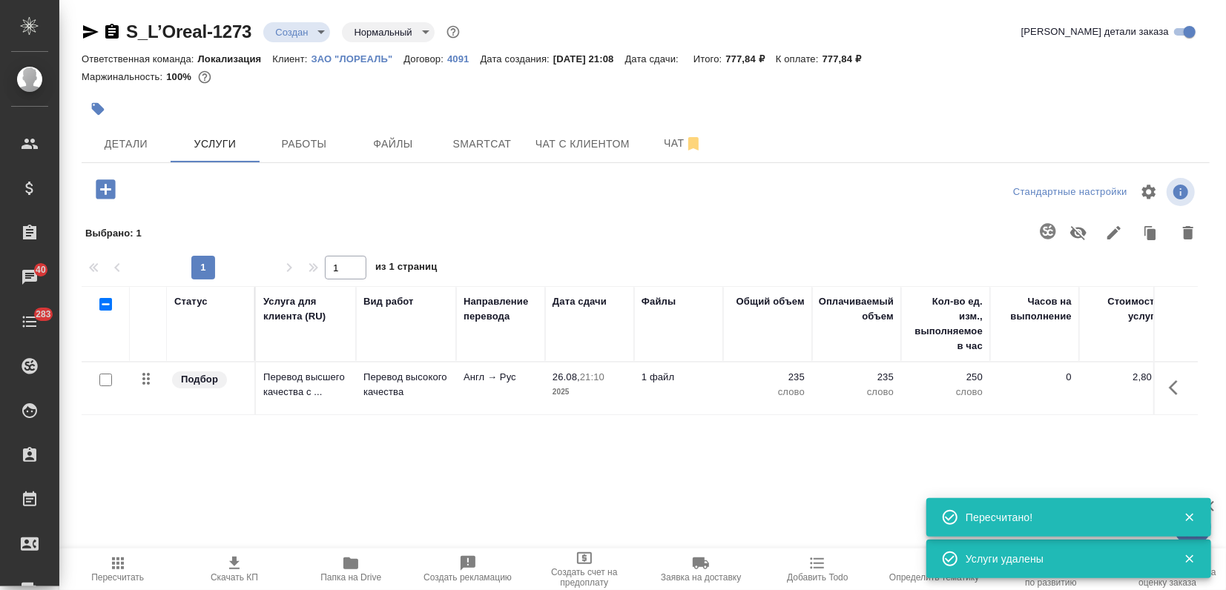
click at [107, 194] on icon "button" at bounding box center [105, 189] width 19 height 19
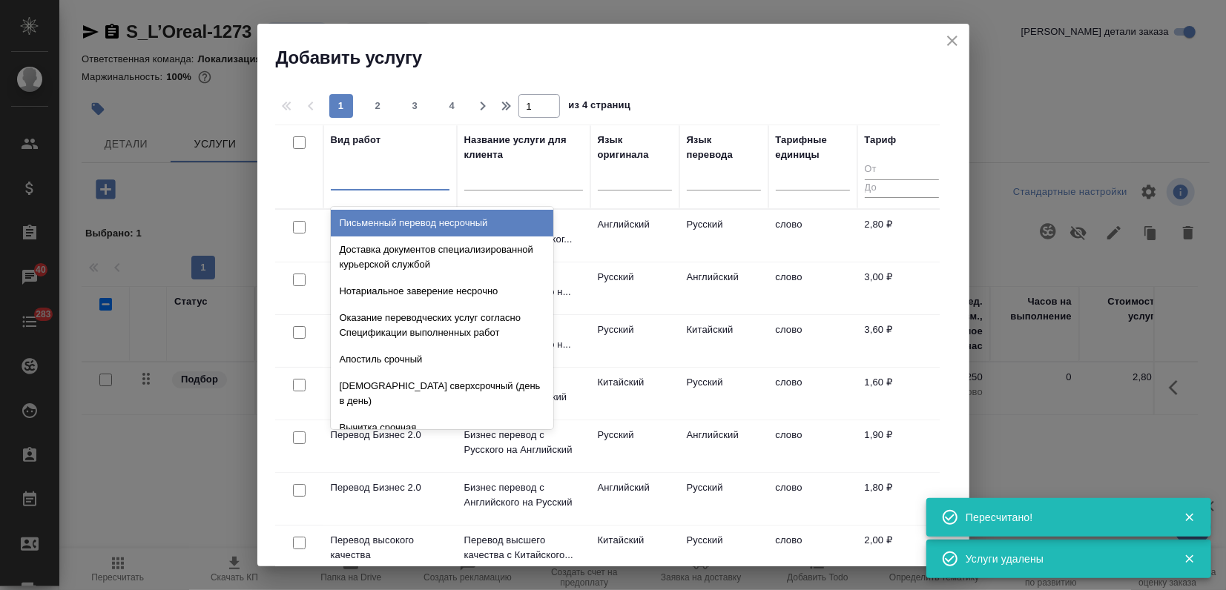
click at [384, 183] on div at bounding box center [390, 176] width 119 height 22
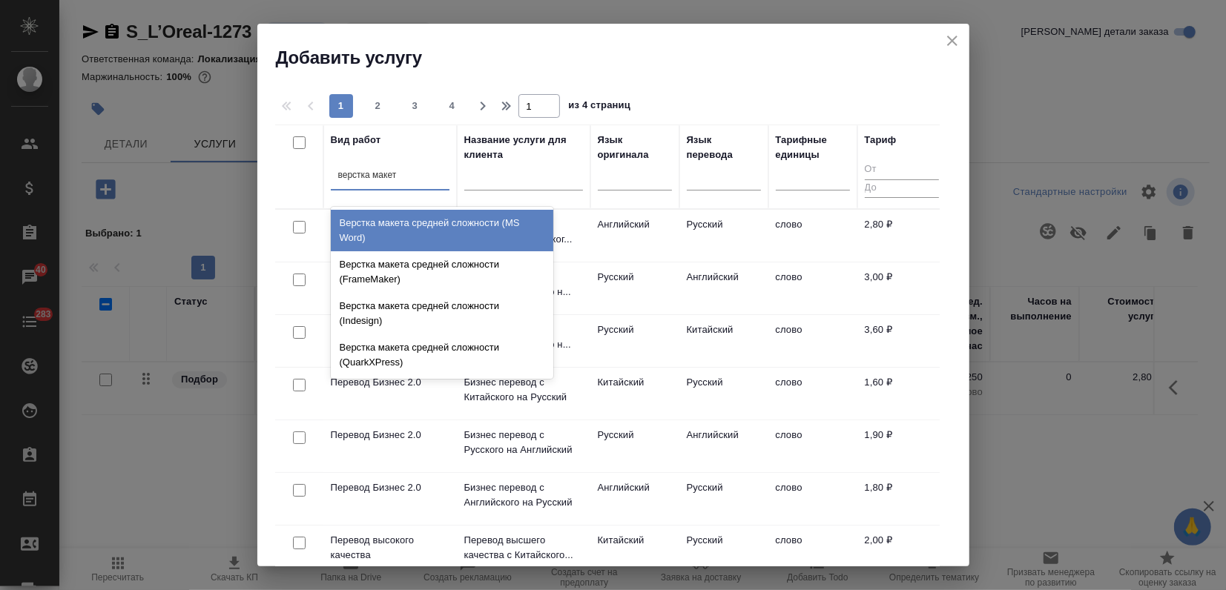
type input "верстка макета"
click at [450, 242] on div "Верстка макета средней сложности (MS Word)" at bounding box center [442, 231] width 223 height 42
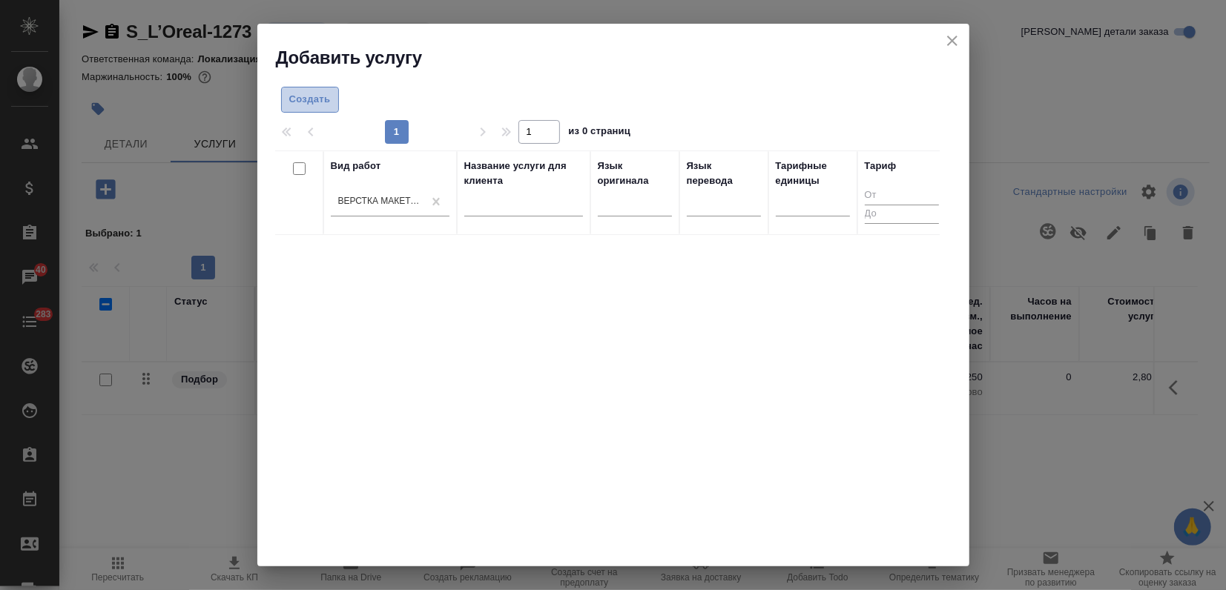
click at [303, 101] on span "Создать" at bounding box center [310, 99] width 42 height 17
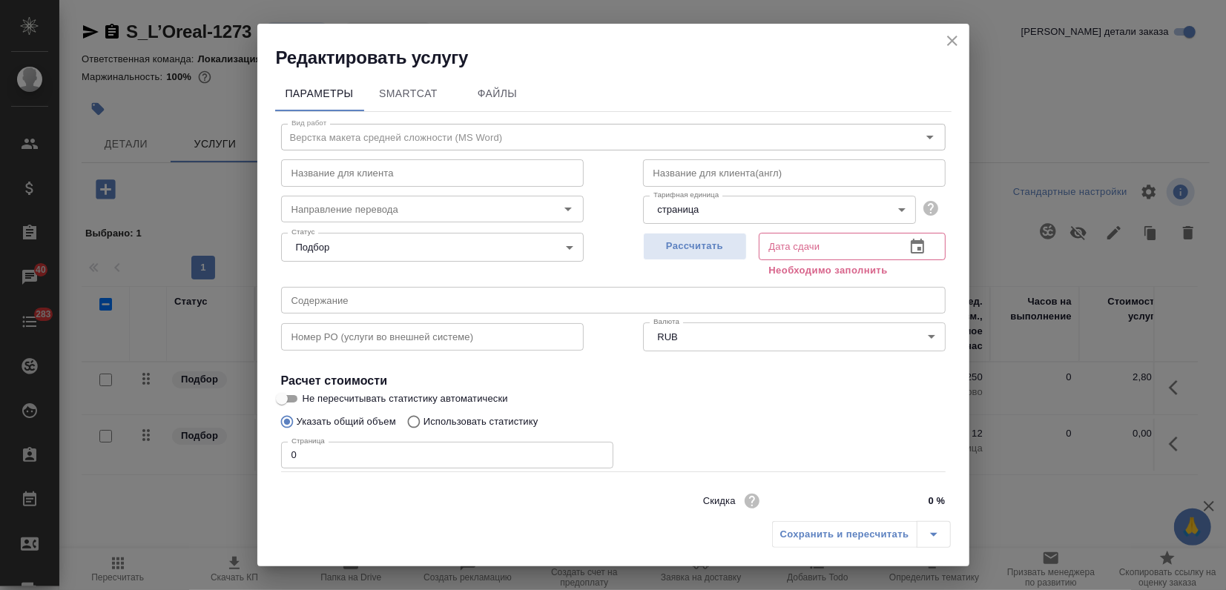
click at [876, 400] on label "Не пересчитывать статистику автоматически" at bounding box center [604, 399] width 662 height 18
click at [309, 400] on input "Не пересчитывать статистику автоматически" at bounding box center [281, 399] width 53 height 18
checkbox input "true"
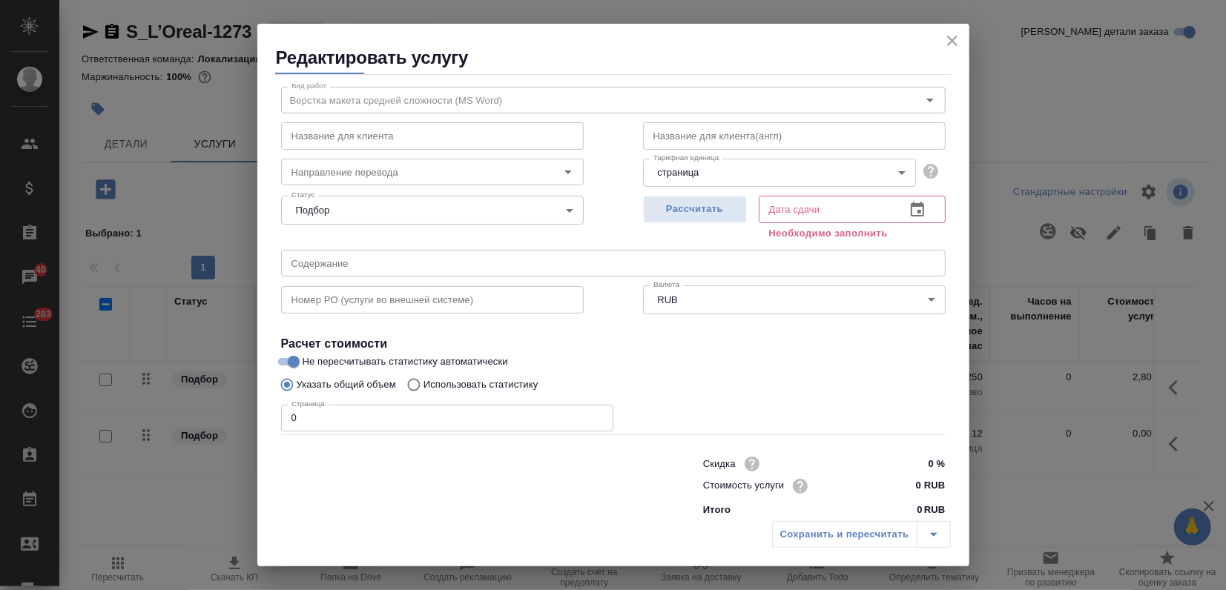
scroll to position [53, 0]
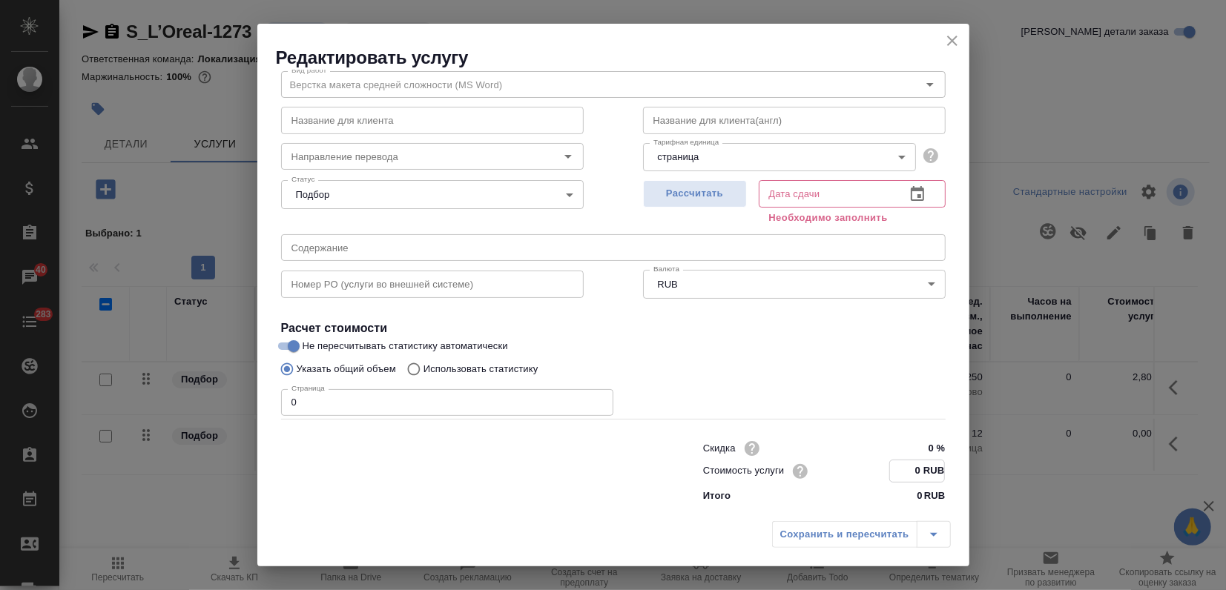
click at [907, 465] on input "0 RUB" at bounding box center [917, 472] width 54 height 22
type input "95 RUB"
click at [683, 188] on span "Рассчитать" at bounding box center [695, 193] width 88 height 17
type input "26.08.2025 21:14"
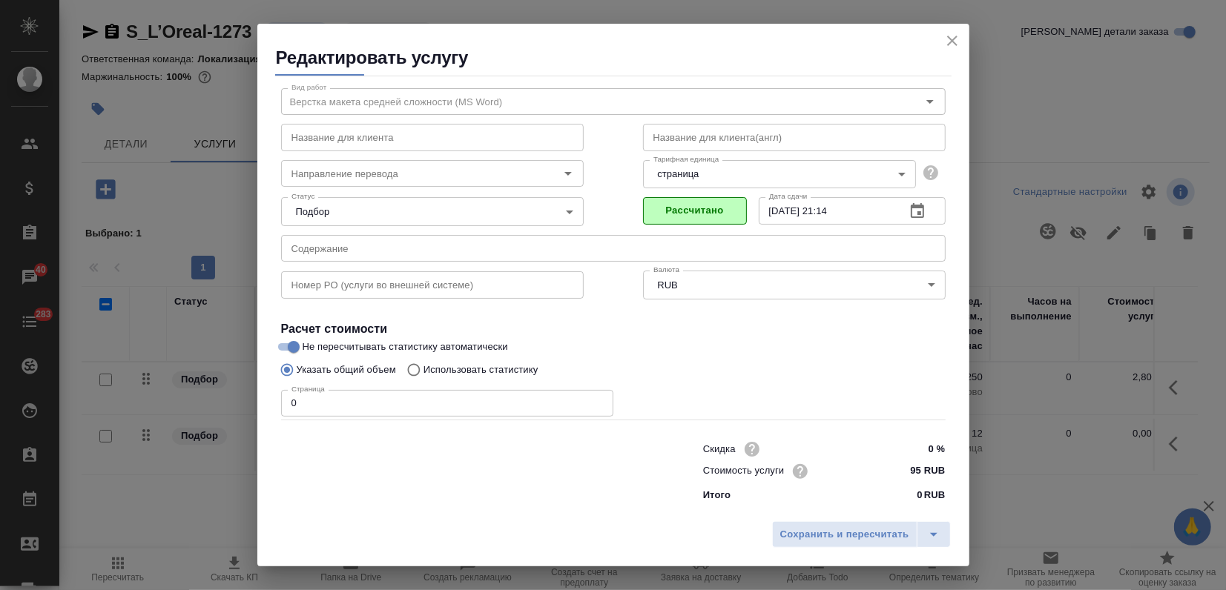
click at [320, 380] on label "Указать общий объем" at bounding box center [334, 370] width 123 height 28
click at [297, 380] on input "Указать общий объем" at bounding box center [285, 370] width 24 height 28
drag, startPoint x: 303, startPoint y: 404, endPoint x: 225, endPoint y: 410, distance: 78.9
click at [228, 409] on div "Редактировать услугу Параметры SmartCat Файлы Вид работ Верстка макета средней …" at bounding box center [613, 295] width 1226 height 590
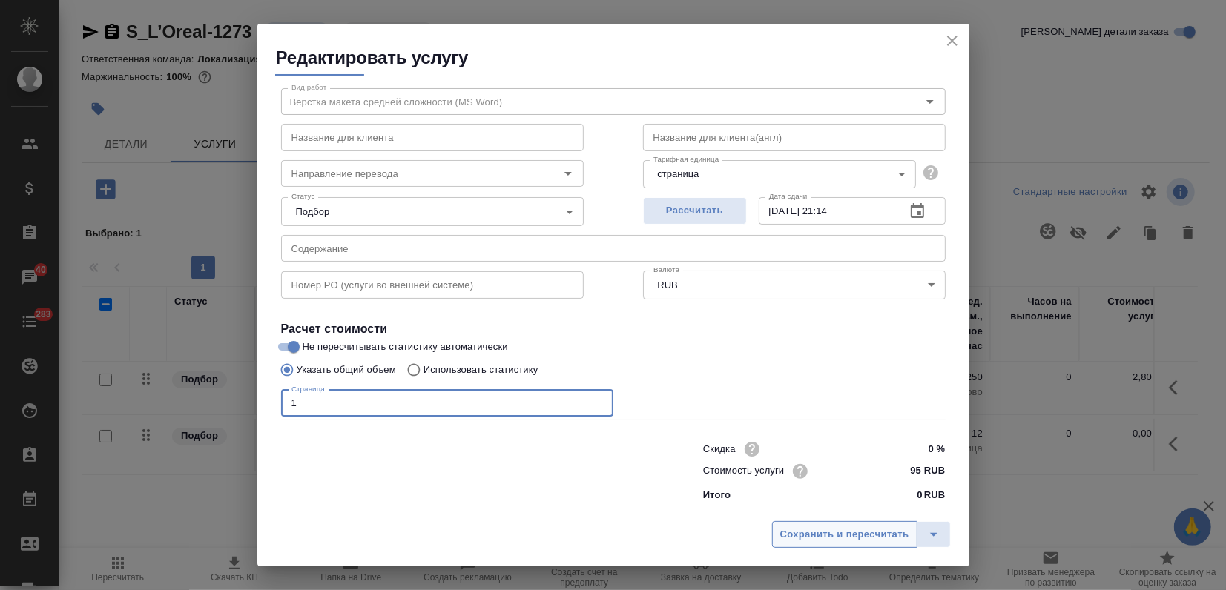
type input "1"
click at [866, 527] on span "Сохранить и пересчитать" at bounding box center [844, 535] width 129 height 17
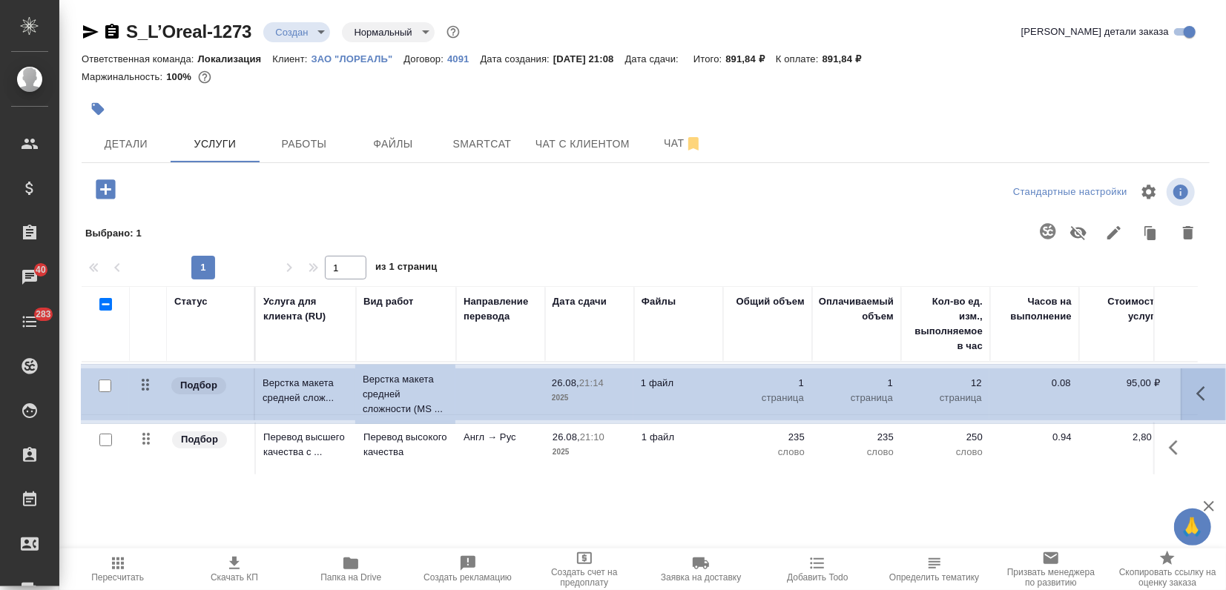
drag, startPoint x: 143, startPoint y: 437, endPoint x: 142, endPoint y: 377, distance: 60.1
click at [142, 377] on table "Статус Услуга для клиента (RU) Вид работ Направление перевода Дата сдачи Файлы …" at bounding box center [781, 380] width 1398 height 189
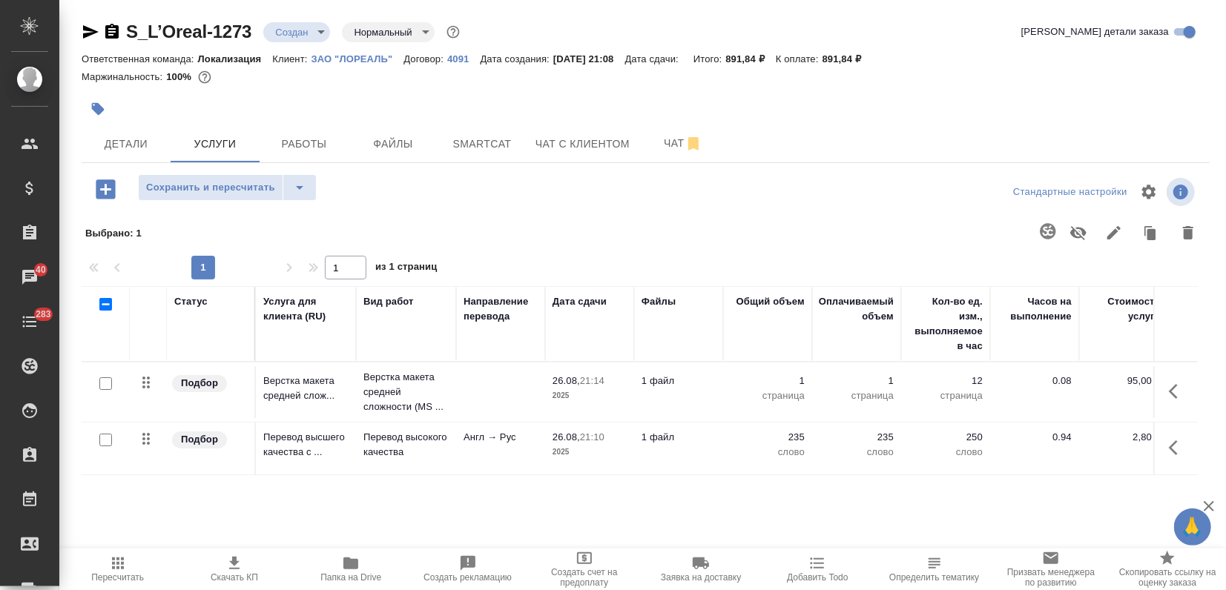
click at [493, 449] on td "Англ → Рус" at bounding box center [500, 449] width 89 height 52
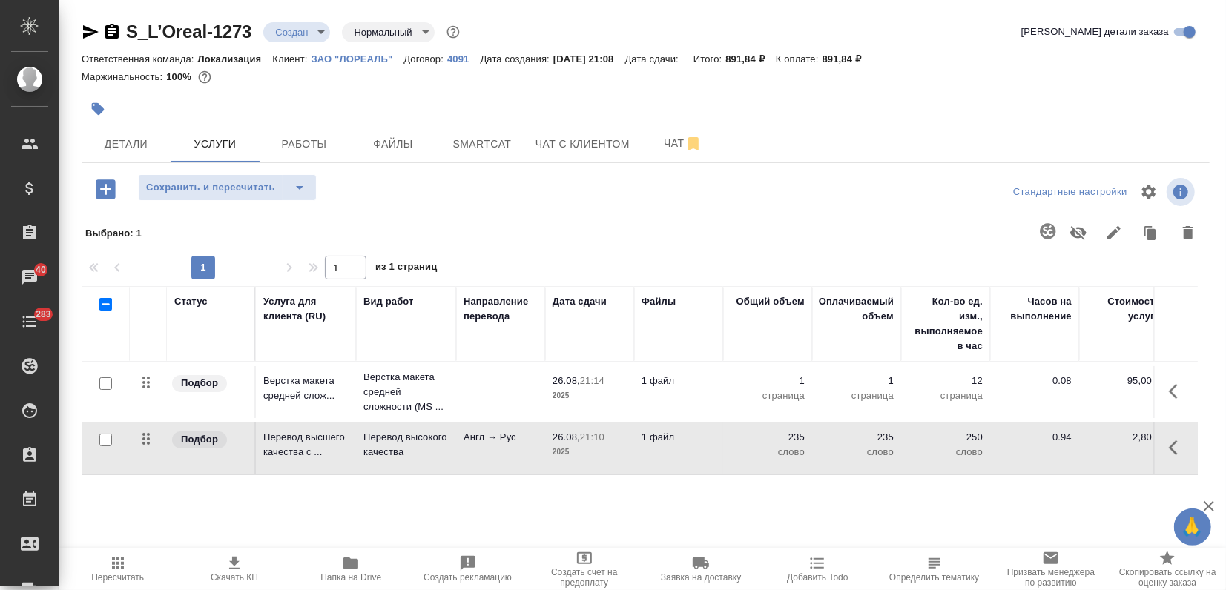
click at [493, 449] on td "Англ → Рус" at bounding box center [500, 449] width 89 height 52
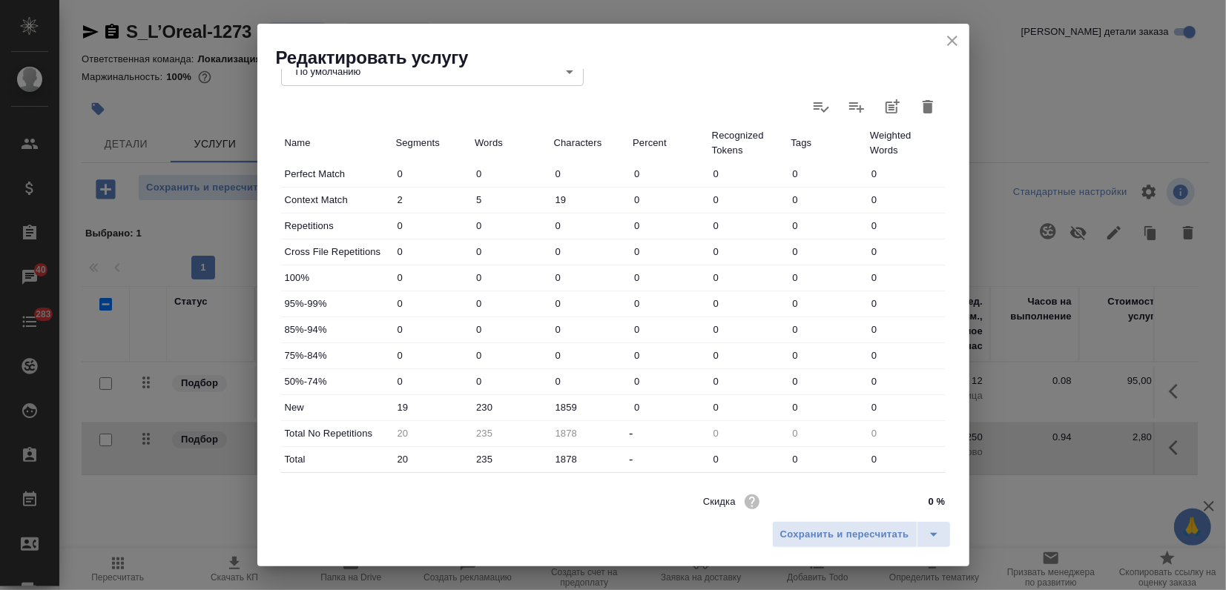
scroll to position [7, 0]
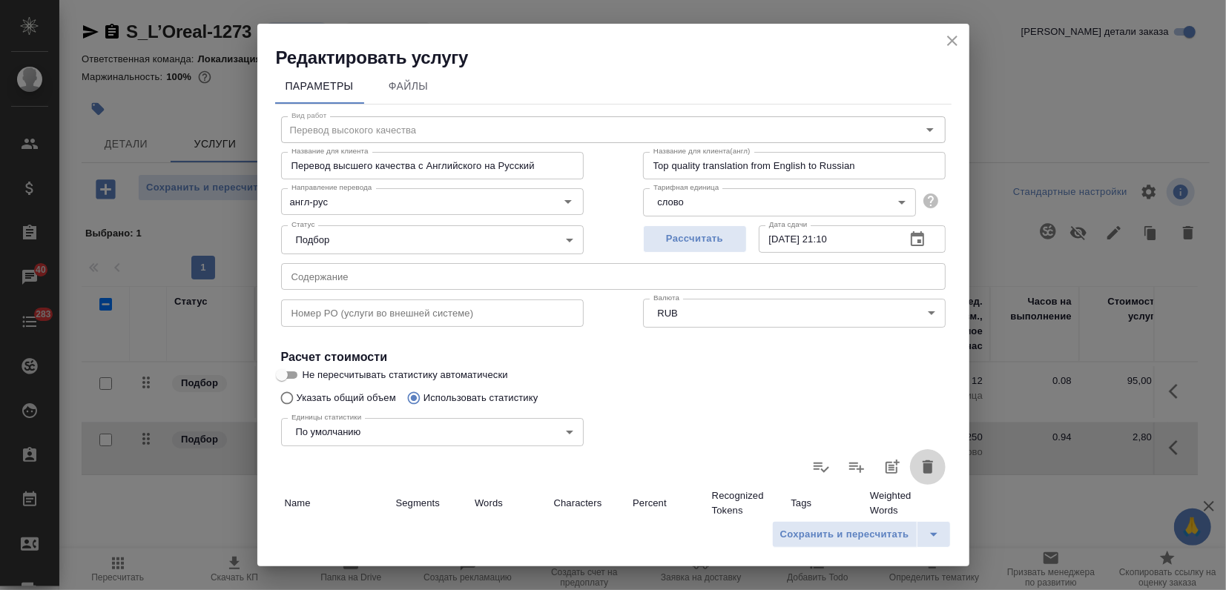
click at [910, 459] on button "button" at bounding box center [928, 468] width 36 height 36
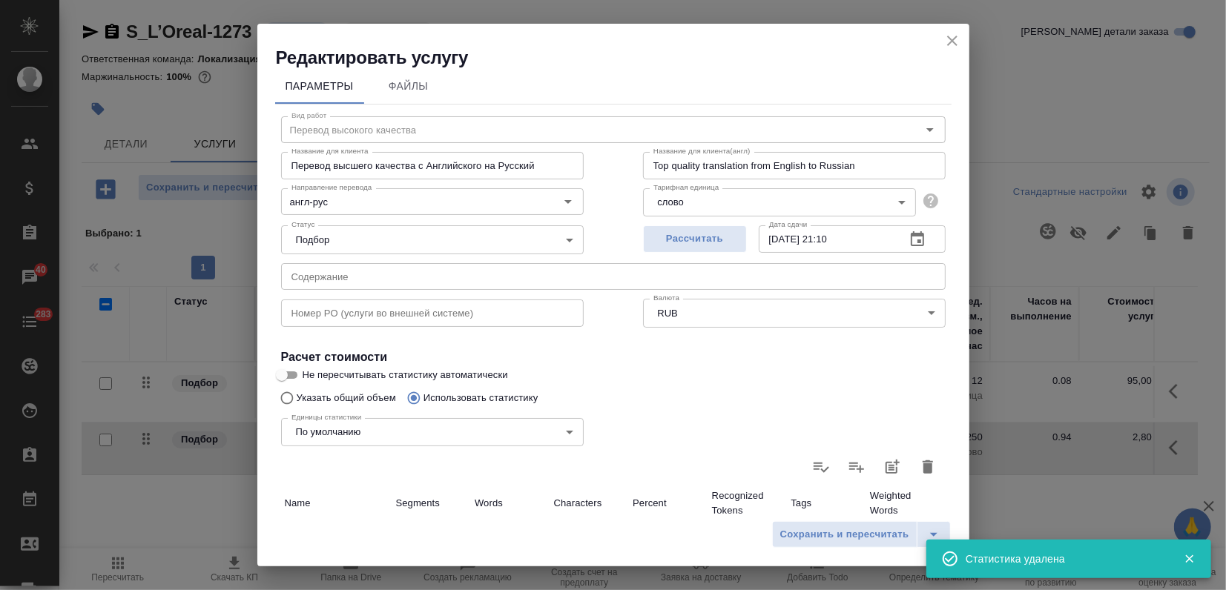
type input "0"
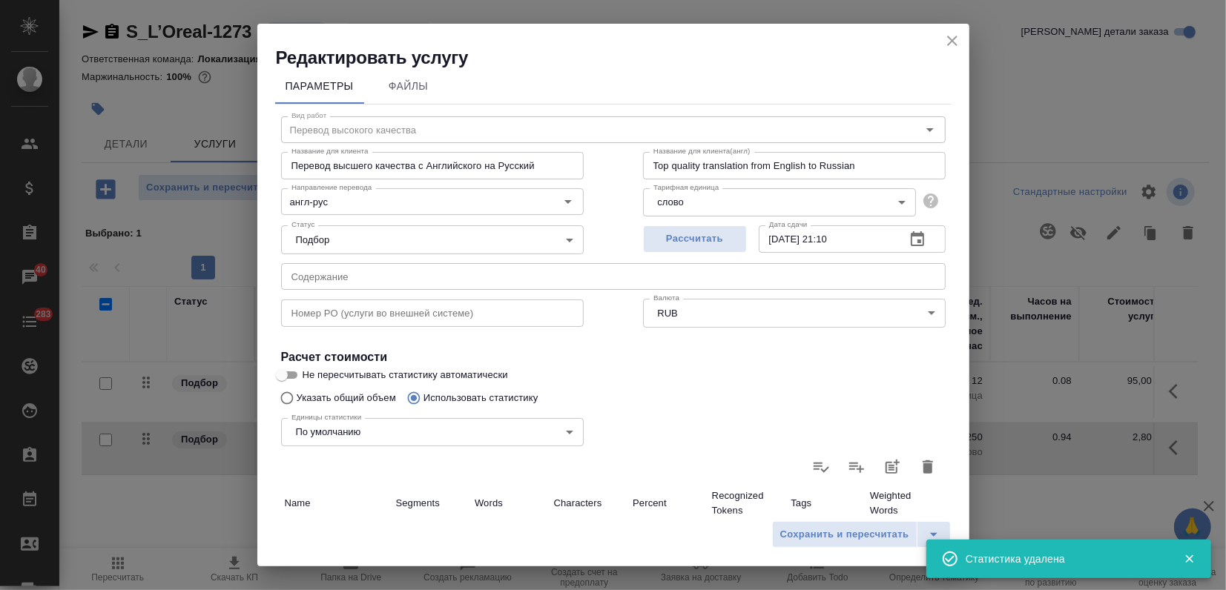
type input "0"
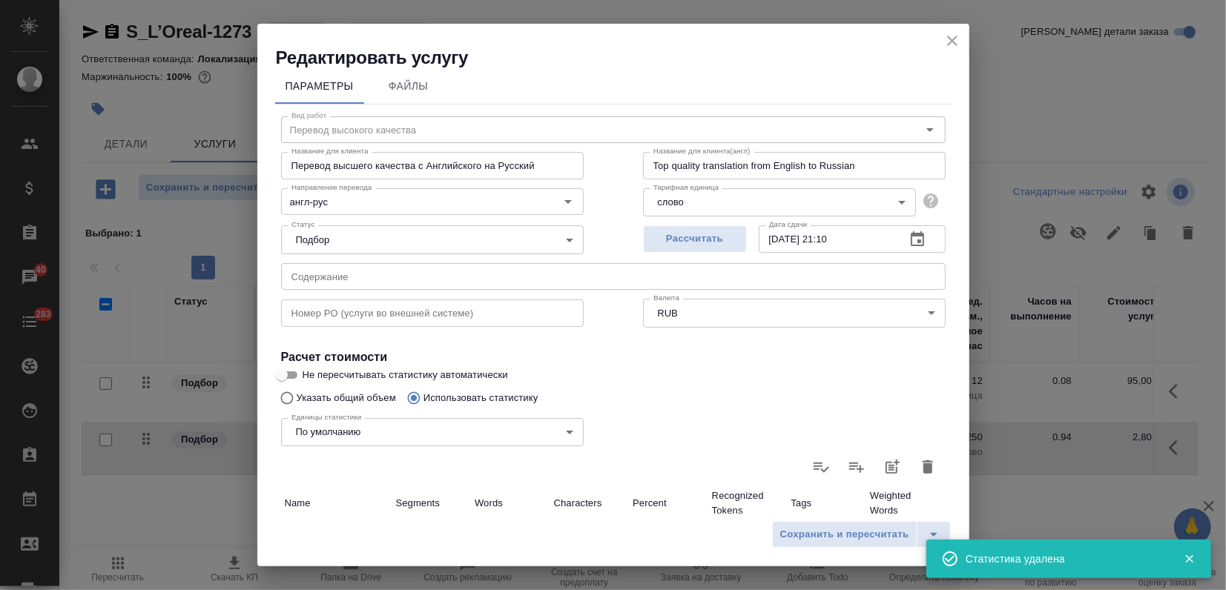
type input "0"
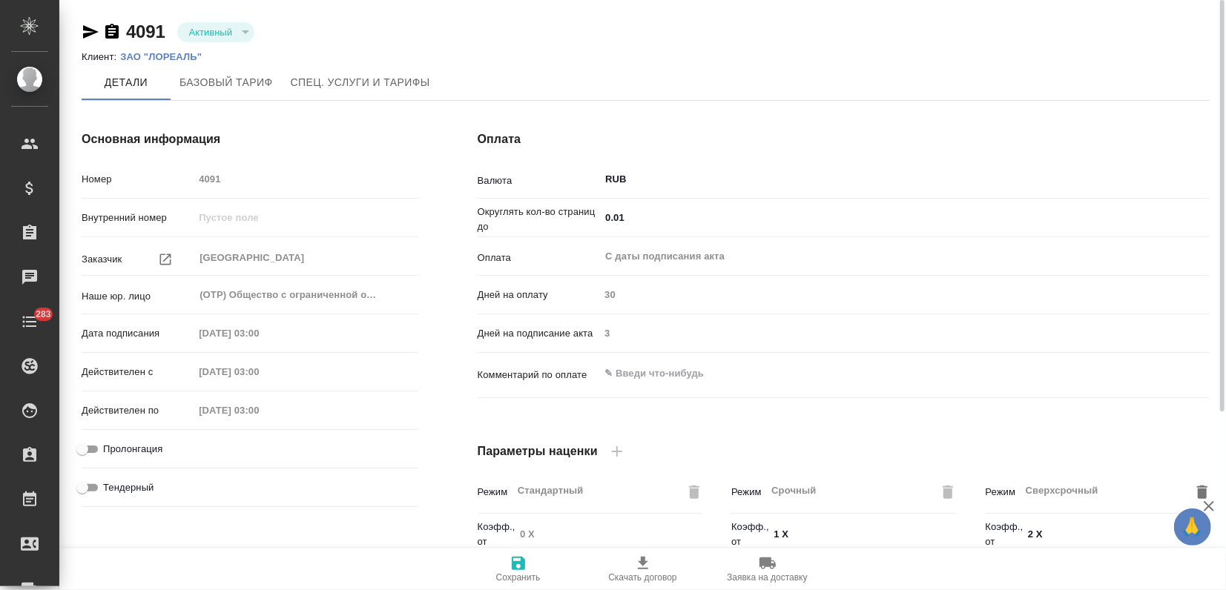
scroll to position [418, 0]
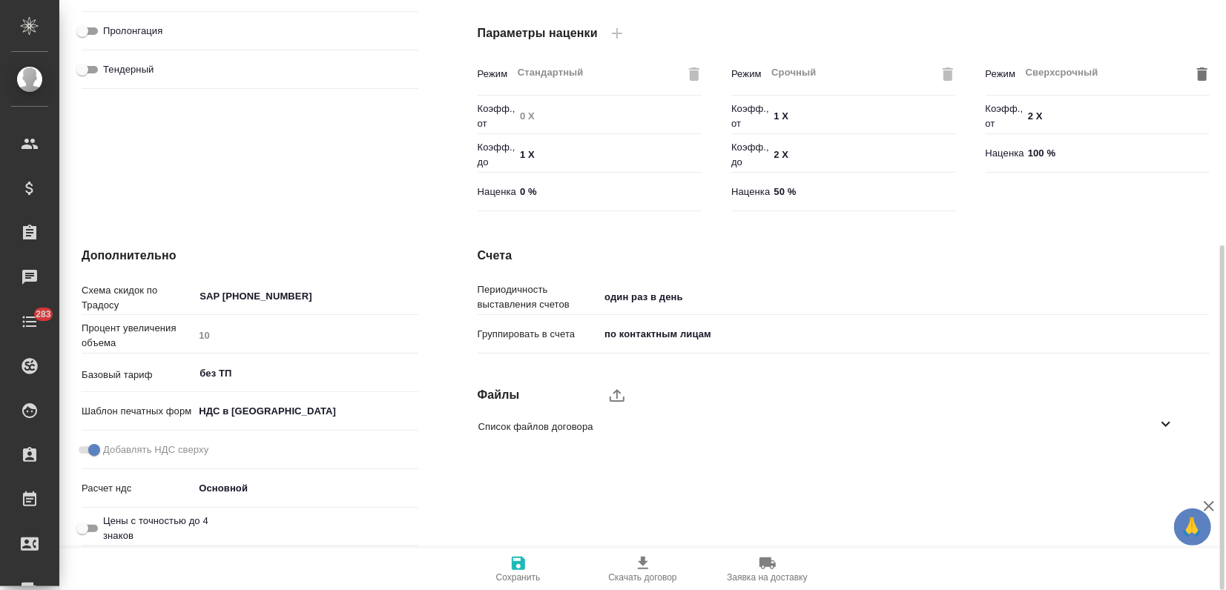
click at [1165, 420] on icon at bounding box center [1166, 424] width 18 height 18
click at [497, 468] on span "4091.pdf" at bounding box center [820, 466] width 685 height 15
click at [1152, 465] on icon "button" at bounding box center [1148, 467] width 18 height 18
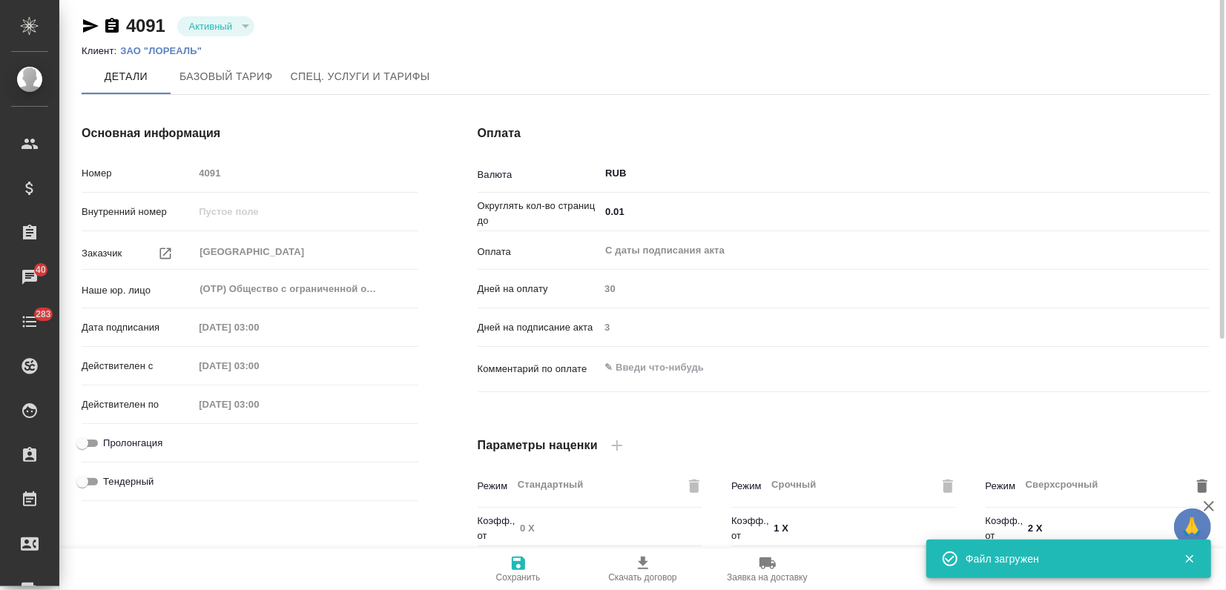
scroll to position [0, 0]
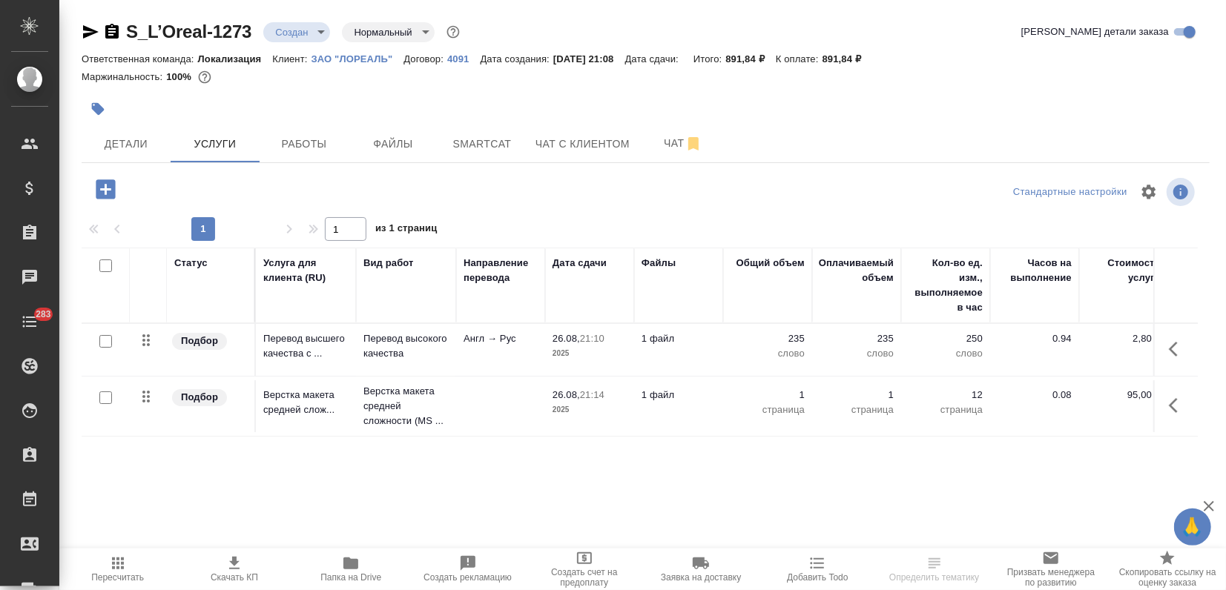
click at [101, 338] on input "checkbox" at bounding box center [105, 341] width 13 height 13
checkbox input "true"
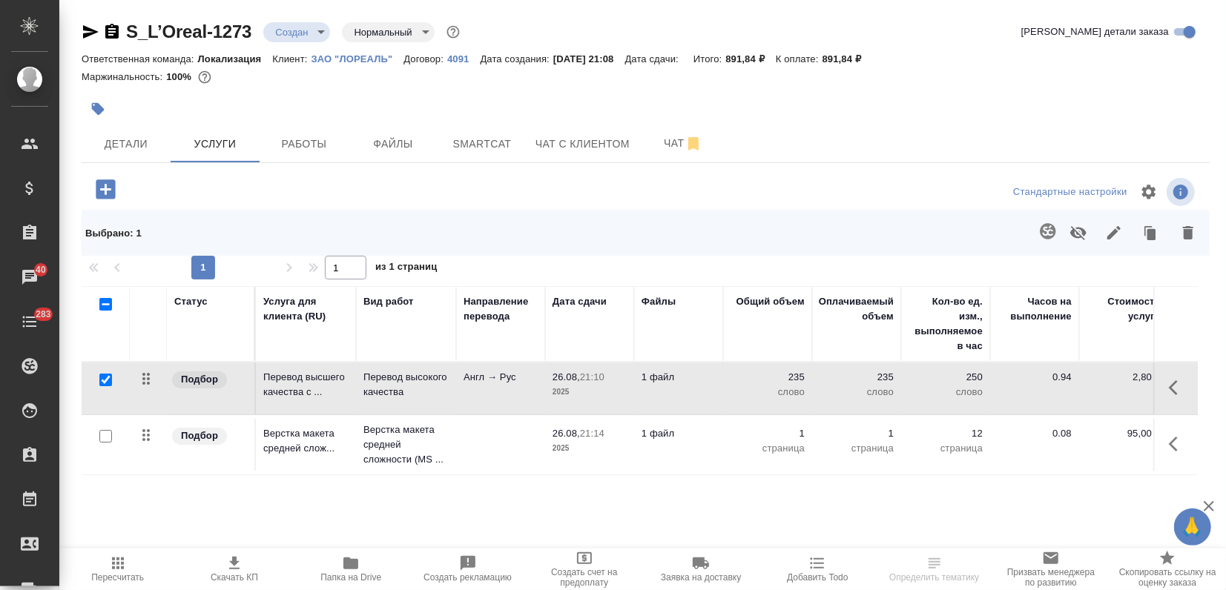
click at [1187, 231] on icon "button" at bounding box center [1188, 232] width 10 height 13
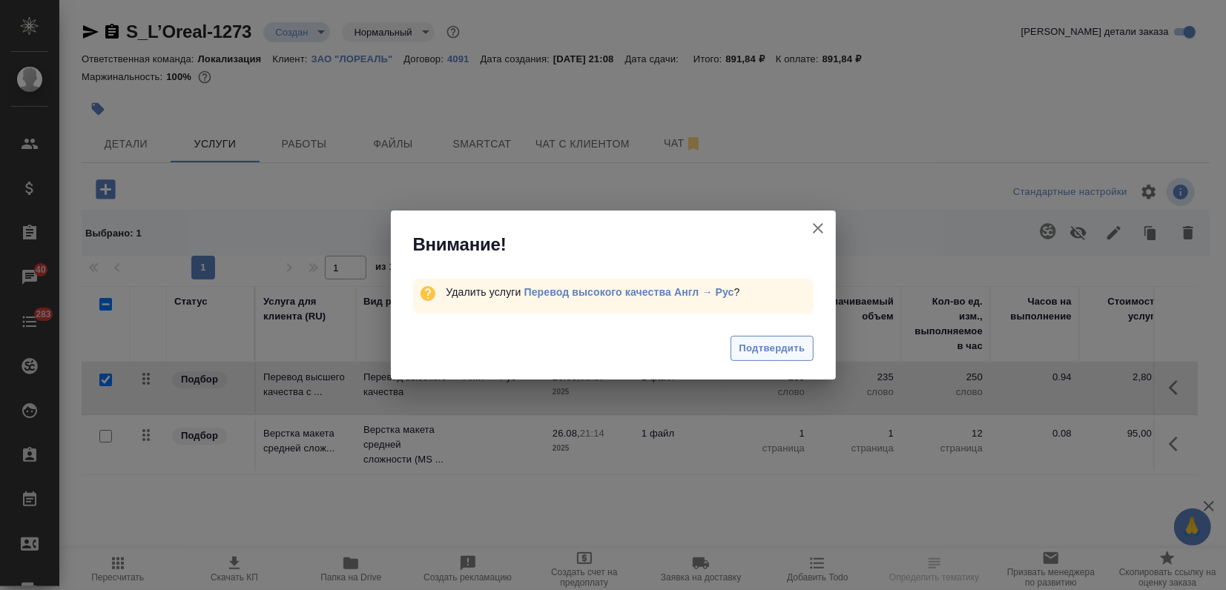
click at [761, 350] on span "Подтвердить" at bounding box center [772, 348] width 66 height 17
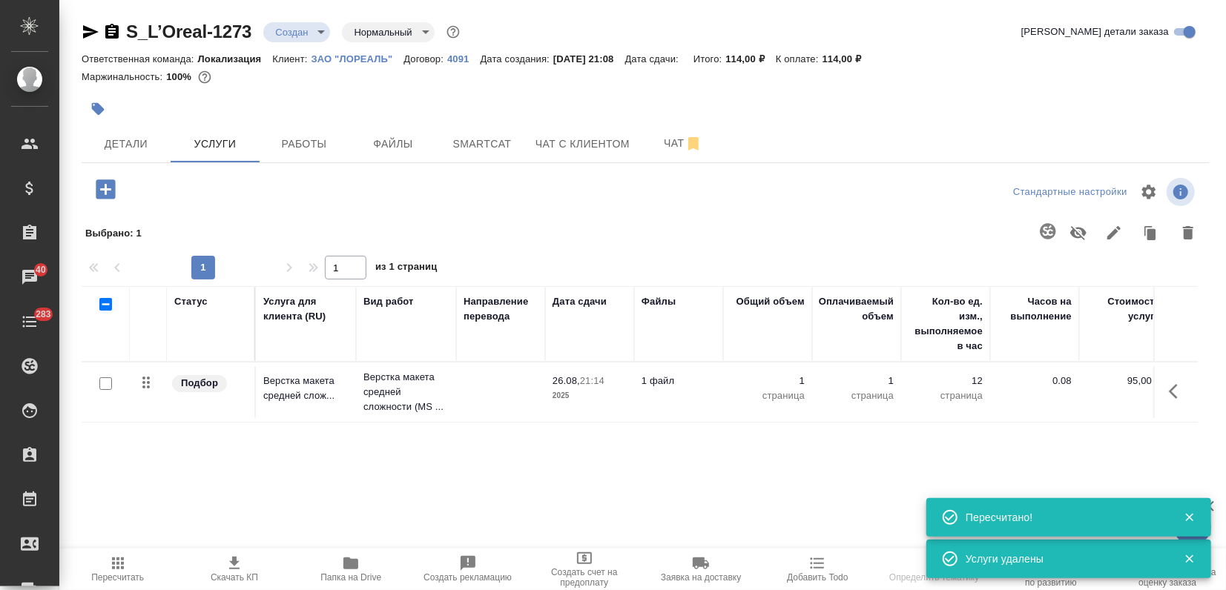
click at [96, 190] on icon "button" at bounding box center [106, 190] width 26 height 26
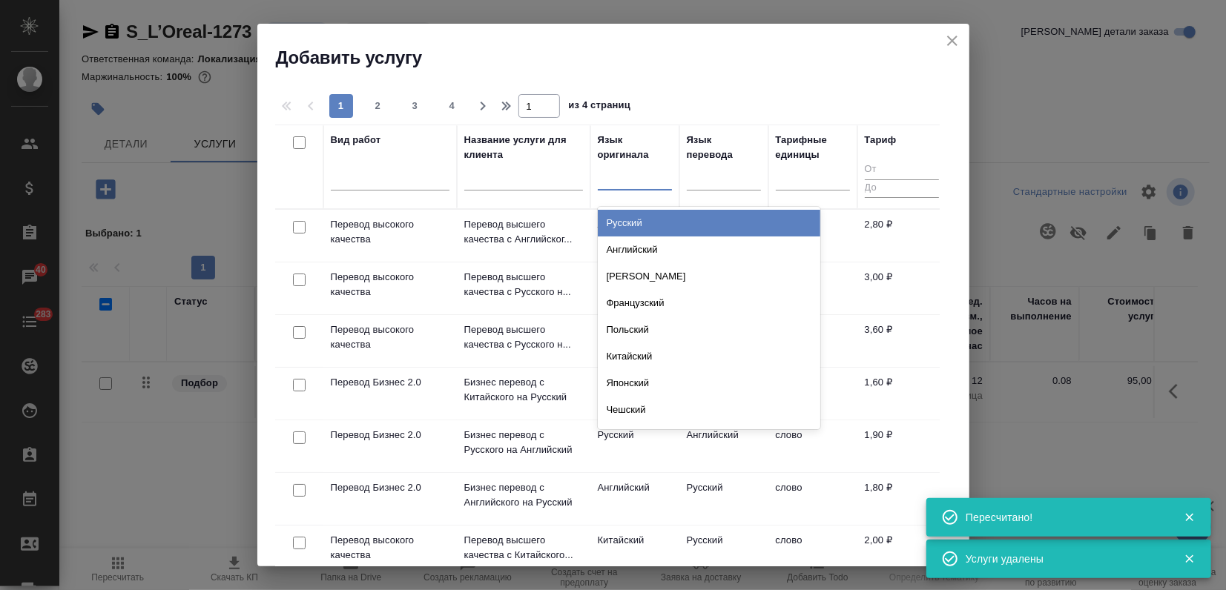
click at [622, 176] on div at bounding box center [635, 176] width 74 height 22
click at [621, 223] on div "Русский" at bounding box center [709, 223] width 223 height 27
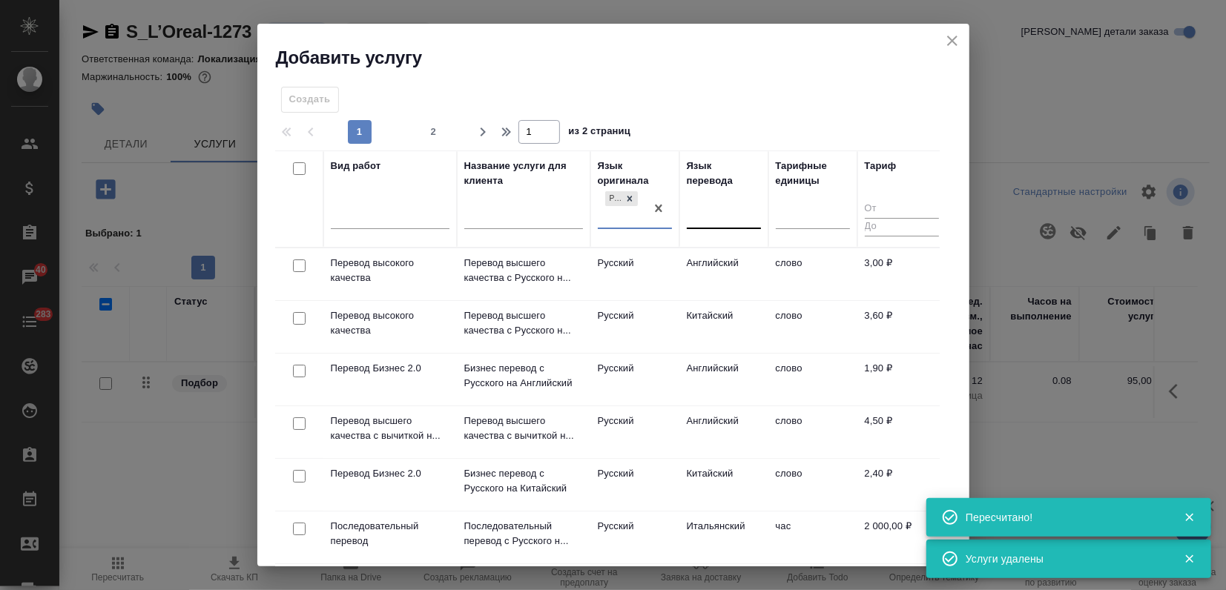
click at [692, 213] on div at bounding box center [724, 215] width 74 height 22
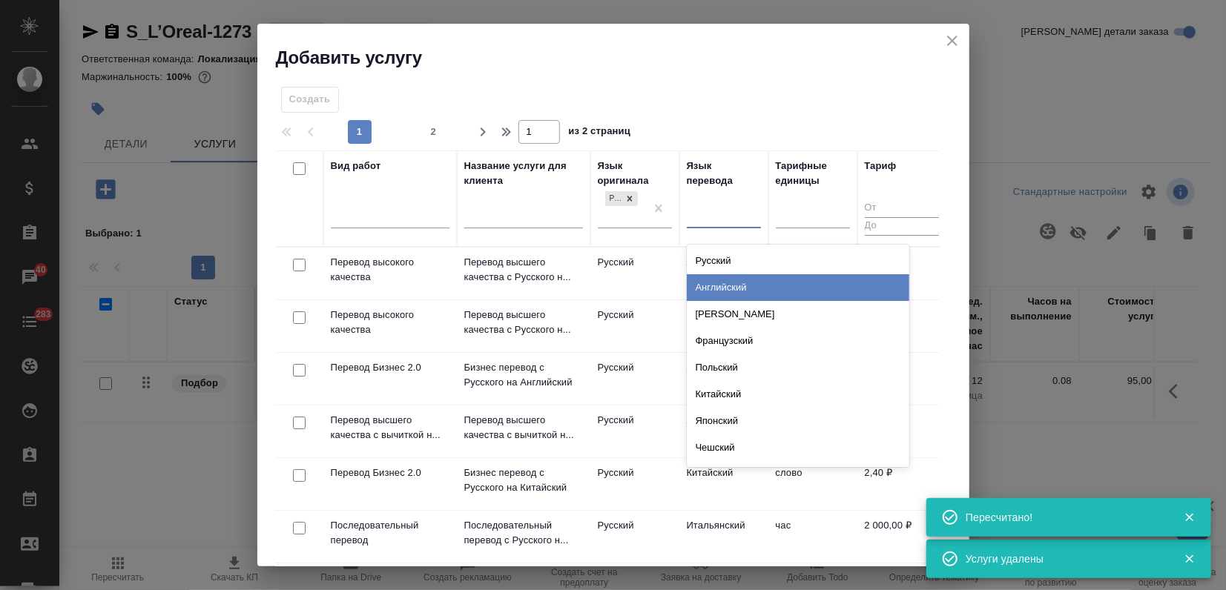
click at [716, 283] on div "Английский" at bounding box center [798, 287] width 223 height 27
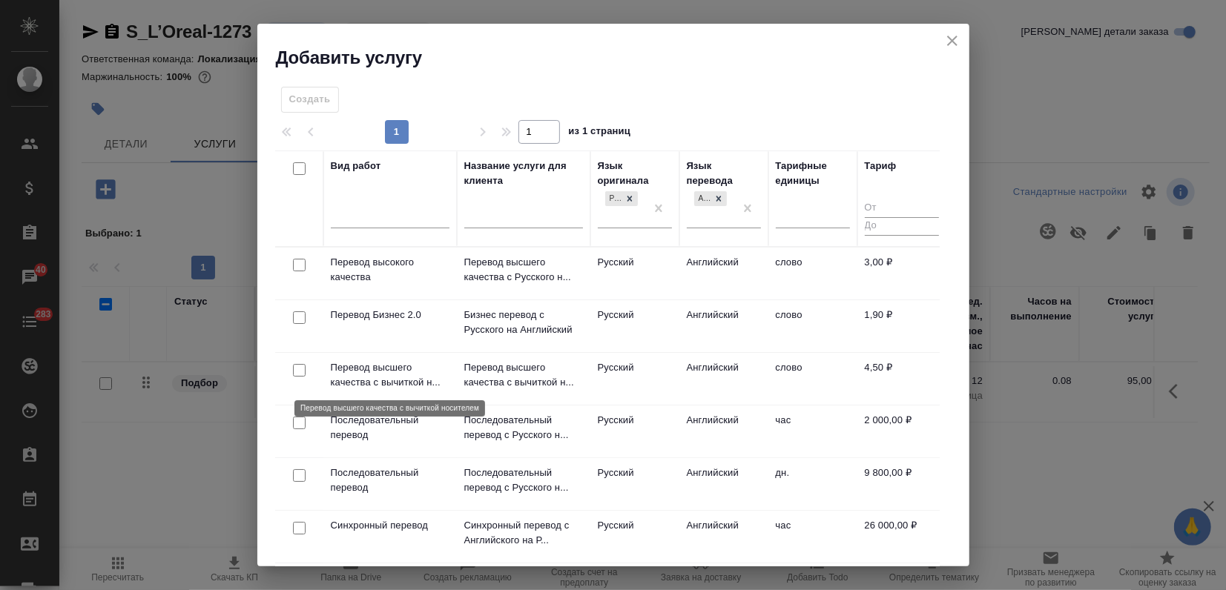
click at [391, 371] on p "Перевод высшего качества с вычиткой н..." at bounding box center [390, 376] width 119 height 30
click at [391, 372] on p "Перевод высшего качества с вычиткой н..." at bounding box center [390, 376] width 119 height 30
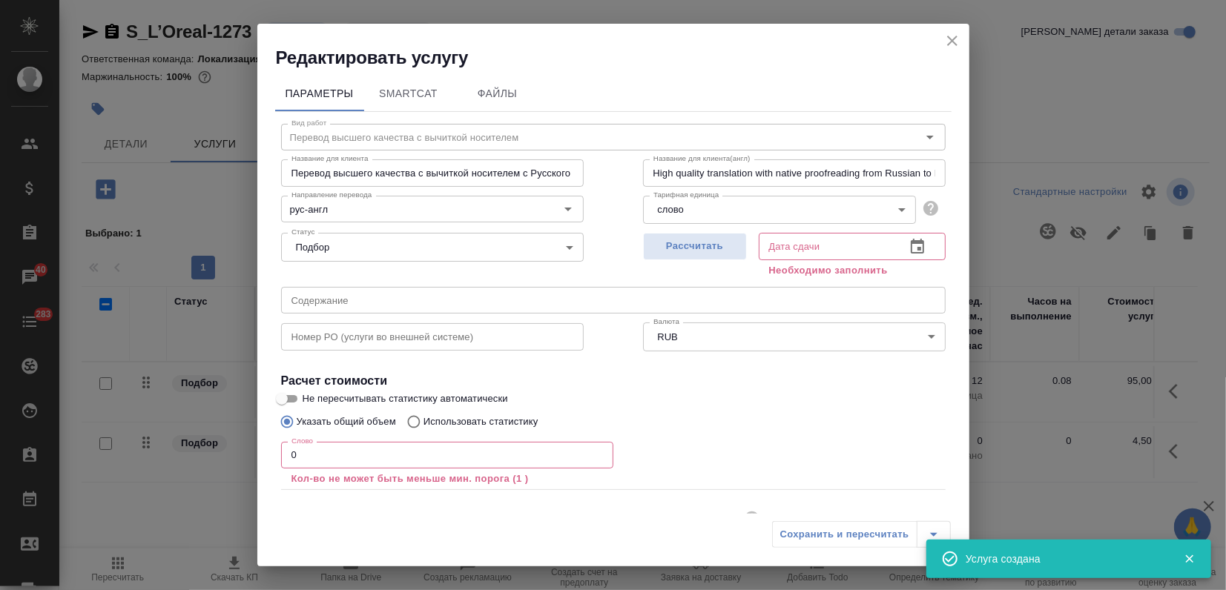
click at [89, 440] on div "Редактировать услугу Параметры SmartCat Файлы Вид работ Перевод высшего качеств…" at bounding box center [613, 295] width 1226 height 590
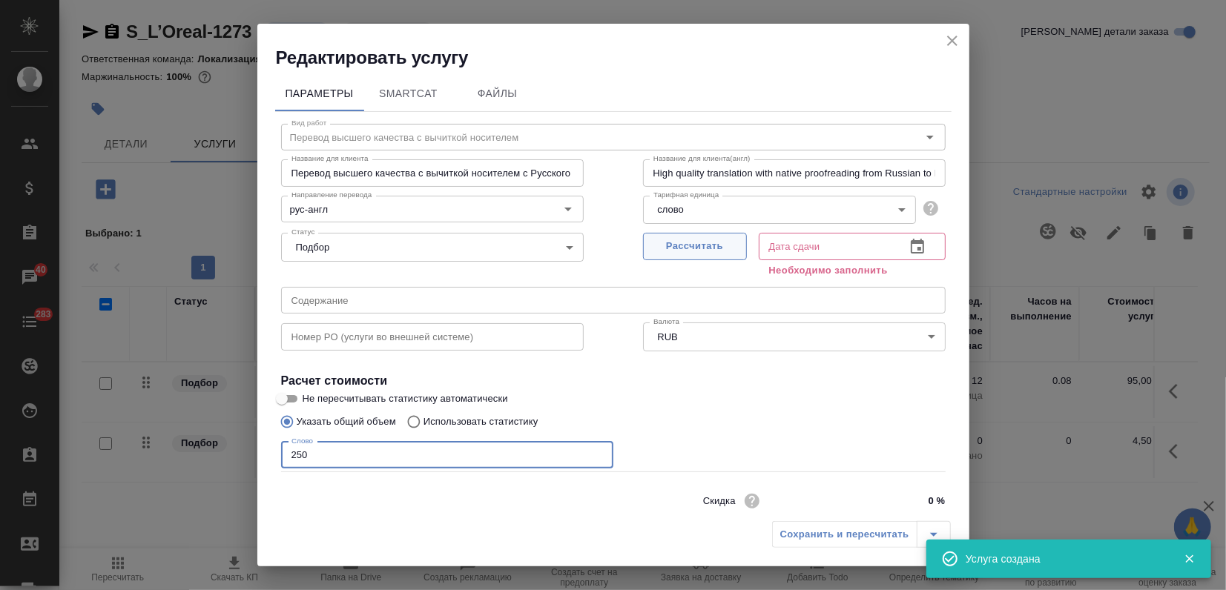
type input "250"
click at [664, 249] on span "Рассчитать" at bounding box center [695, 246] width 88 height 17
type input "26.08.2025 21:14"
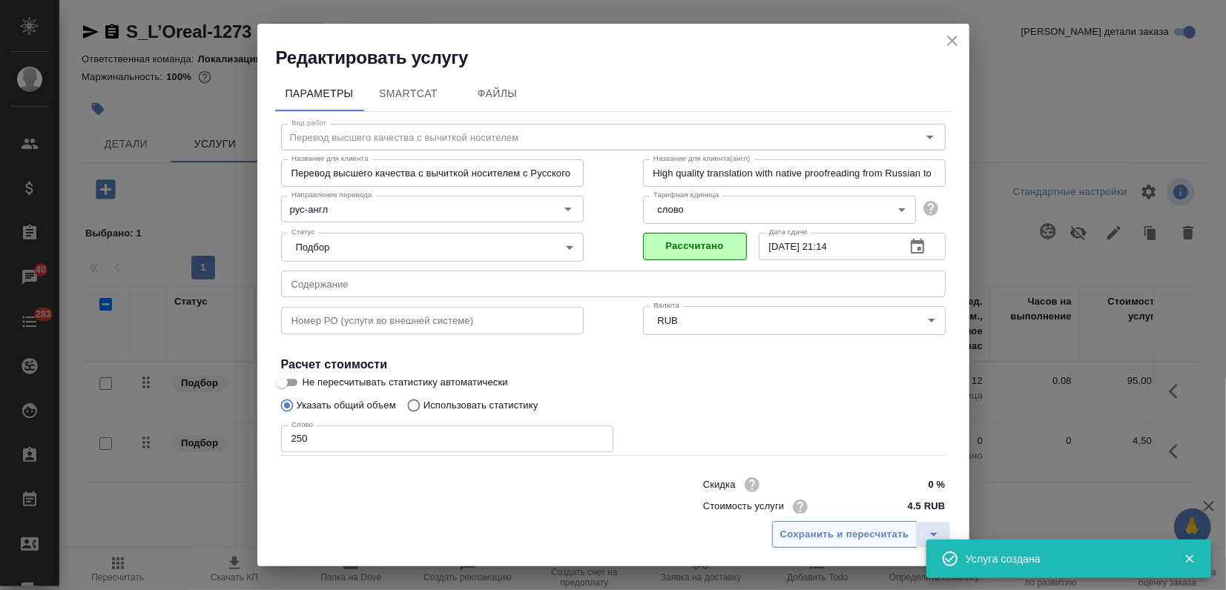
click at [829, 535] on span "Сохранить и пересчитать" at bounding box center [844, 535] width 129 height 17
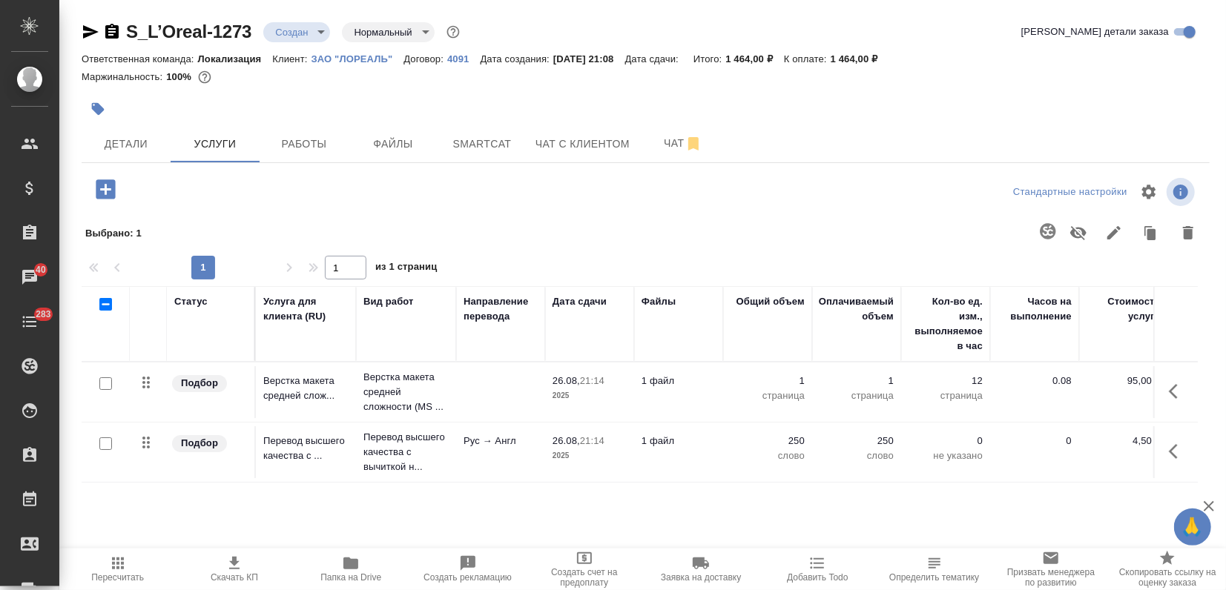
click at [313, 430] on td "Перевод высшего качества с ..." at bounding box center [306, 453] width 100 height 52
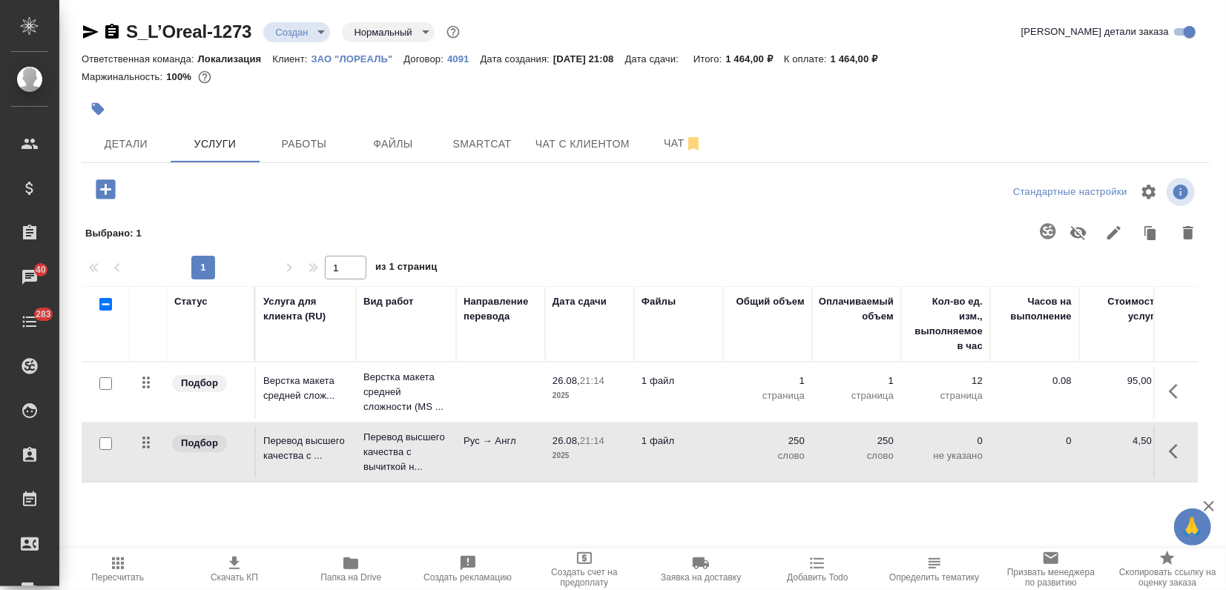
click at [313, 430] on td "Перевод высшего качества с ..." at bounding box center [306, 453] width 100 height 52
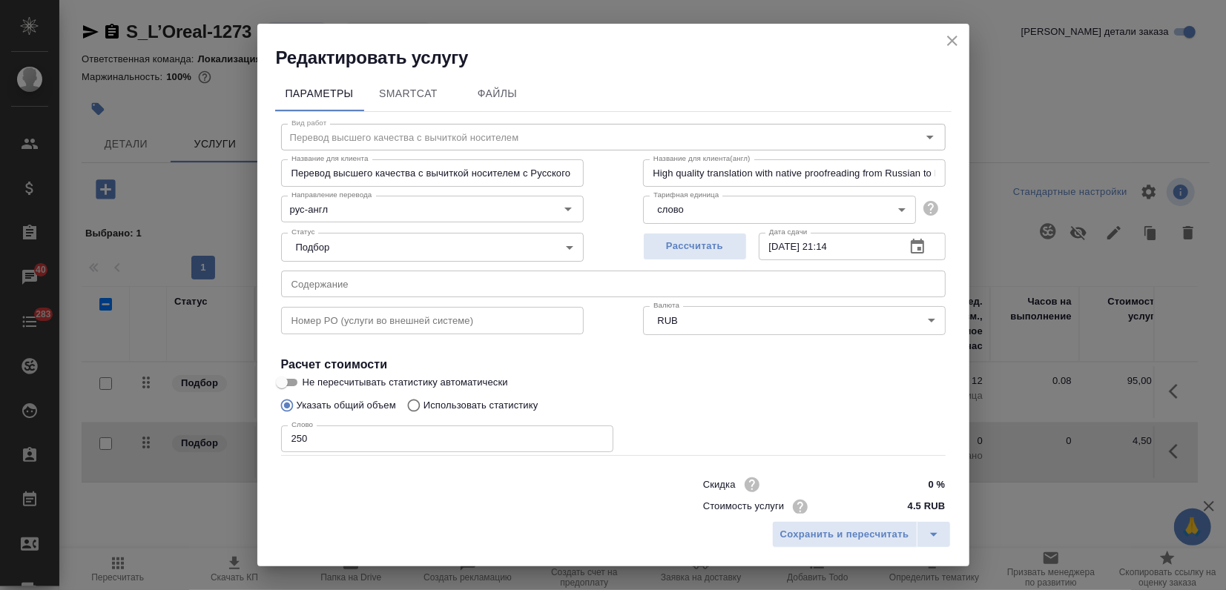
click at [294, 374] on input "Не пересчитывать статистику автоматически" at bounding box center [281, 383] width 53 height 18
checkbox input "true"
drag, startPoint x: 846, startPoint y: 537, endPoint x: 820, endPoint y: 541, distance: 26.2
click at [846, 537] on span "Сохранить и пересчитать" at bounding box center [844, 535] width 129 height 17
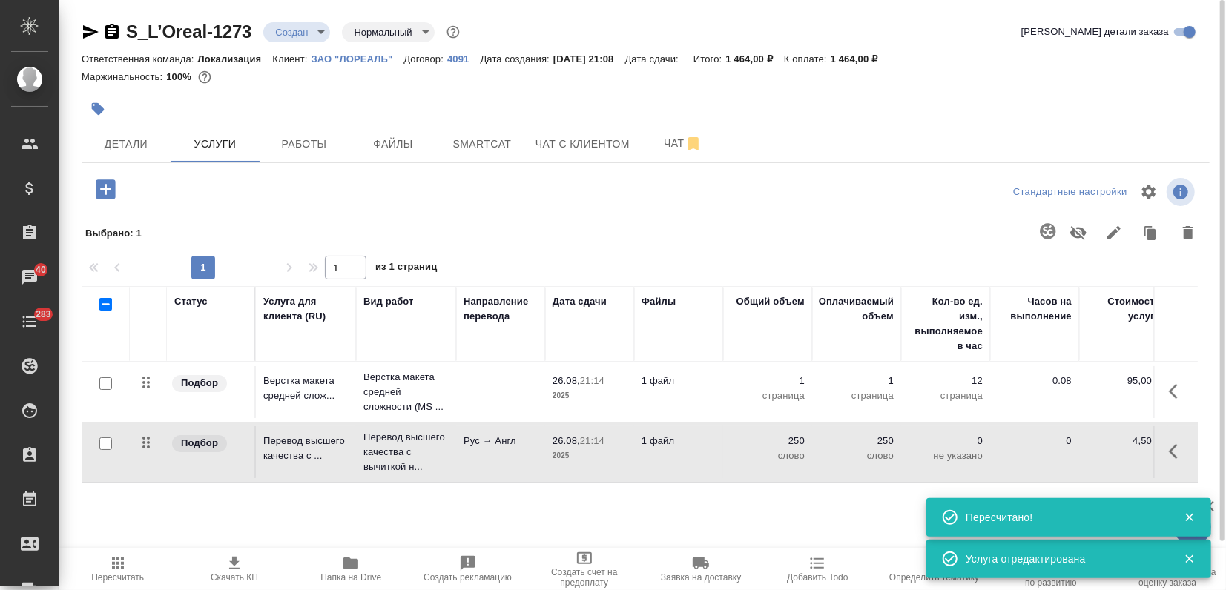
click at [231, 569] on icon "button" at bounding box center [234, 563] width 10 height 13
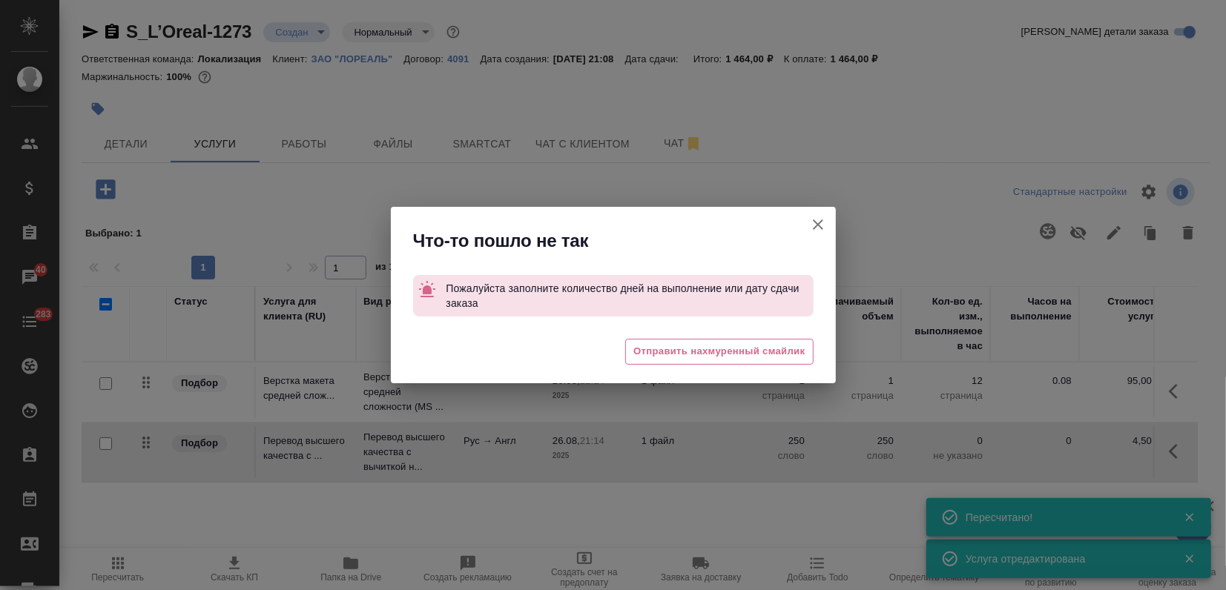
click at [816, 220] on icon "button" at bounding box center [818, 225] width 18 height 18
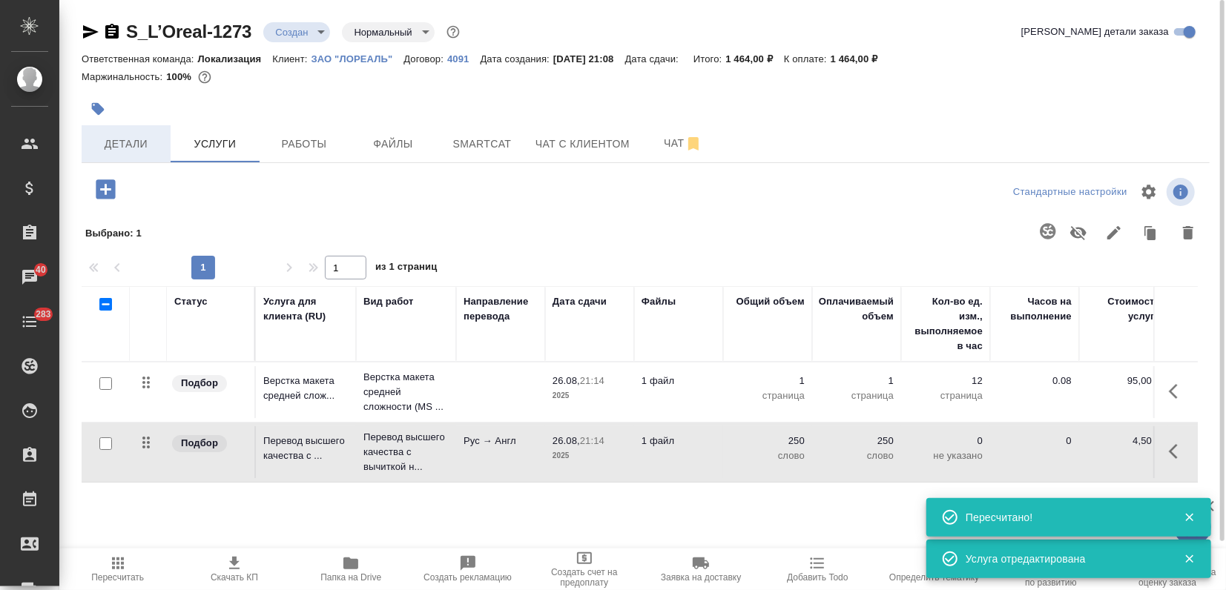
click at [131, 144] on span "Детали" at bounding box center [126, 144] width 71 height 19
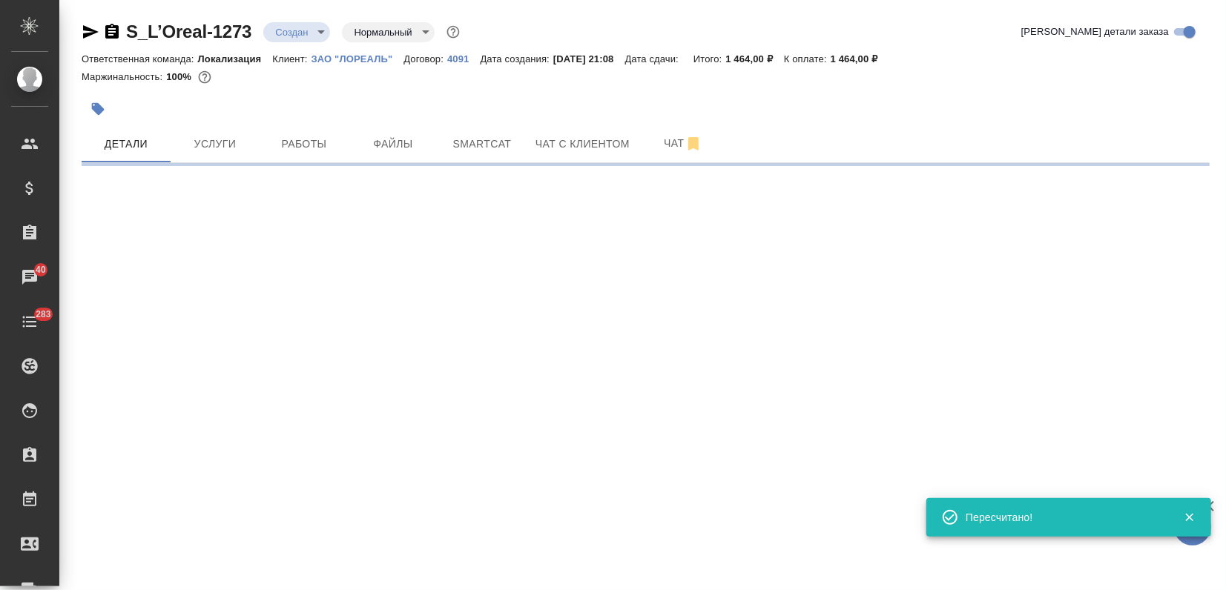
select select "RU"
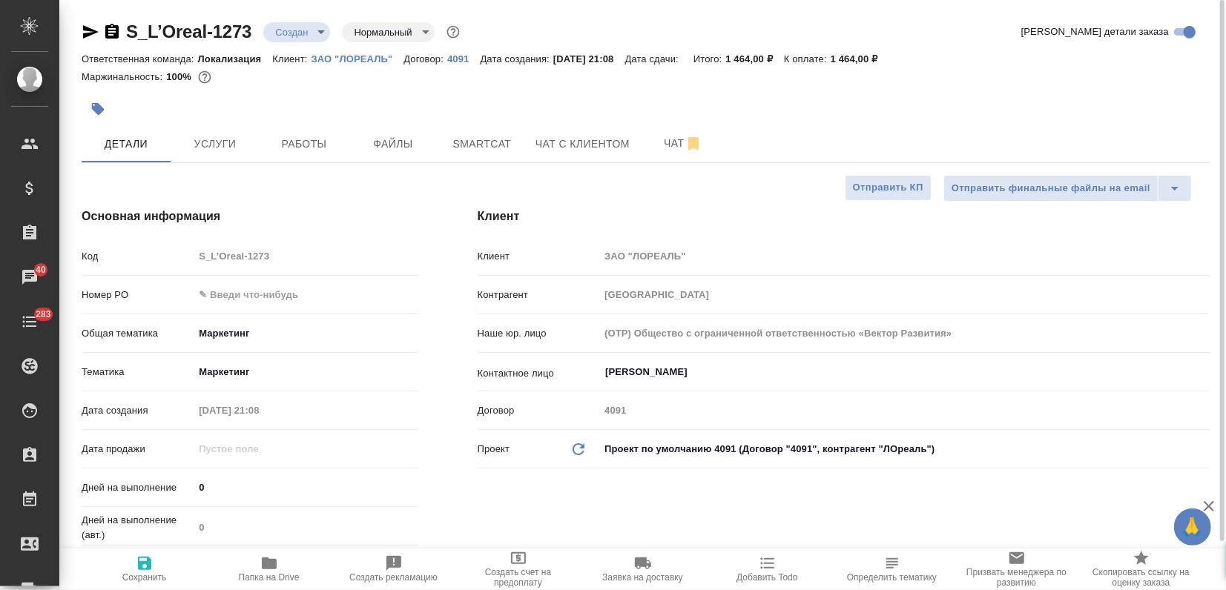
type textarea "x"
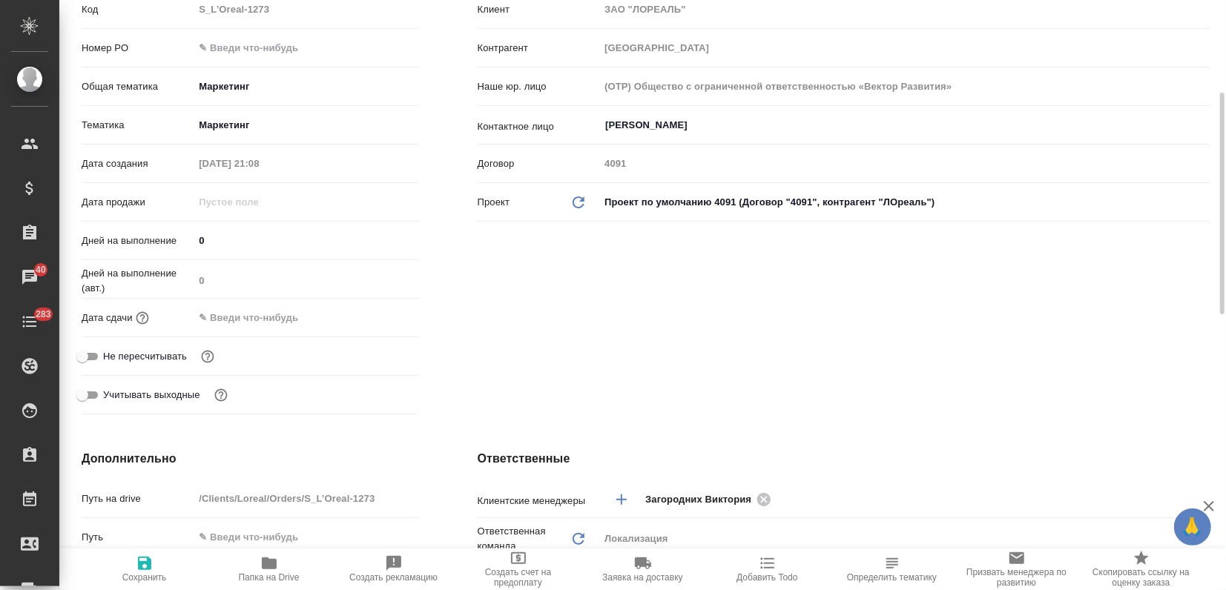
click at [263, 313] on input "text" at bounding box center [259, 318] width 130 height 22
click at [369, 315] on icon "button" at bounding box center [375, 317] width 18 height 18
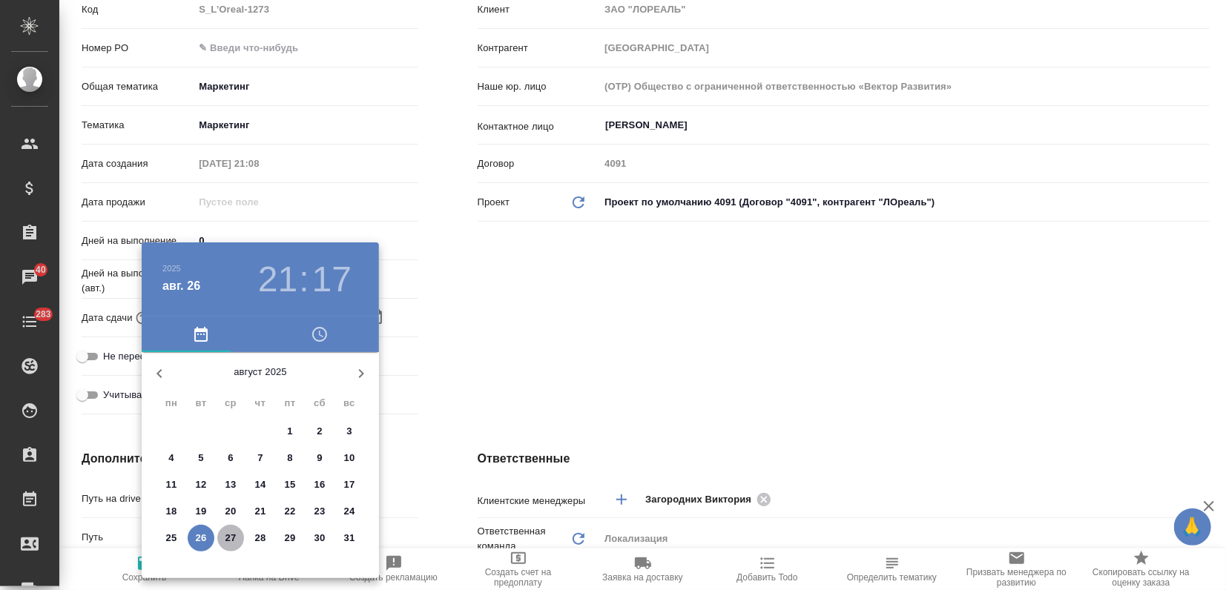
click at [233, 543] on p "27" at bounding box center [231, 538] width 11 height 15
type input "27.08.2025 21:17"
type textarea "x"
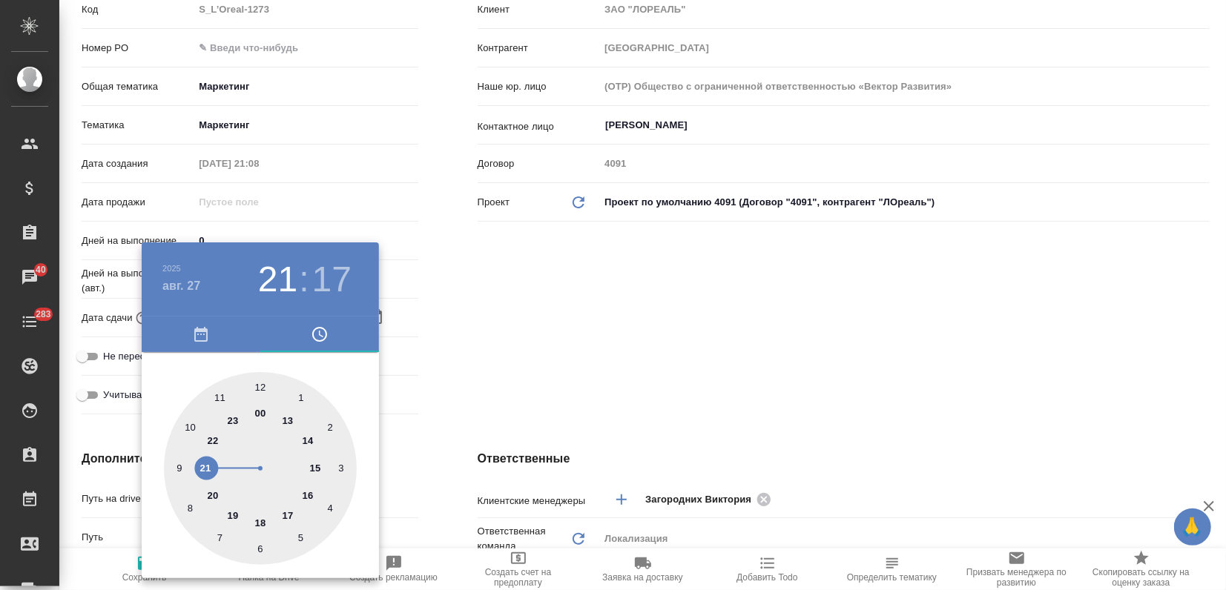
click at [262, 521] on div at bounding box center [260, 468] width 193 height 193
type input "27.08.2025 18:17"
type textarea "x"
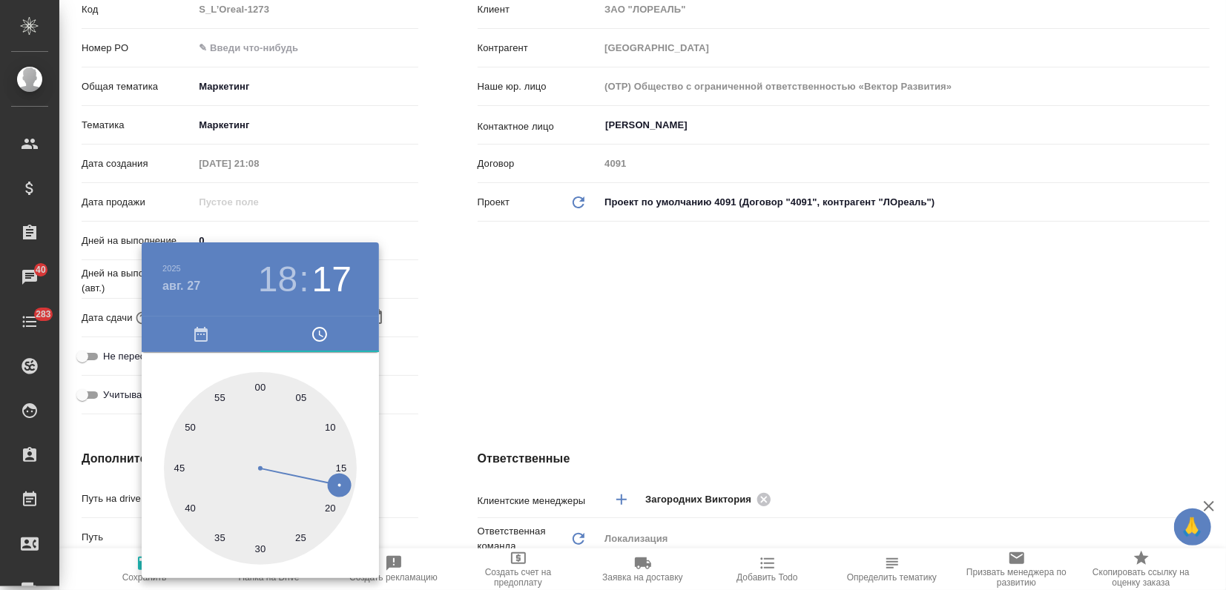
drag, startPoint x: 260, startPoint y: 394, endPoint x: 279, endPoint y: 377, distance: 25.2
click at [261, 392] on div at bounding box center [260, 468] width 193 height 193
type input "27.08.2025 18:00"
type textarea "x"
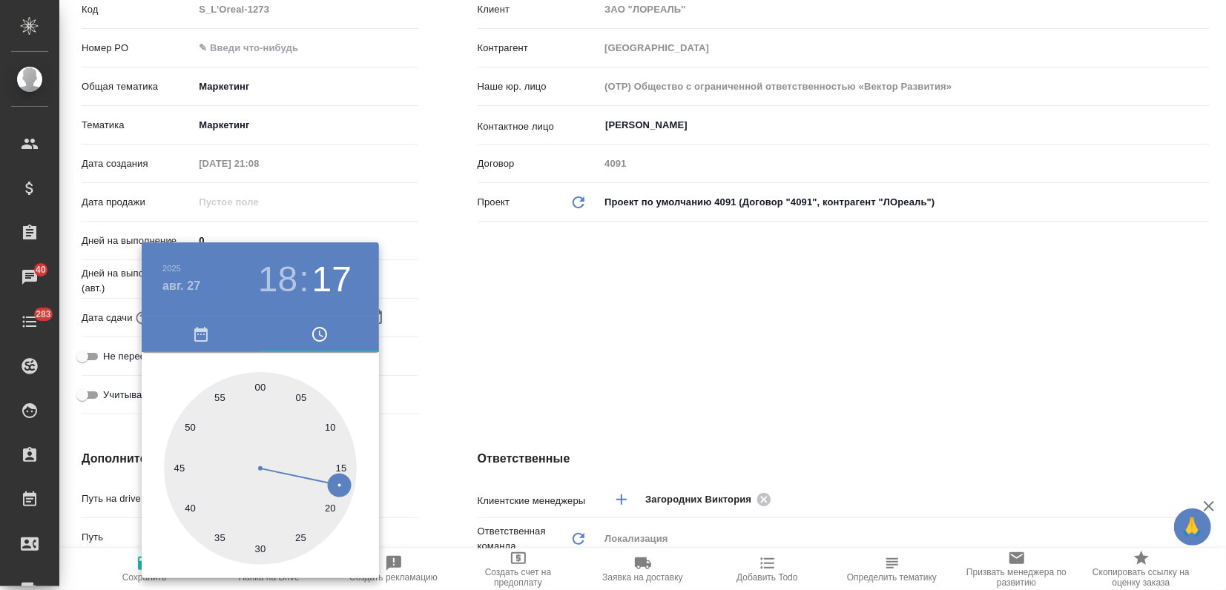
type textarea "x"
click at [542, 323] on div at bounding box center [613, 295] width 1226 height 590
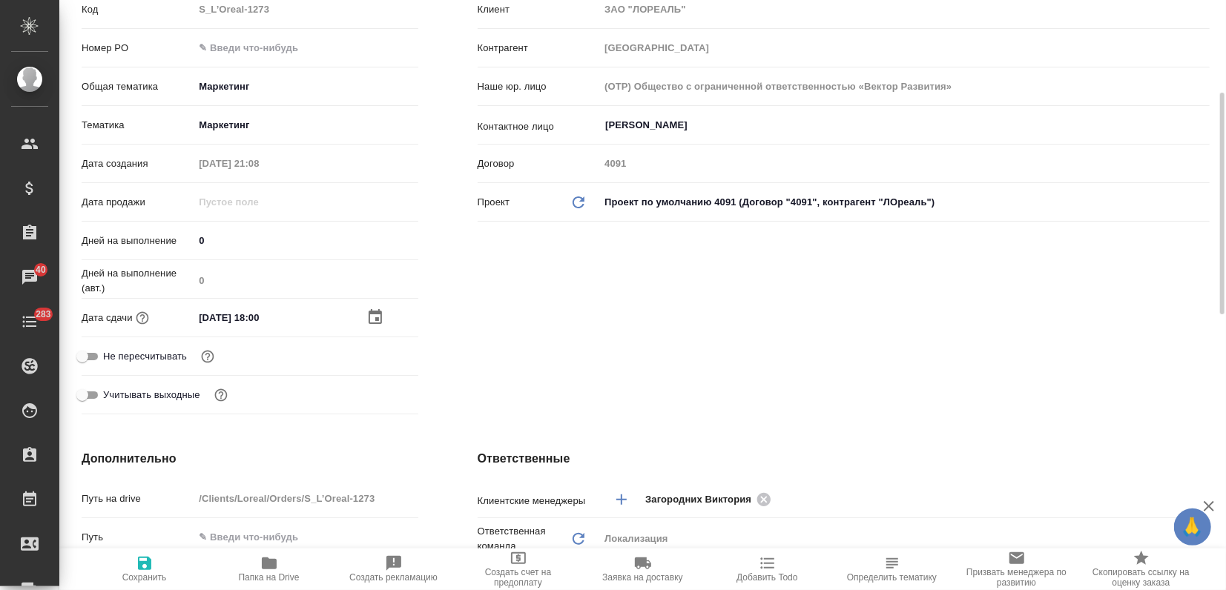
click at [147, 562] on icon "button" at bounding box center [144, 563] width 13 height 13
type textarea "x"
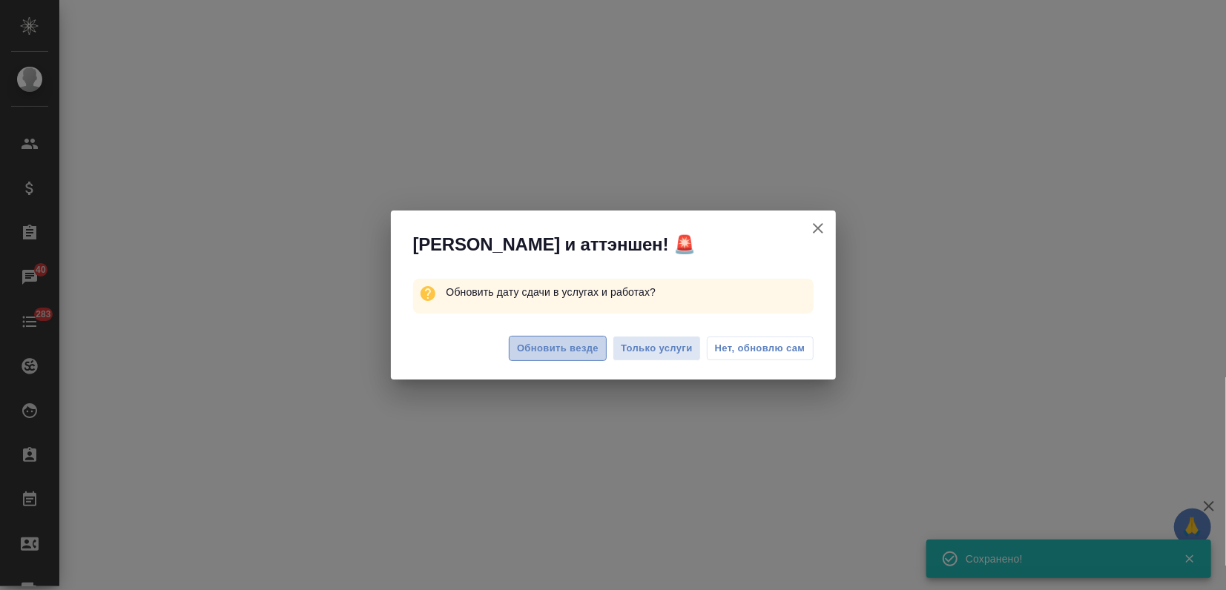
click at [550, 358] on button "Обновить везде" at bounding box center [558, 349] width 98 height 26
select select "RU"
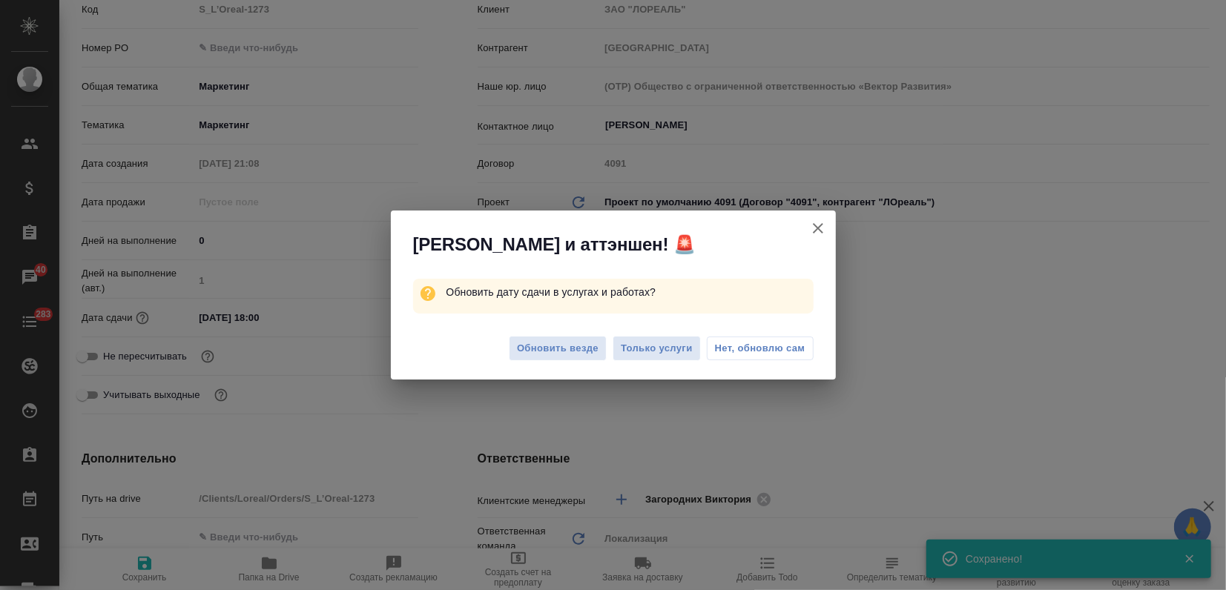
type textarea "x"
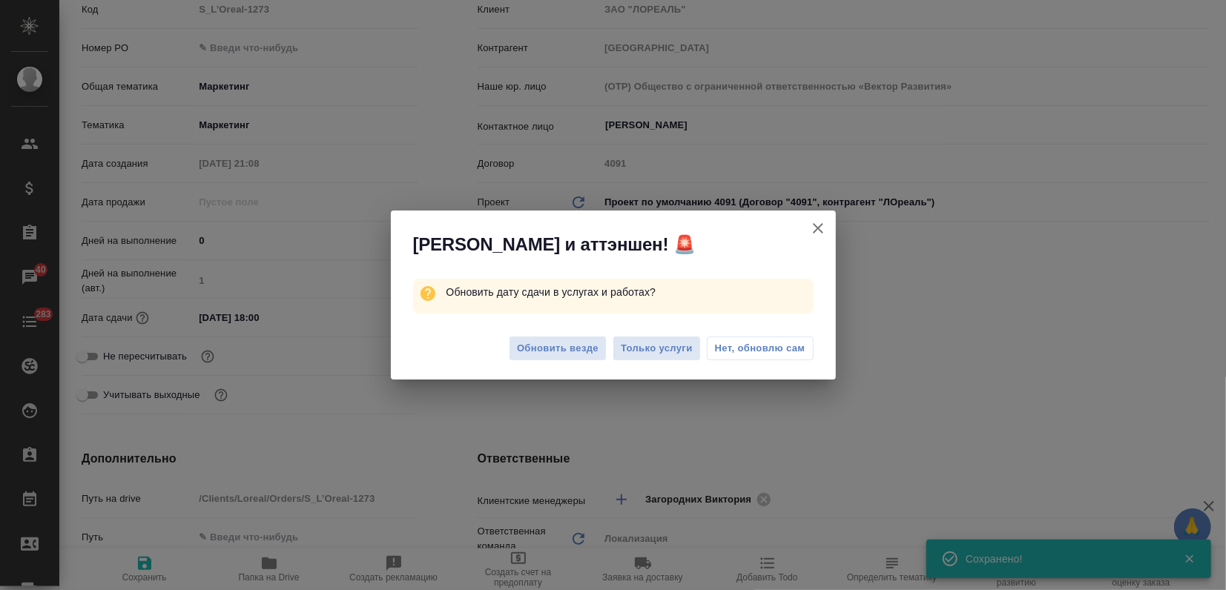
type textarea "x"
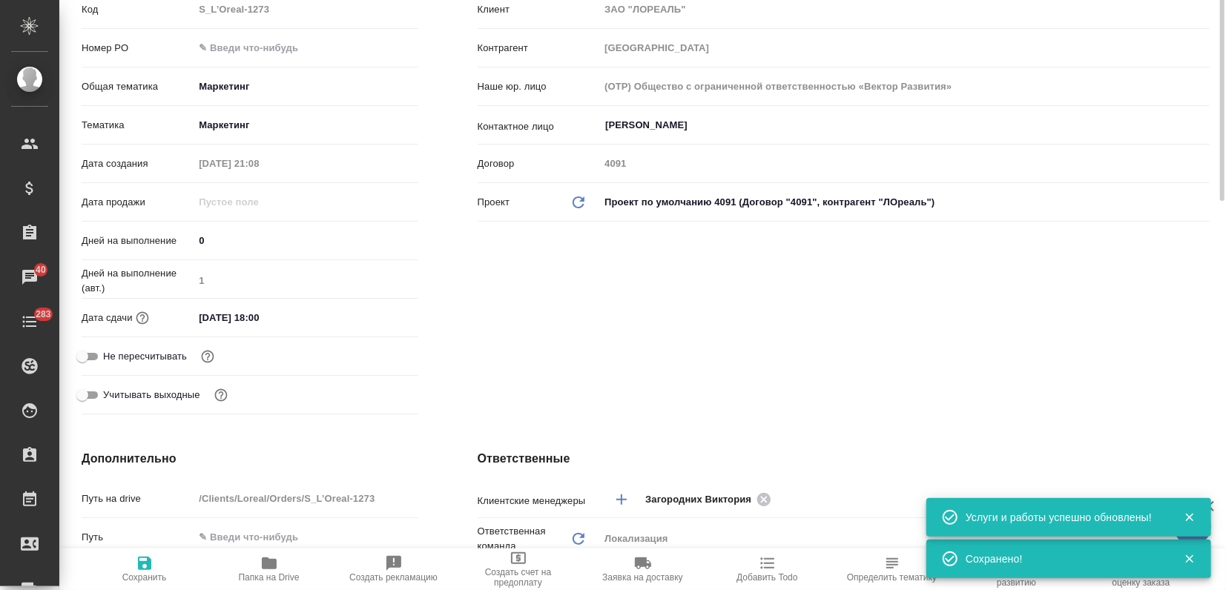
scroll to position [0, 0]
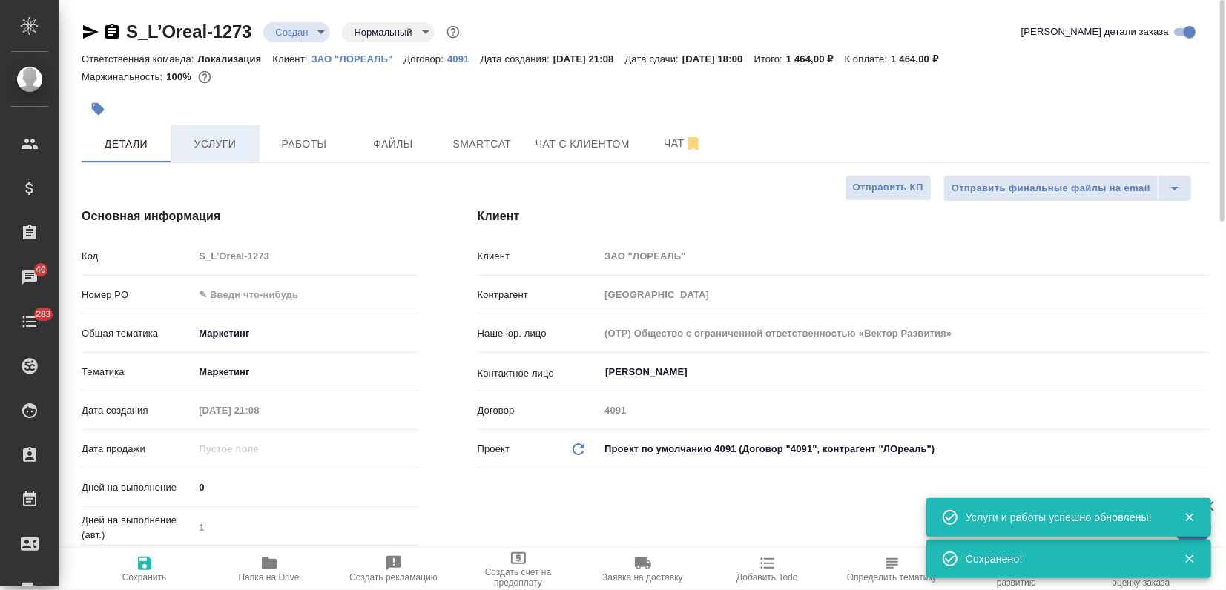
click at [220, 142] on span "Услуги" at bounding box center [215, 144] width 71 height 19
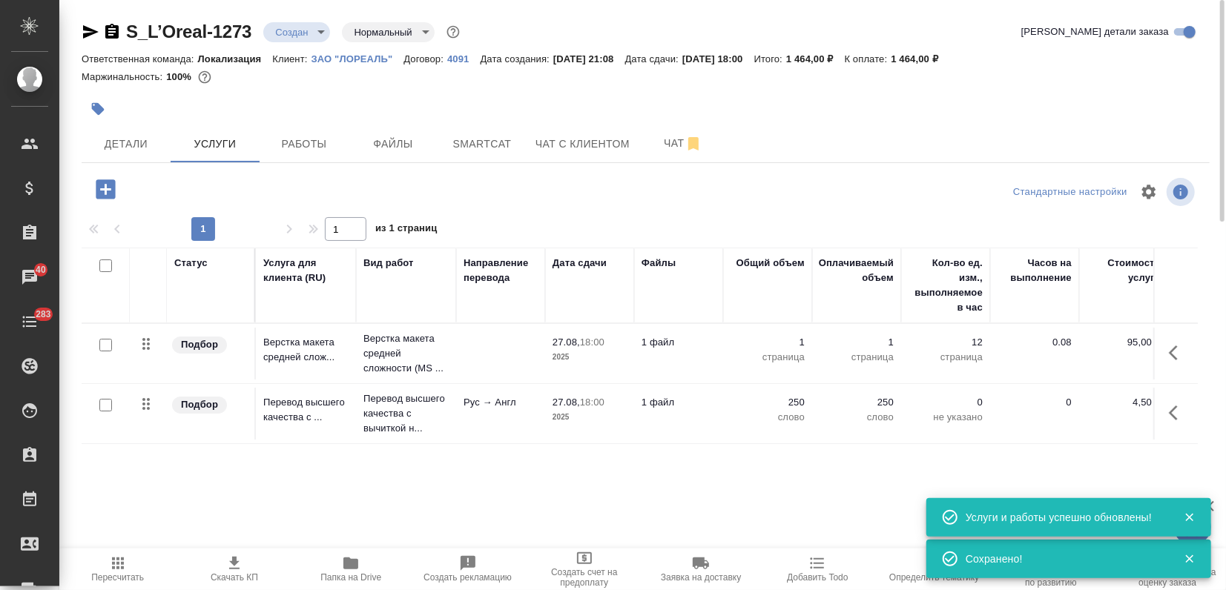
click at [226, 566] on icon "button" at bounding box center [235, 564] width 18 height 18
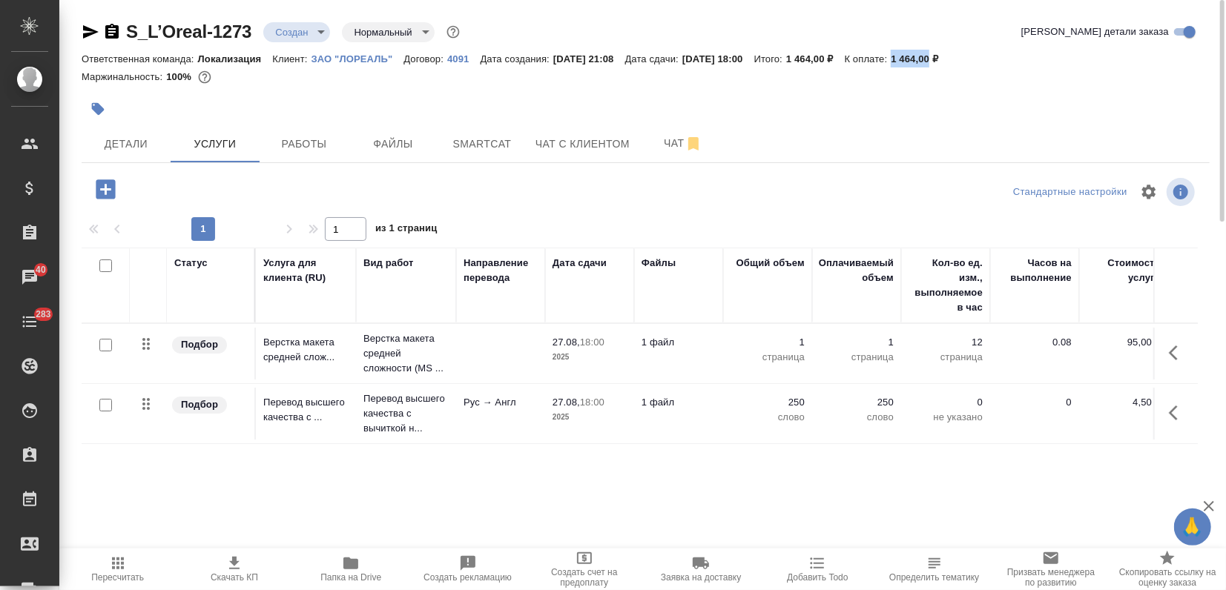
drag, startPoint x: 926, startPoint y: 58, endPoint x: 967, endPoint y: 64, distance: 42.0
click at [967, 64] on div "Ответственная команда: Локализация Клиент: ЗАО "ЛОРЕАЛЬ" Договор: 4091 Дата соз…" at bounding box center [646, 59] width 1128 height 18
copy p "1 464,00"
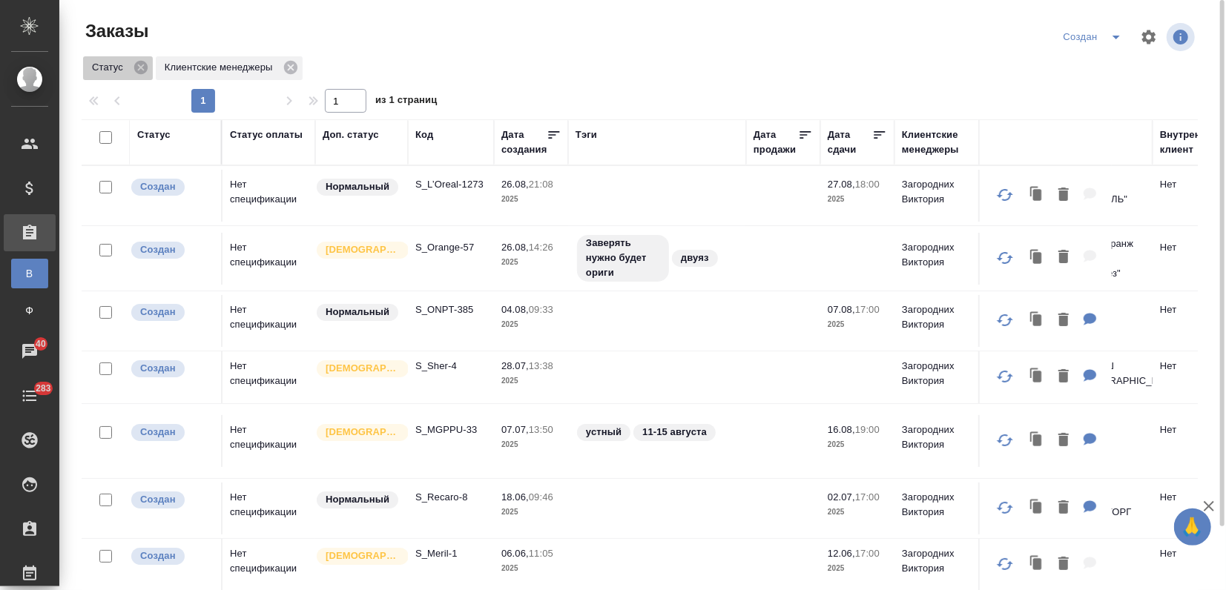
click at [110, 70] on p "Статус" at bounding box center [110, 67] width 36 height 15
click at [110, 71] on p "Статус" at bounding box center [110, 67] width 36 height 15
click at [152, 137] on div "Статус" at bounding box center [153, 135] width 33 height 15
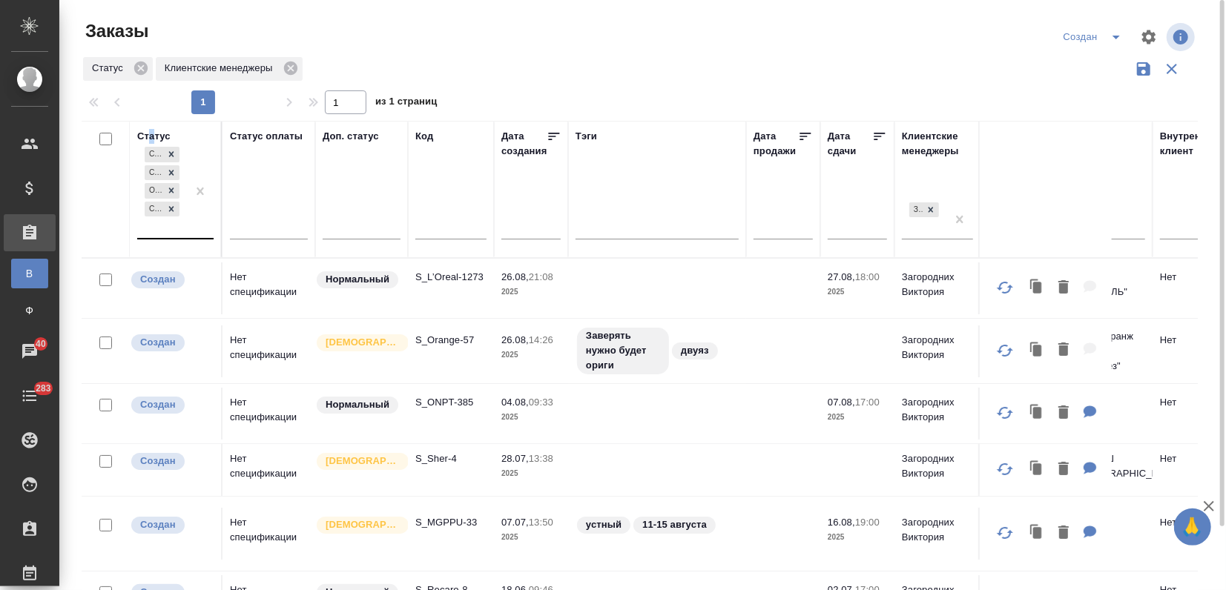
click at [163, 228] on div "Создан Согласование КП Ожидание предоплаты Связаться с клиентом" at bounding box center [162, 191] width 50 height 94
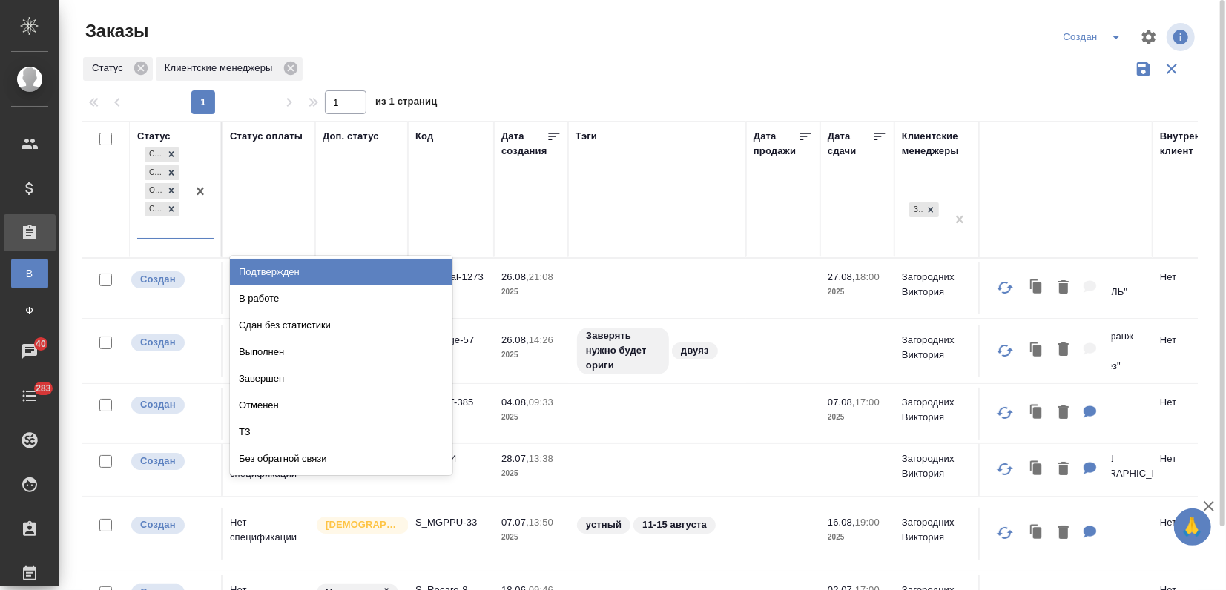
drag, startPoint x: 260, startPoint y: 265, endPoint x: 185, endPoint y: 237, distance: 80.5
click at [261, 265] on div "Подтвержден" at bounding box center [341, 272] width 223 height 27
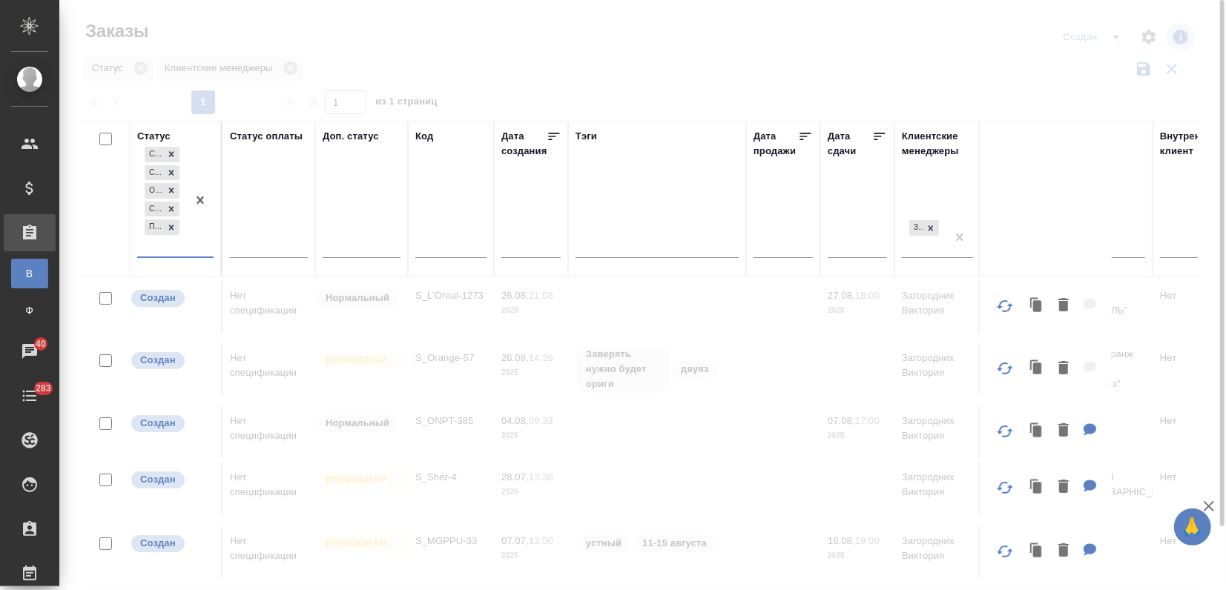
click at [182, 246] on div "Создан Согласование КП Ожидание предоплаты Связаться с клиентом Подтвержден" at bounding box center [162, 200] width 50 height 113
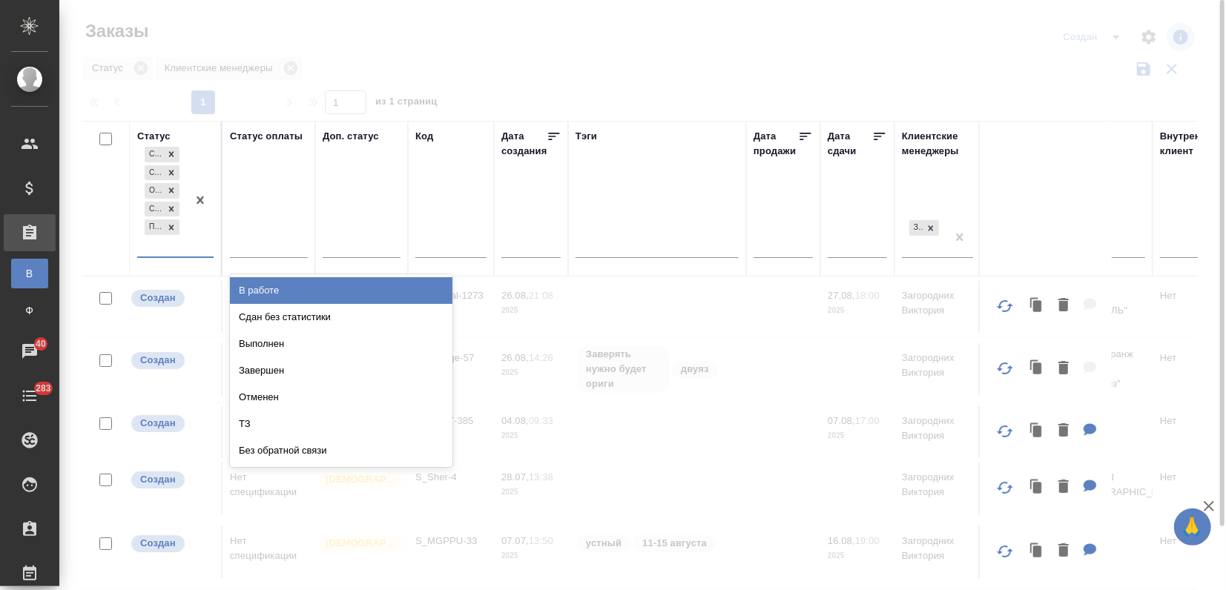
drag, startPoint x: 250, startPoint y: 290, endPoint x: 236, endPoint y: 284, distance: 15.3
click at [251, 290] on div "В работе" at bounding box center [341, 290] width 223 height 27
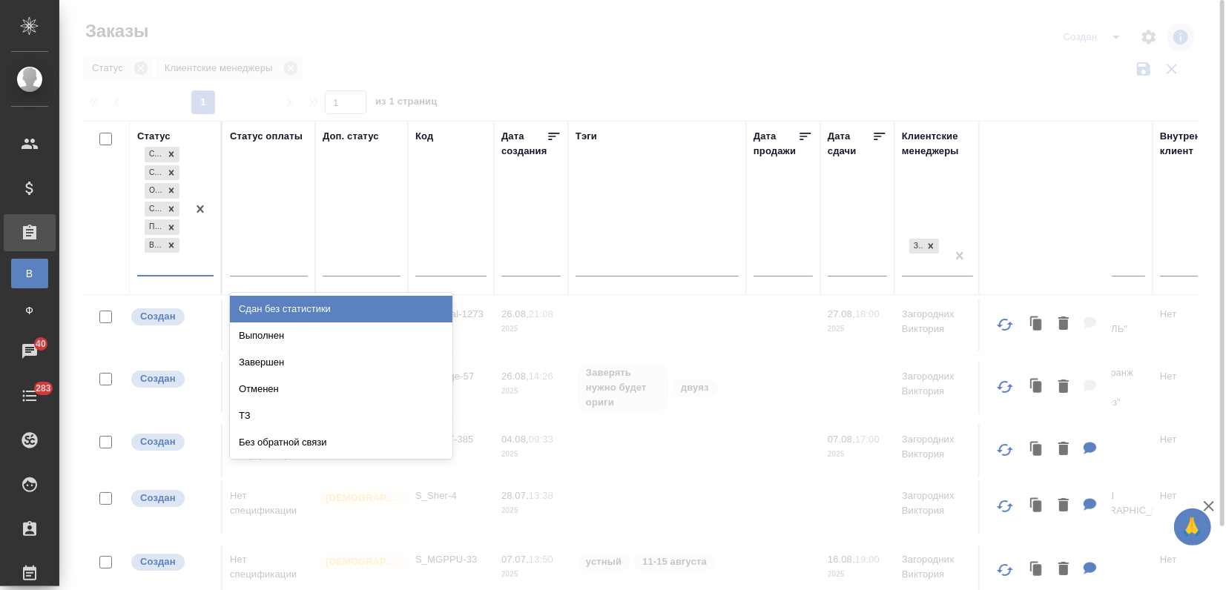
click at [190, 270] on div at bounding box center [200, 209] width 27 height 131
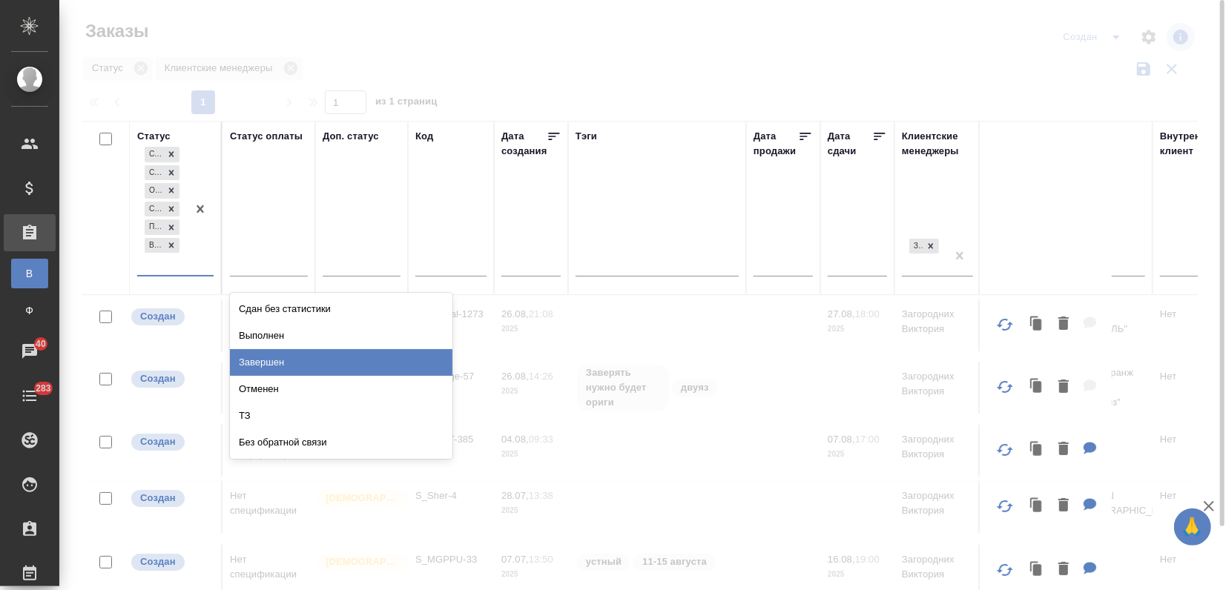
click at [261, 357] on div "Завершен" at bounding box center [341, 362] width 223 height 27
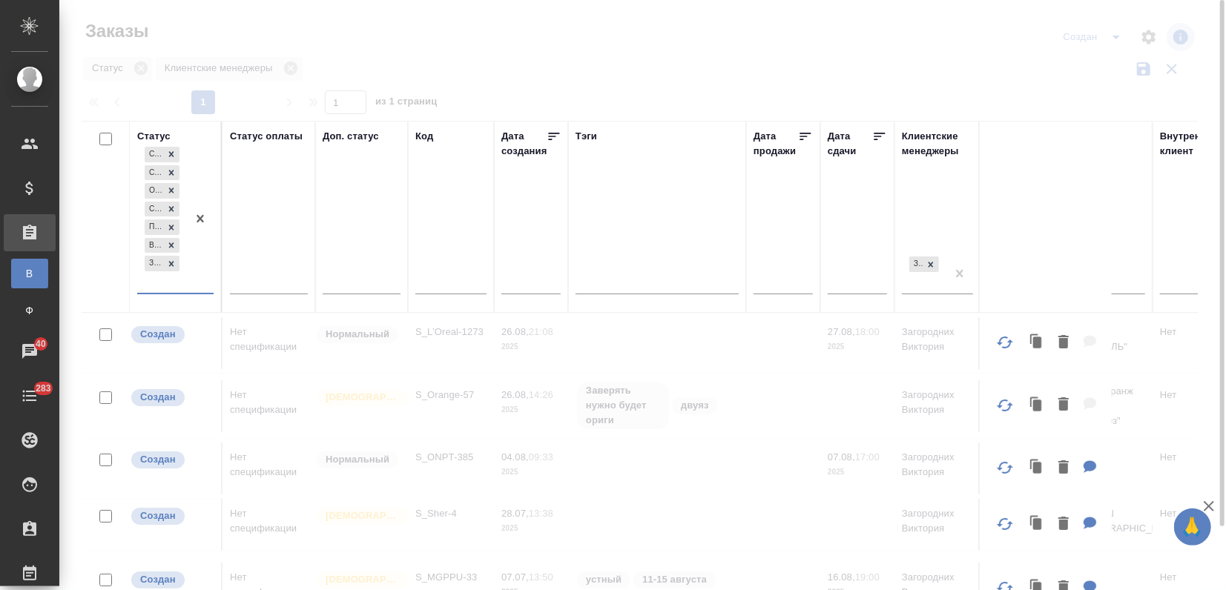
click at [159, 287] on div "Создан Согласование КП Ожидание предоплаты Связаться с клиентом Подтвержден В р…" at bounding box center [162, 218] width 50 height 149
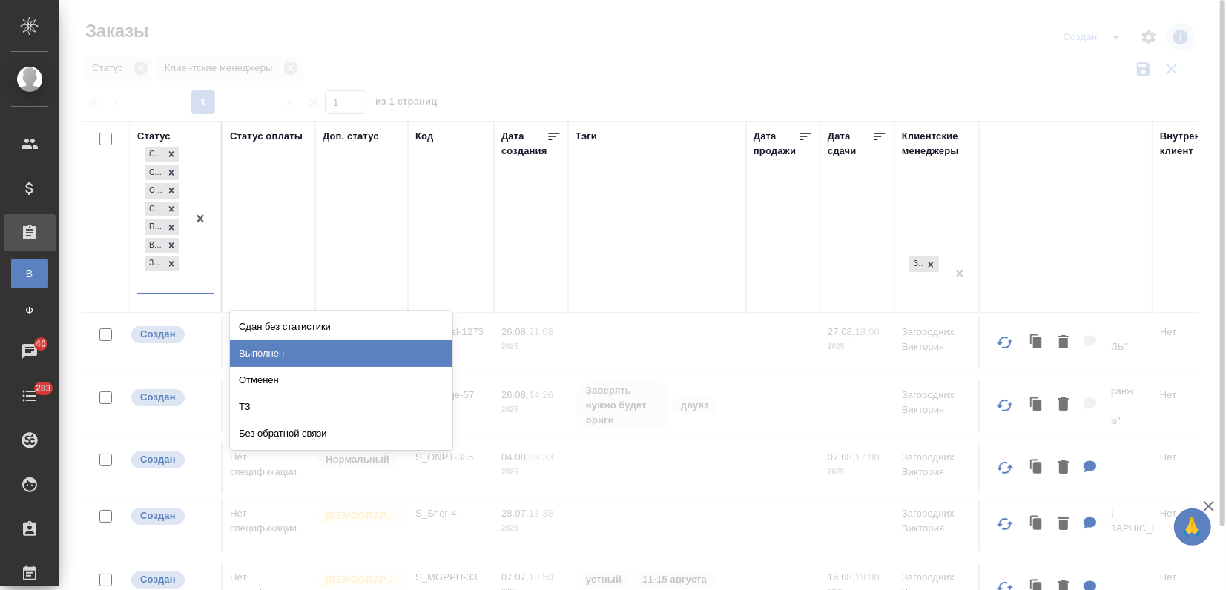
drag, startPoint x: 243, startPoint y: 351, endPoint x: 194, endPoint y: 322, distance: 56.9
click at [243, 351] on div "Выполнен" at bounding box center [341, 353] width 223 height 27
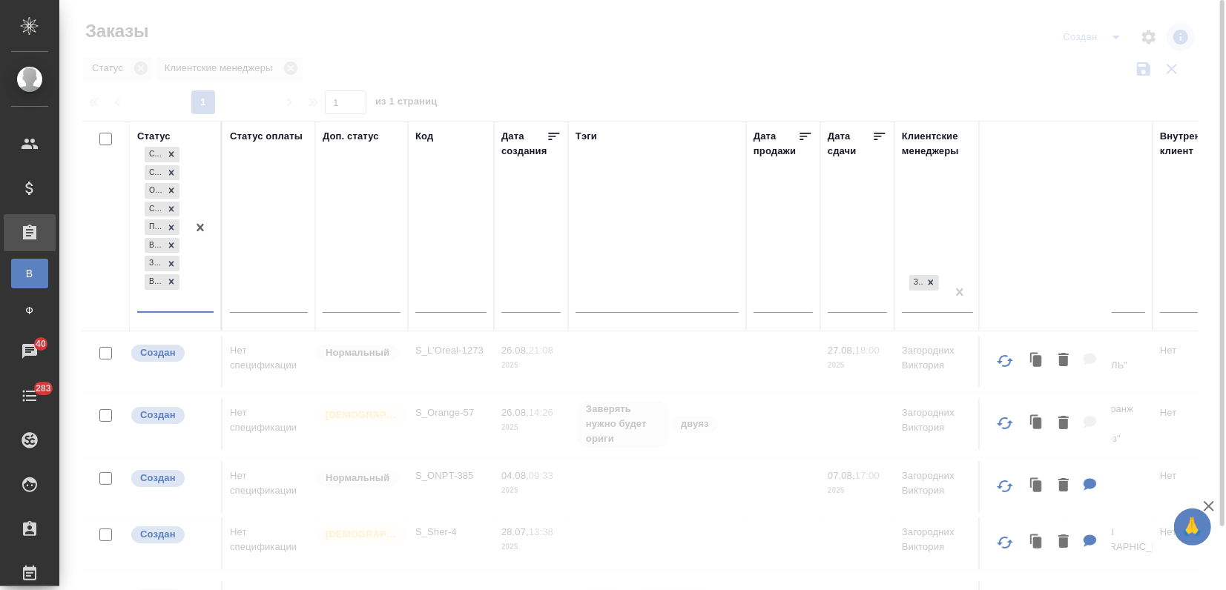
click at [172, 300] on div "Создан Согласование КП Ожидание предоплаты Связаться с клиентом Подтвержден В р…" at bounding box center [162, 228] width 50 height 168
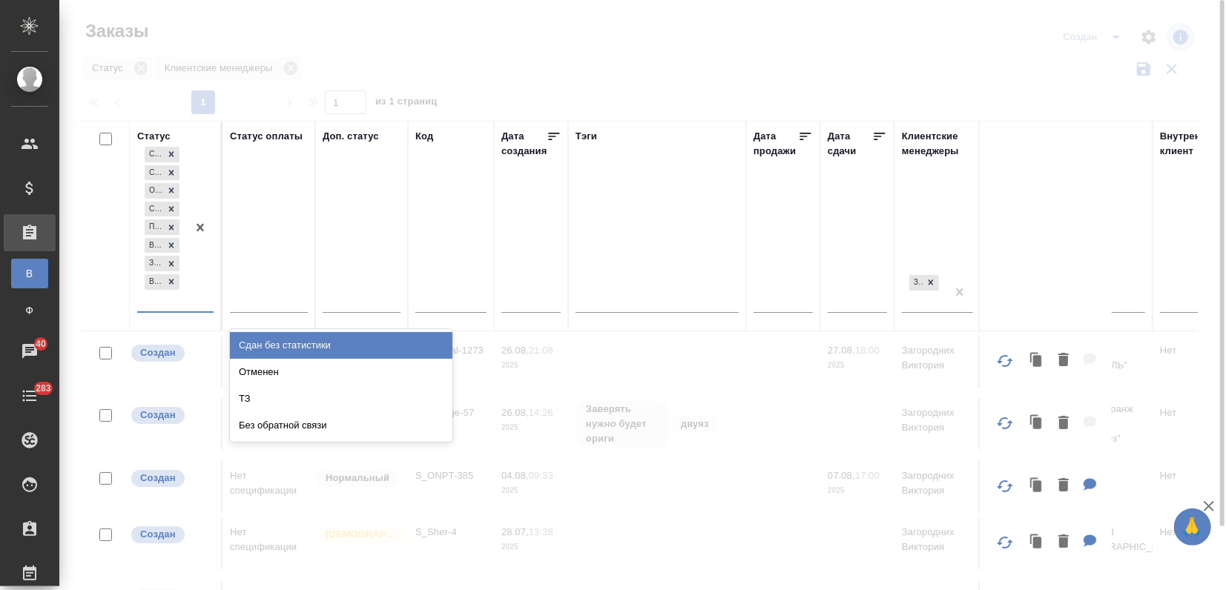
click at [273, 346] on div "Сдан без статистики" at bounding box center [341, 345] width 223 height 27
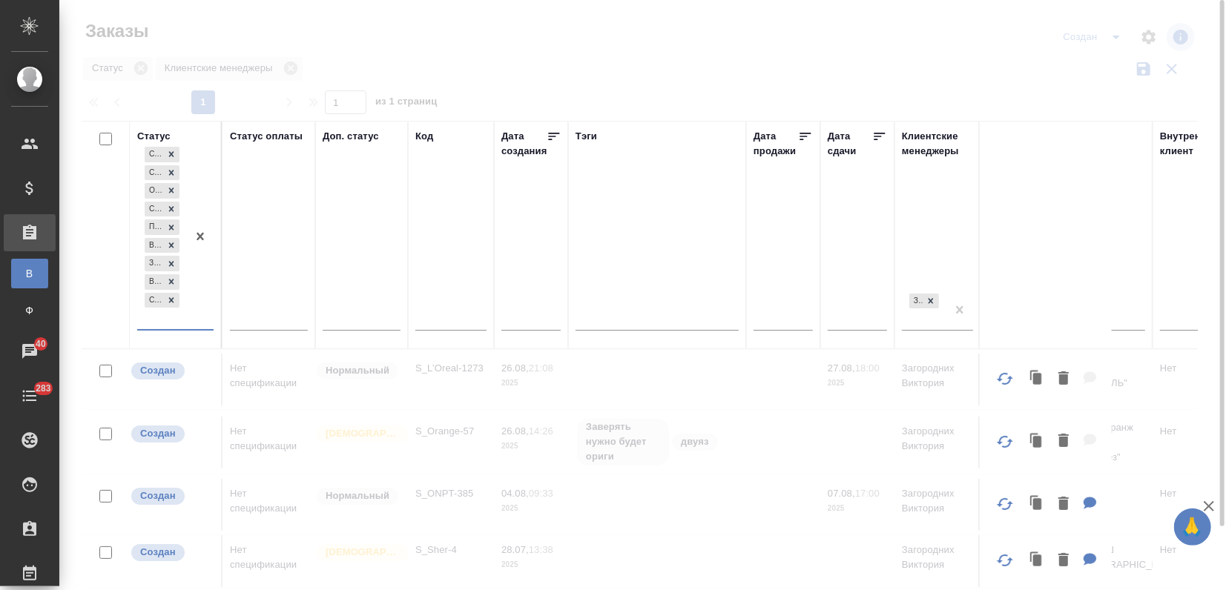
click at [202, 324] on div at bounding box center [200, 236] width 27 height 185
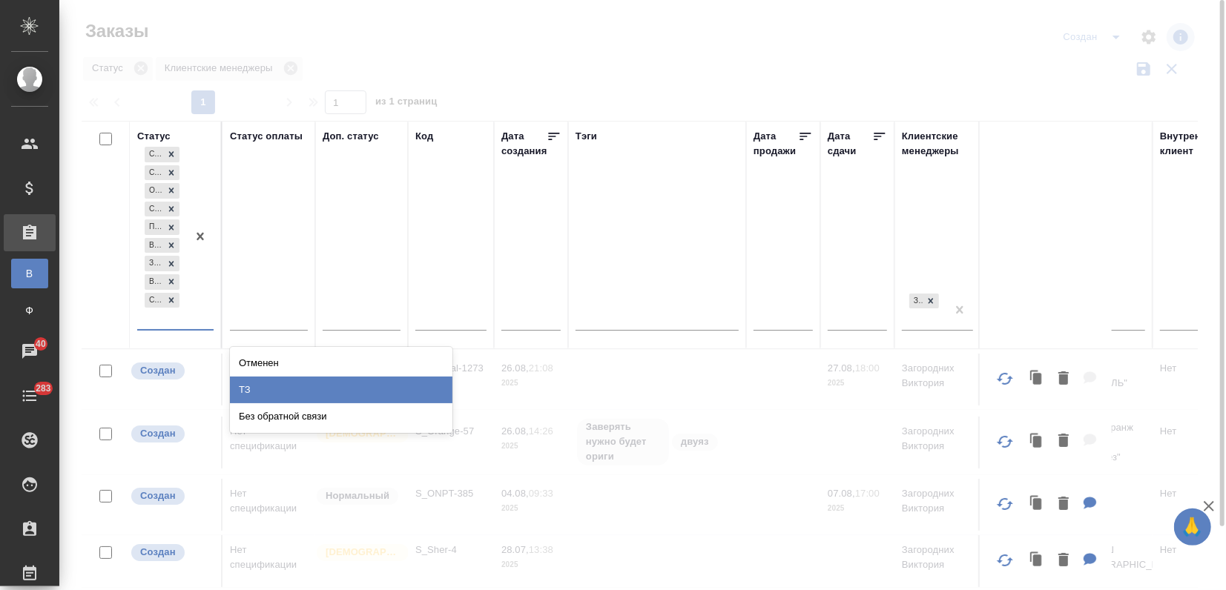
click at [255, 394] on div "ТЗ" at bounding box center [341, 390] width 223 height 27
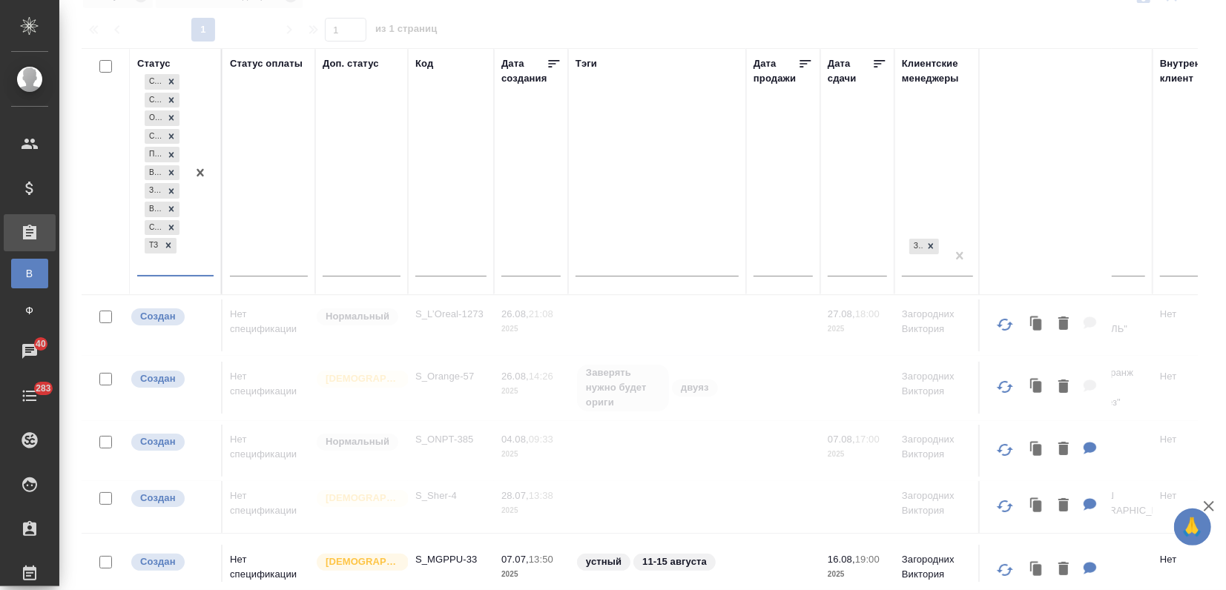
click at [1211, 504] on icon "button" at bounding box center [1209, 506] width 10 height 10
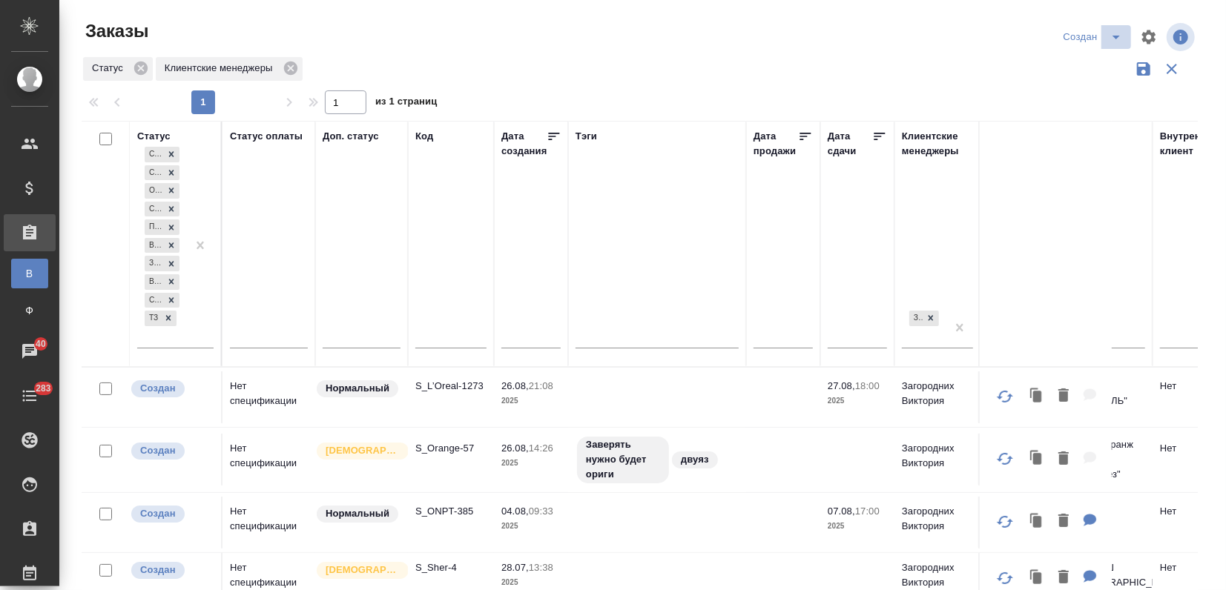
click at [1108, 32] on icon "split button" at bounding box center [1117, 37] width 18 height 18
click at [1076, 188] on li "Неподтверждённые заказы" at bounding box center [1082, 186] width 157 height 24
